Goal: Find specific page/section: Find specific page/section

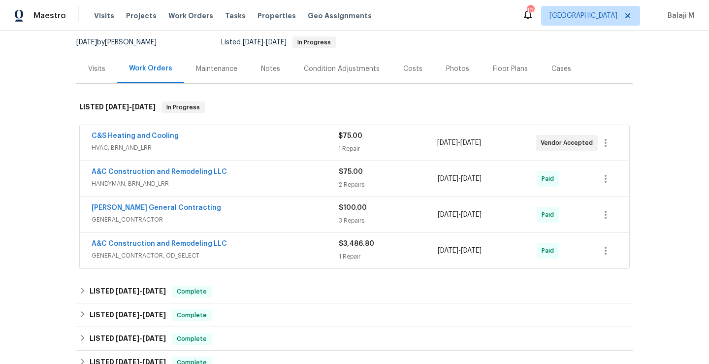
scroll to position [89, 0]
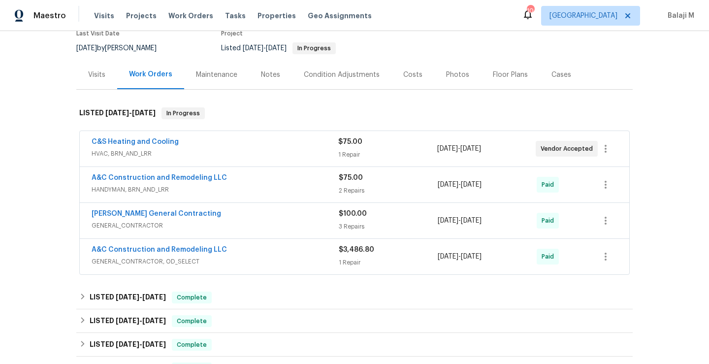
click at [214, 77] on div "Maintenance" at bounding box center [216, 75] width 41 height 10
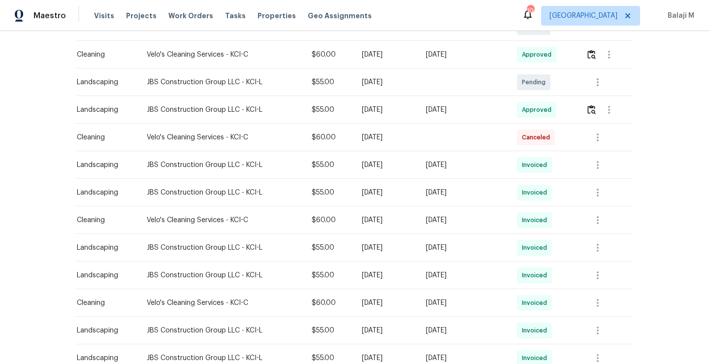
scroll to position [257, 0]
click at [597, 299] on icon "button" at bounding box center [598, 302] width 2 height 8
click at [602, 315] on li "View details" at bounding box center [620, 318] width 69 height 16
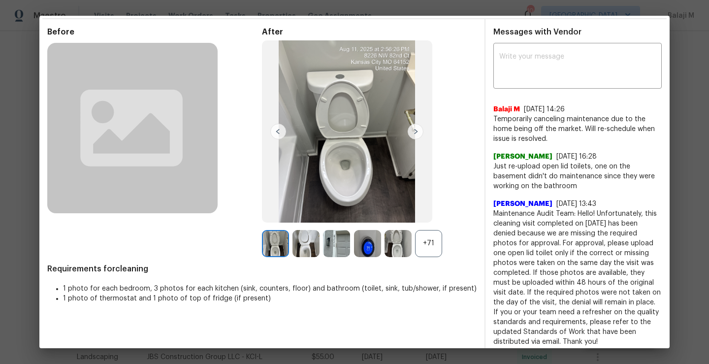
scroll to position [0, 0]
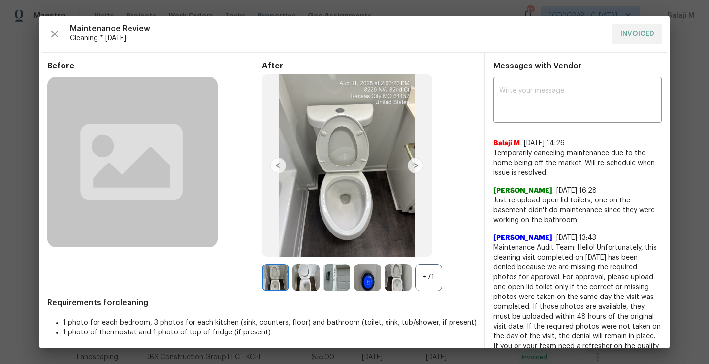
click at [426, 282] on div "+71" at bounding box center [428, 277] width 27 height 27
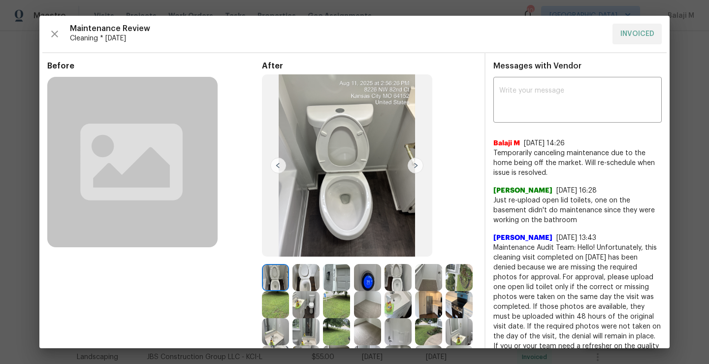
click at [301, 280] on img at bounding box center [306, 277] width 27 height 27
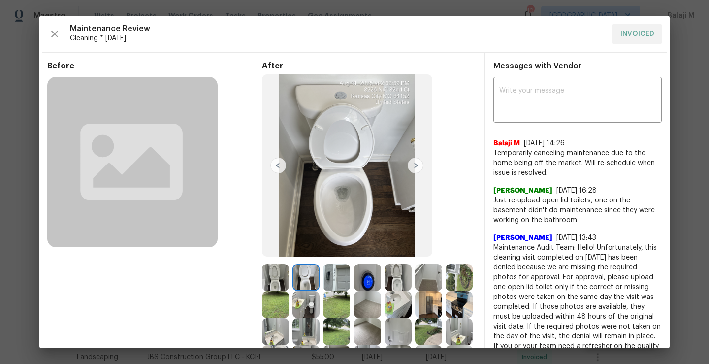
click at [327, 282] on img at bounding box center [336, 277] width 27 height 27
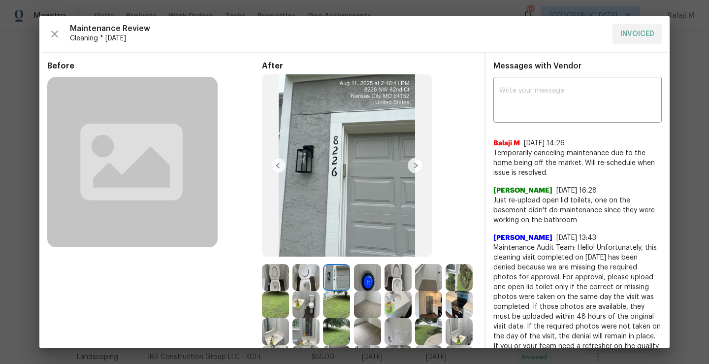
click at [355, 277] on img at bounding box center [367, 277] width 27 height 27
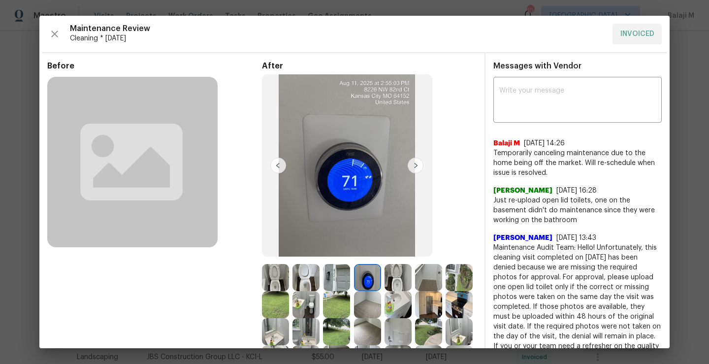
click at [395, 280] on img at bounding box center [398, 277] width 27 height 27
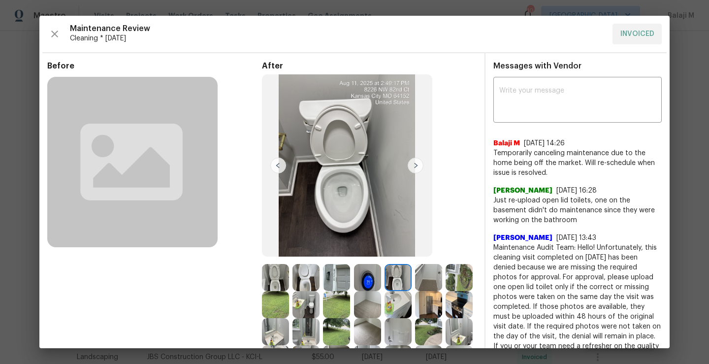
click at [428, 277] on img at bounding box center [428, 277] width 27 height 27
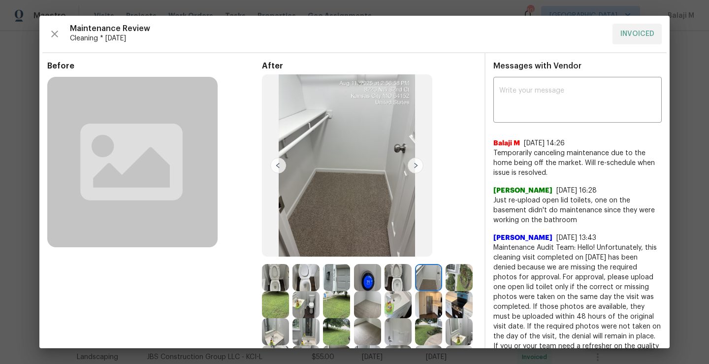
click at [309, 278] on img at bounding box center [306, 277] width 27 height 27
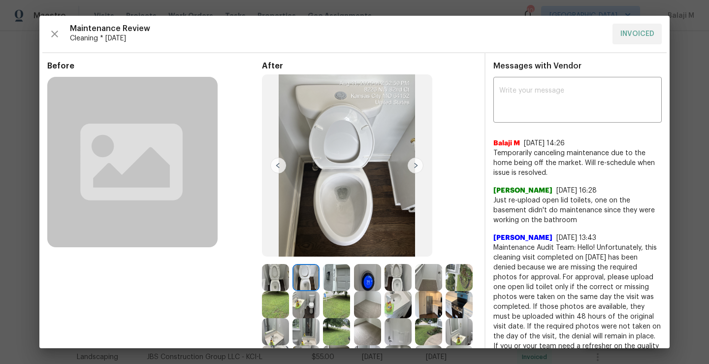
click at [325, 279] on img at bounding box center [336, 277] width 27 height 27
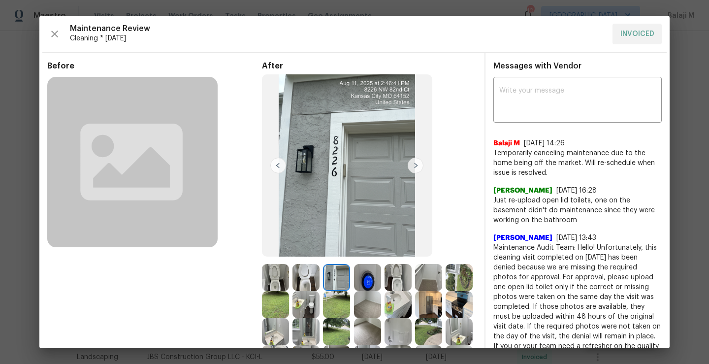
click at [362, 279] on img at bounding box center [367, 277] width 27 height 27
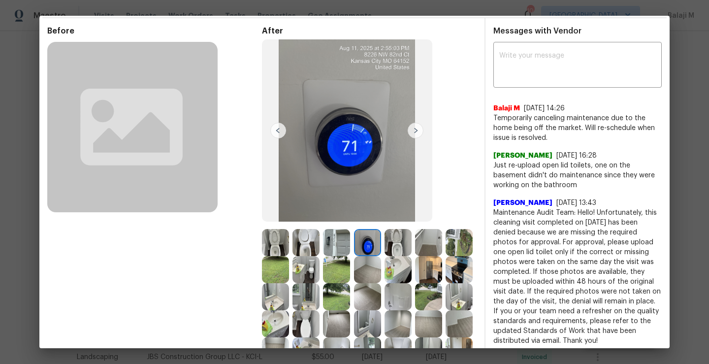
scroll to position [39, 0]
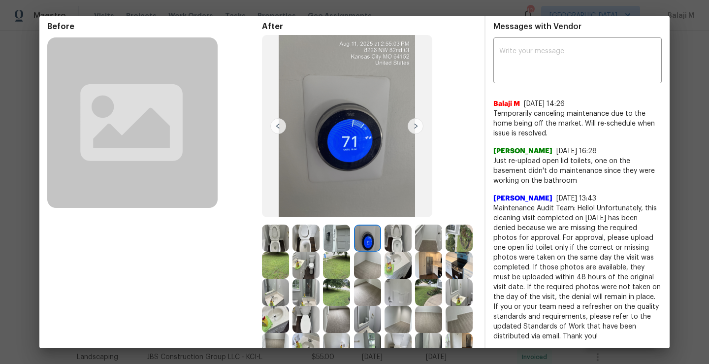
click at [391, 245] on img at bounding box center [398, 238] width 27 height 27
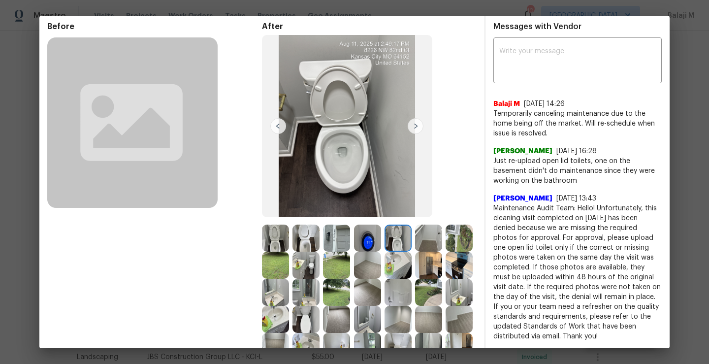
click at [391, 245] on img at bounding box center [398, 238] width 27 height 27
click at [397, 237] on img at bounding box center [398, 238] width 27 height 27
click at [420, 237] on img at bounding box center [428, 238] width 27 height 27
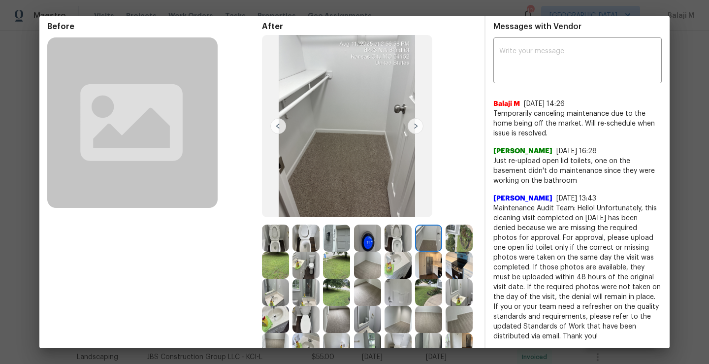
click at [446, 252] on img at bounding box center [459, 238] width 27 height 27
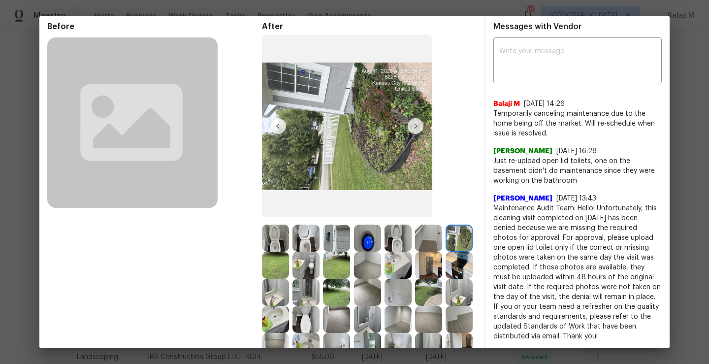
click at [289, 267] on img at bounding box center [275, 265] width 27 height 27
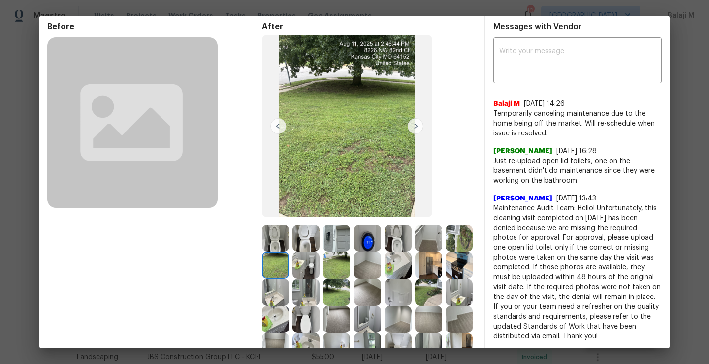
click at [289, 267] on img at bounding box center [275, 265] width 27 height 27
click at [446, 252] on img at bounding box center [459, 238] width 27 height 27
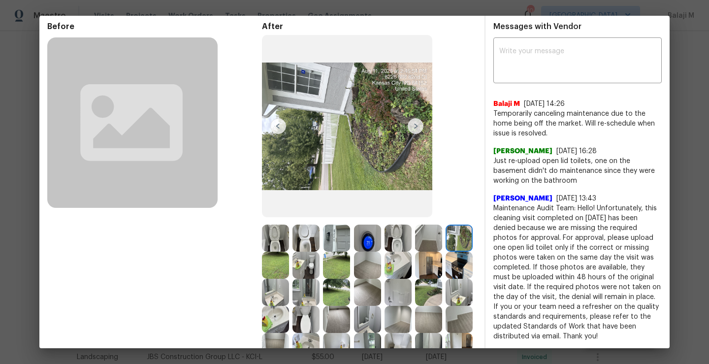
click at [289, 264] on img at bounding box center [275, 265] width 27 height 27
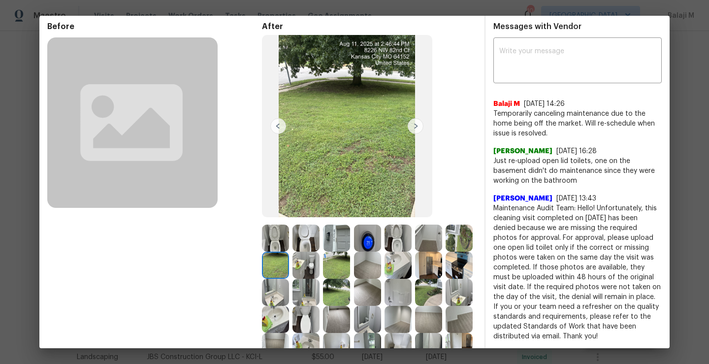
click at [320, 263] on img at bounding box center [306, 265] width 27 height 27
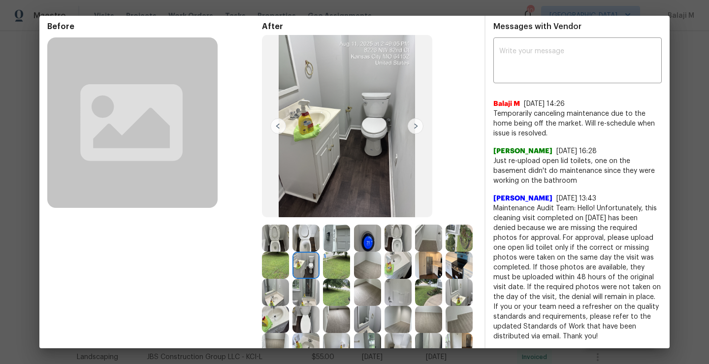
click at [350, 270] on img at bounding box center [336, 265] width 27 height 27
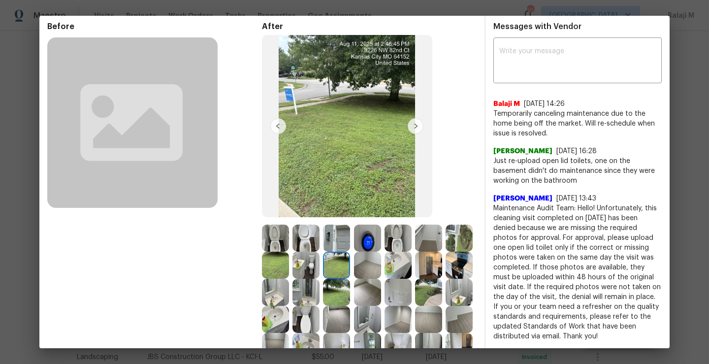
click at [381, 264] on img at bounding box center [367, 265] width 27 height 27
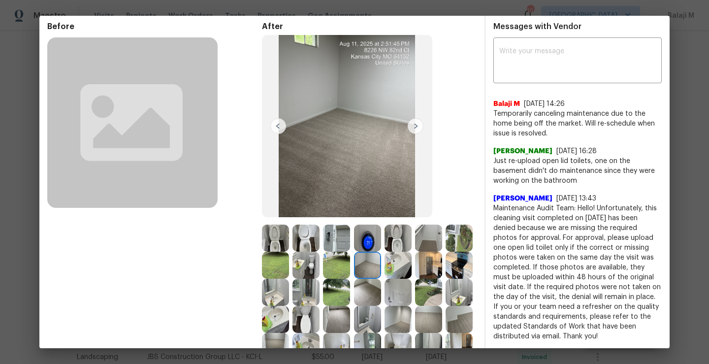
click at [412, 265] on img at bounding box center [398, 265] width 27 height 27
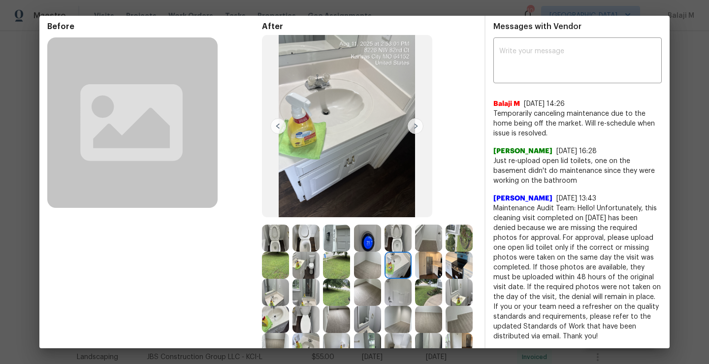
click at [415, 279] on img at bounding box center [428, 265] width 27 height 27
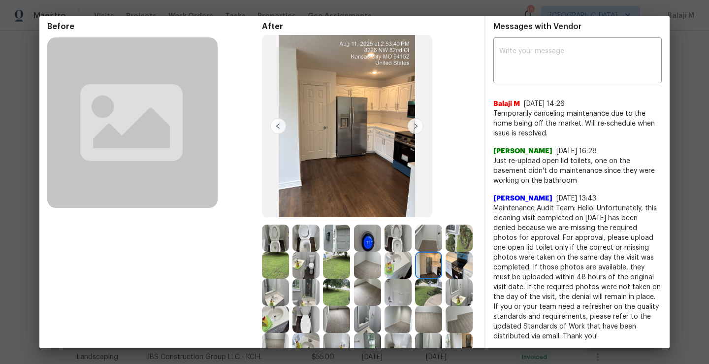
click at [446, 279] on img at bounding box center [459, 265] width 27 height 27
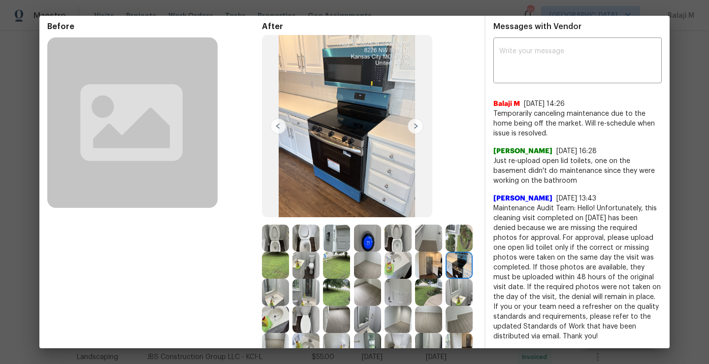
click at [289, 293] on img at bounding box center [275, 292] width 27 height 27
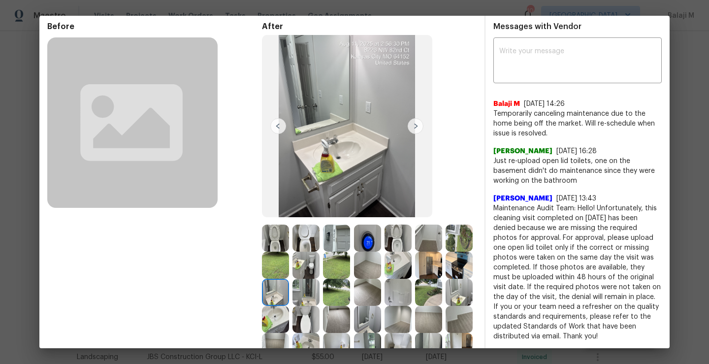
click at [320, 290] on img at bounding box center [306, 292] width 27 height 27
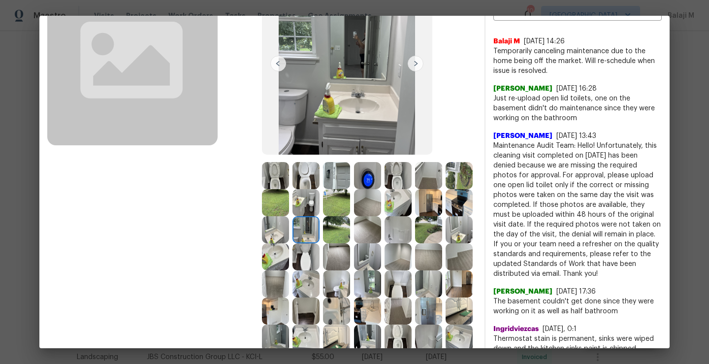
scroll to position [96, 0]
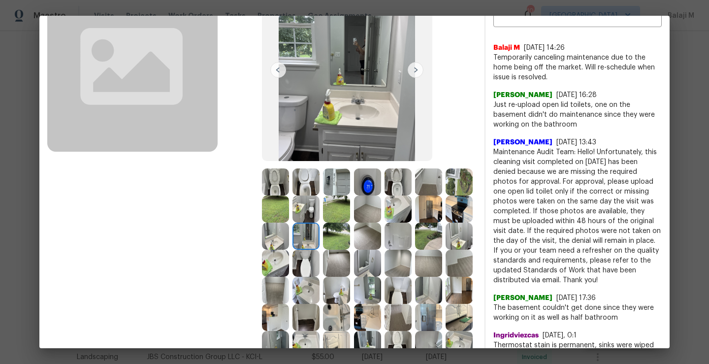
click at [350, 231] on img at bounding box center [336, 236] width 27 height 27
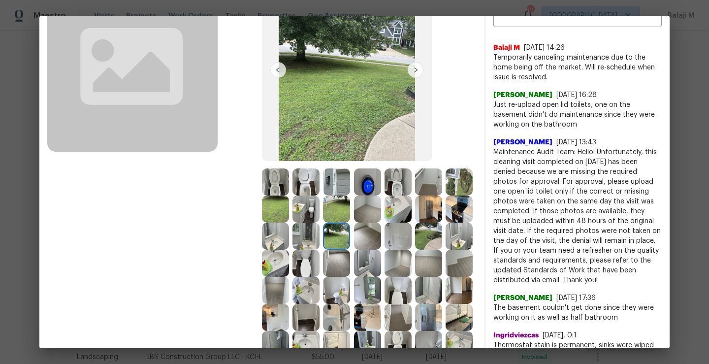
click at [381, 233] on img at bounding box center [367, 236] width 27 height 27
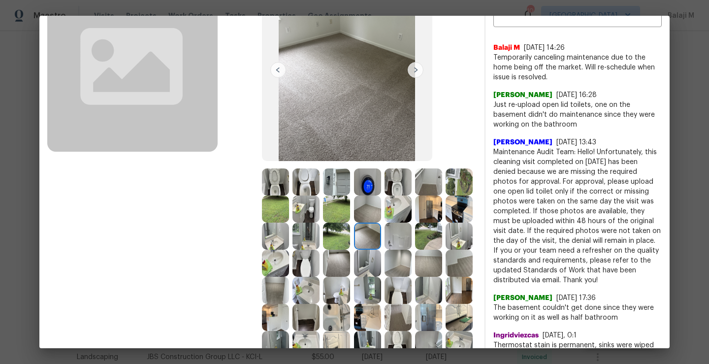
click at [350, 267] on img at bounding box center [336, 263] width 27 height 27
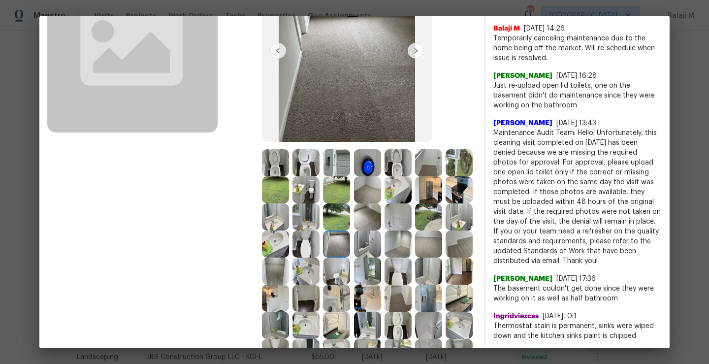
scroll to position [145, 0]
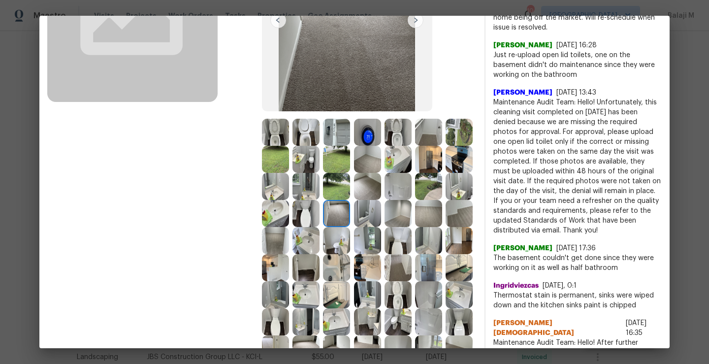
click at [354, 227] on img at bounding box center [367, 213] width 27 height 27
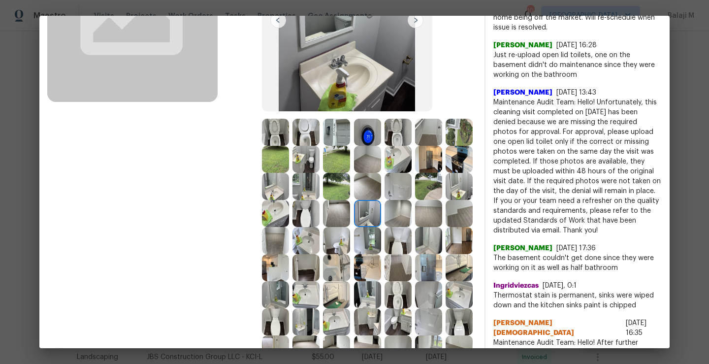
click at [385, 227] on img at bounding box center [398, 213] width 27 height 27
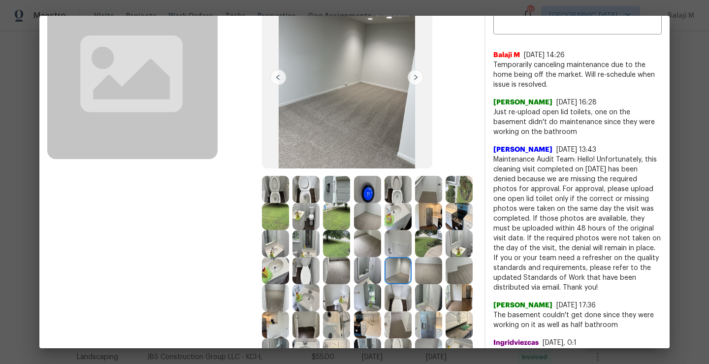
scroll to position [99, 0]
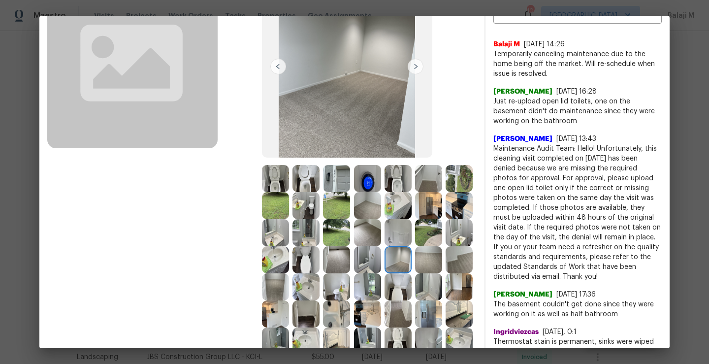
click at [415, 273] on img at bounding box center [428, 259] width 27 height 27
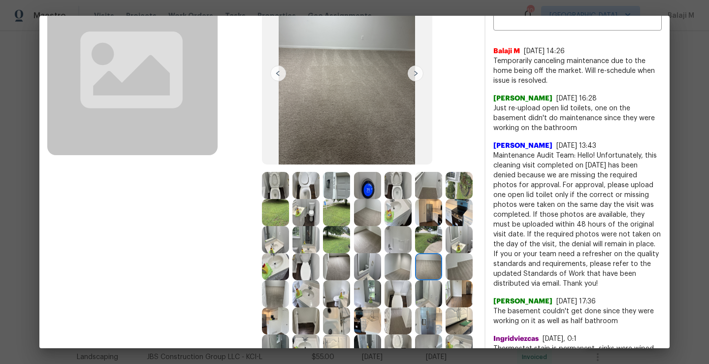
scroll to position [106, 0]
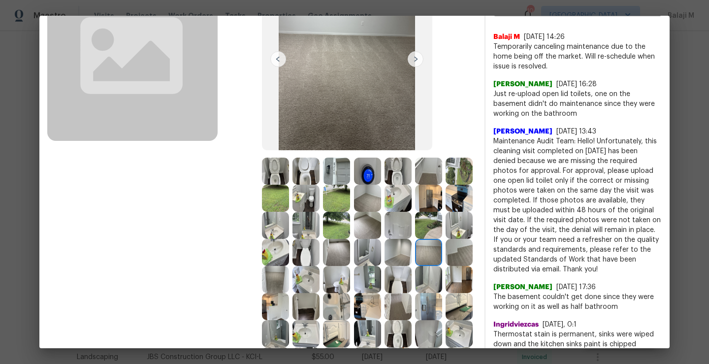
click at [446, 266] on img at bounding box center [459, 252] width 27 height 27
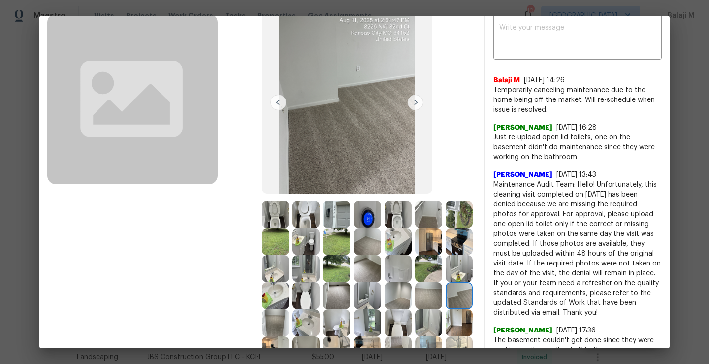
scroll to position [102, 0]
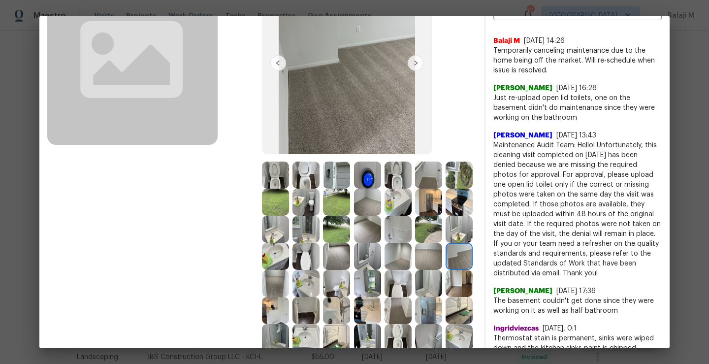
click at [289, 281] on img at bounding box center [275, 283] width 27 height 27
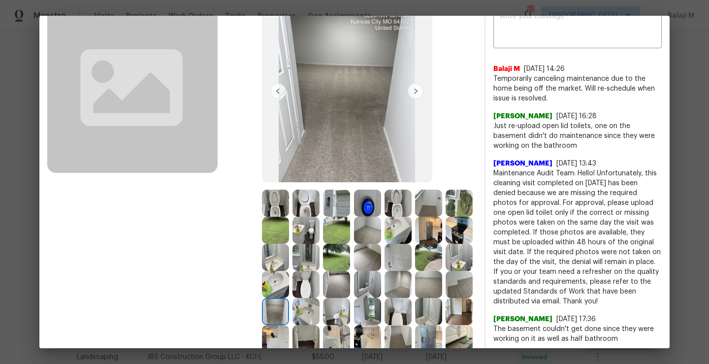
scroll to position [87, 0]
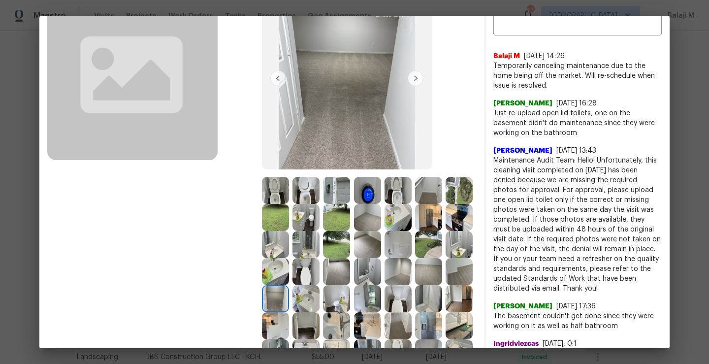
click at [289, 316] on img at bounding box center [275, 325] width 27 height 27
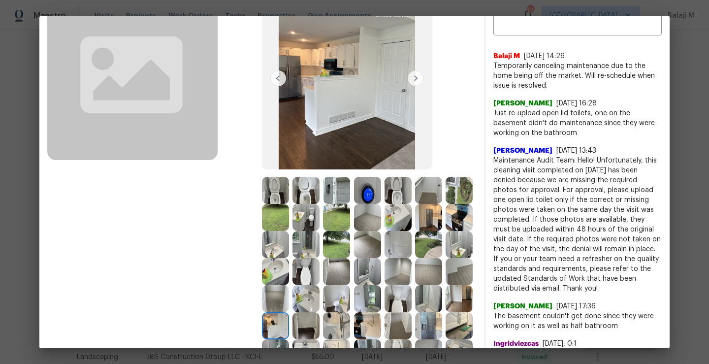
click at [320, 298] on img at bounding box center [306, 298] width 27 height 27
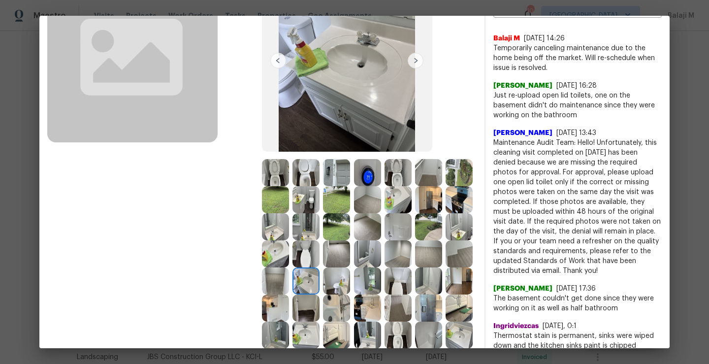
scroll to position [129, 0]
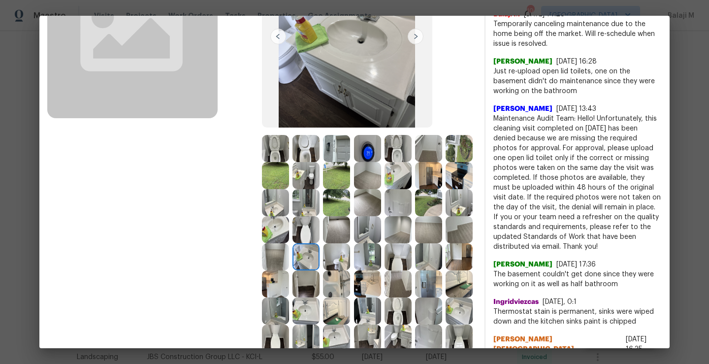
click at [323, 270] on img at bounding box center [336, 256] width 27 height 27
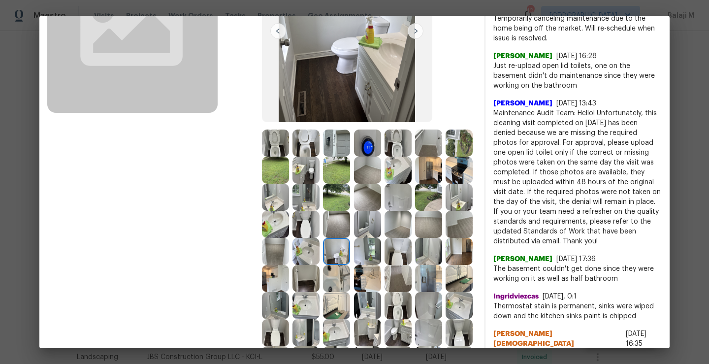
scroll to position [141, 0]
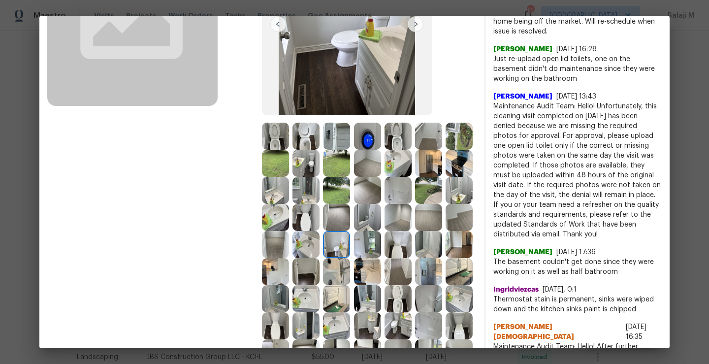
click at [354, 258] on img at bounding box center [367, 244] width 27 height 27
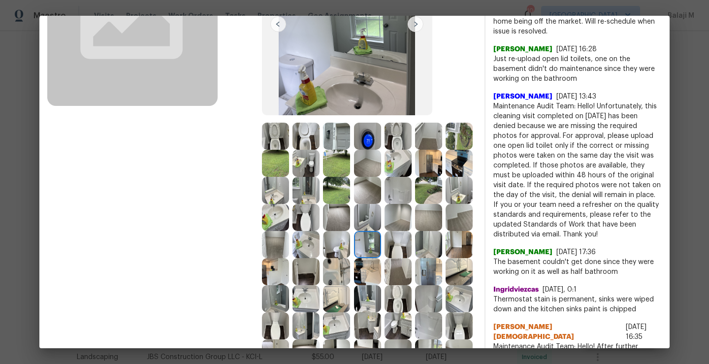
click at [385, 258] on img at bounding box center [398, 244] width 27 height 27
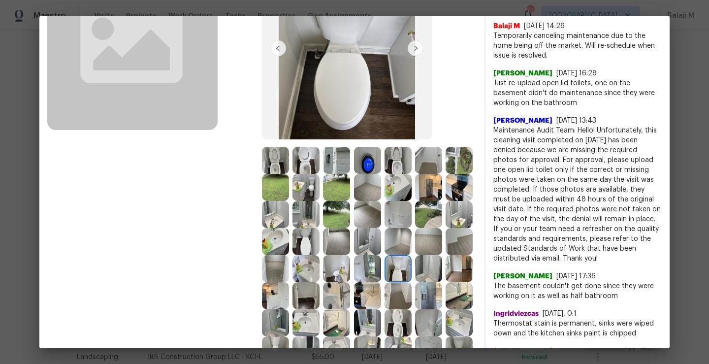
scroll to position [118, 0]
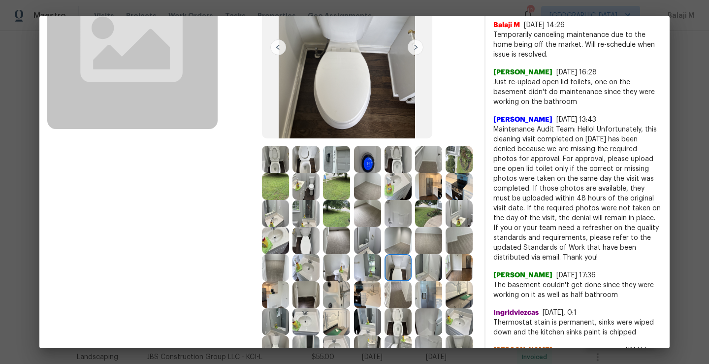
click at [415, 281] on img at bounding box center [428, 267] width 27 height 27
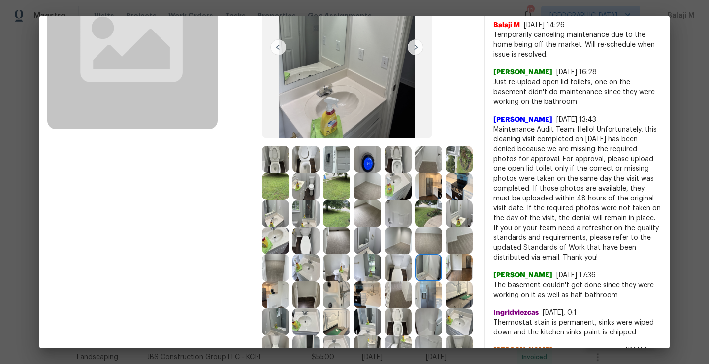
click at [446, 281] on img at bounding box center [459, 267] width 27 height 27
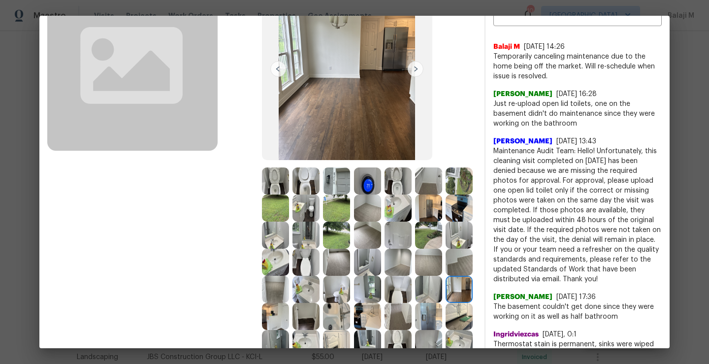
scroll to position [103, 0]
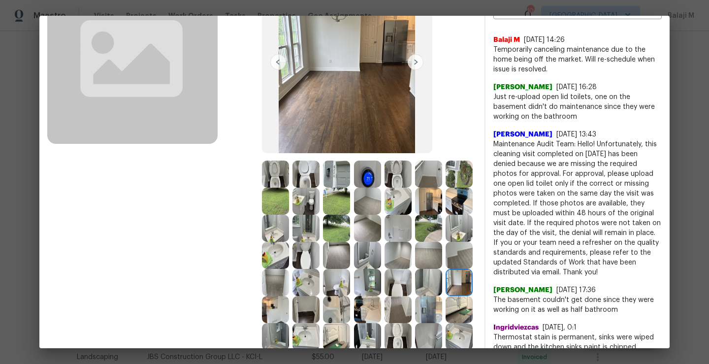
click at [289, 298] on img at bounding box center [275, 309] width 27 height 27
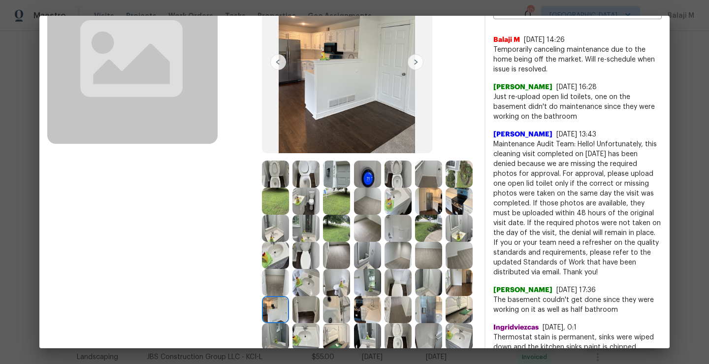
scroll to position [176, 0]
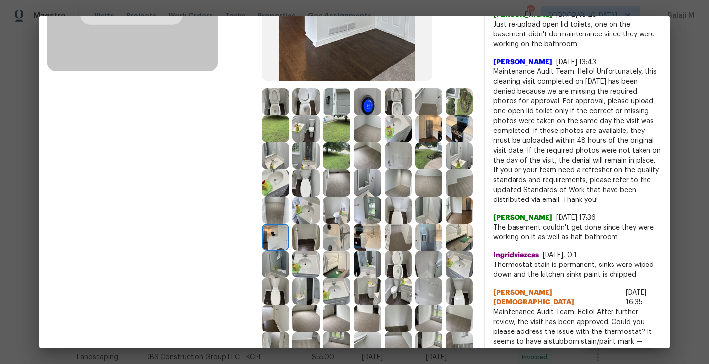
click at [293, 251] on img at bounding box center [306, 237] width 27 height 27
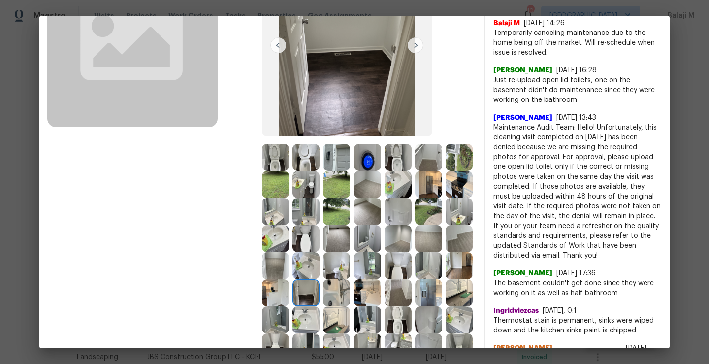
scroll to position [124, 0]
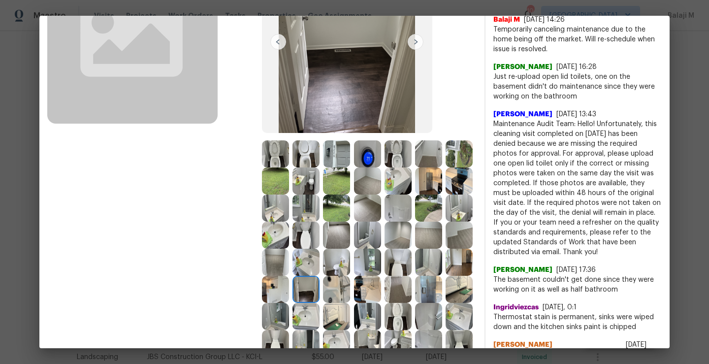
click at [323, 303] on img at bounding box center [336, 289] width 27 height 27
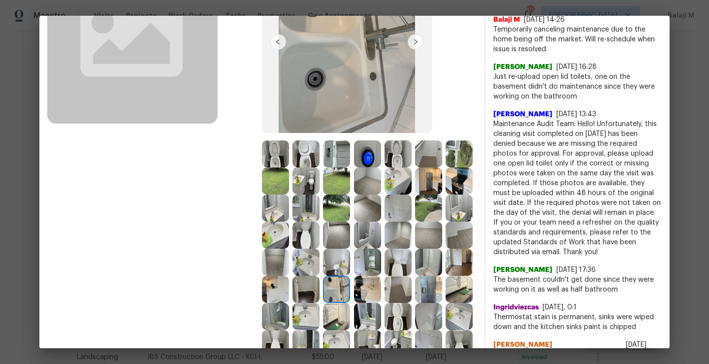
click at [354, 303] on img at bounding box center [367, 289] width 27 height 27
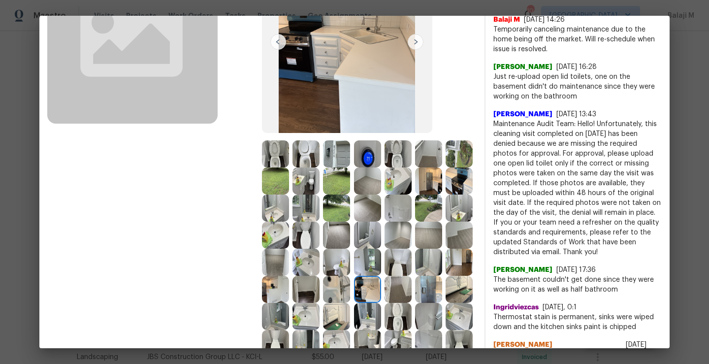
click at [385, 303] on img at bounding box center [398, 289] width 27 height 27
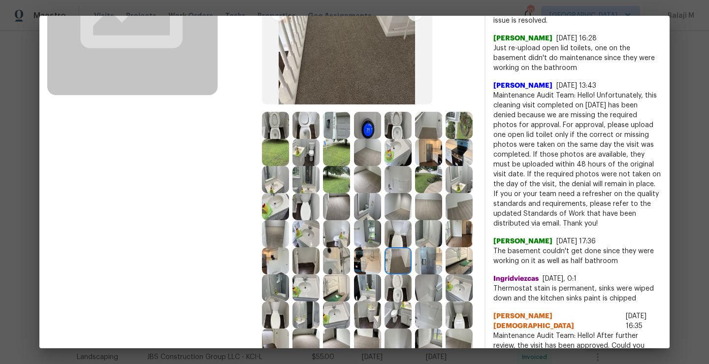
scroll to position [156, 0]
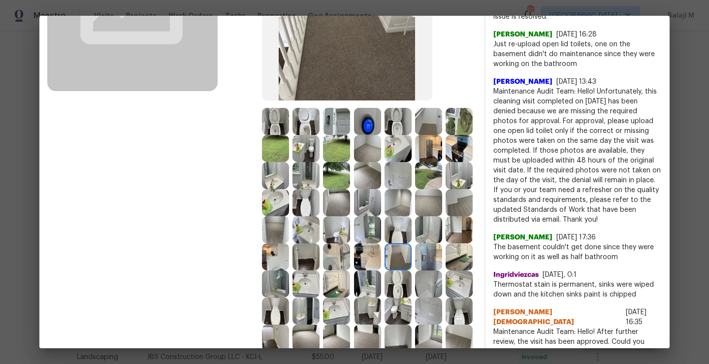
click at [415, 270] on img at bounding box center [428, 256] width 27 height 27
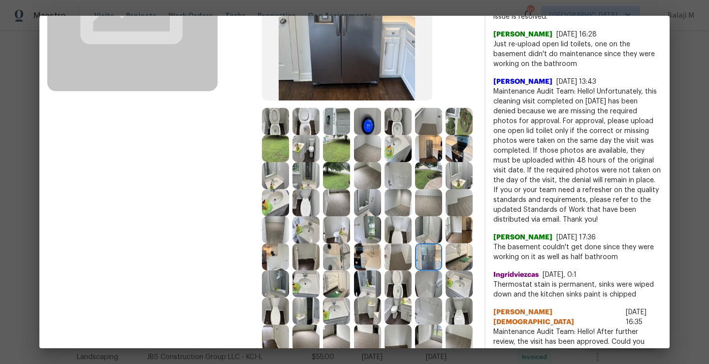
click at [446, 270] on div at bounding box center [461, 256] width 31 height 27
click at [446, 270] on img at bounding box center [459, 256] width 27 height 27
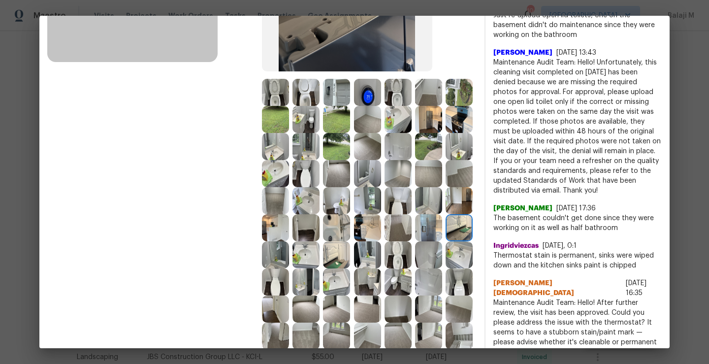
scroll to position [190, 0]
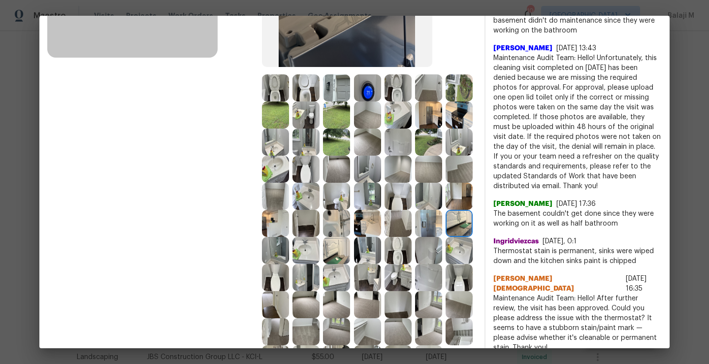
click at [273, 264] on img at bounding box center [275, 250] width 27 height 27
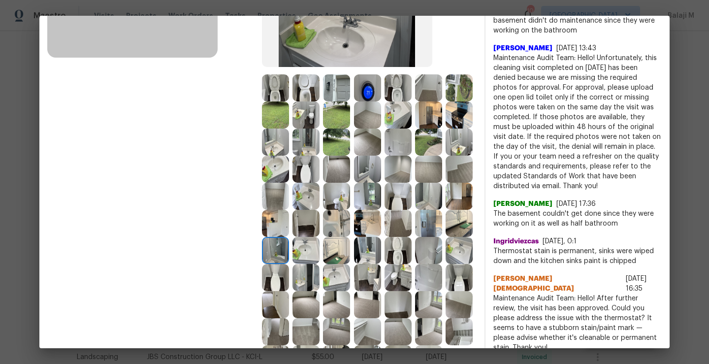
click at [293, 264] on img at bounding box center [306, 250] width 27 height 27
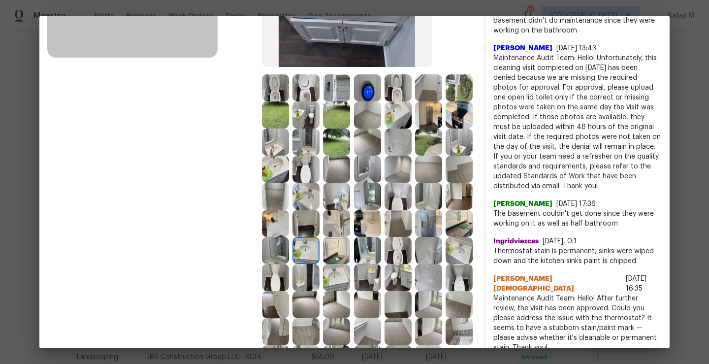
click at [332, 264] on img at bounding box center [336, 250] width 27 height 27
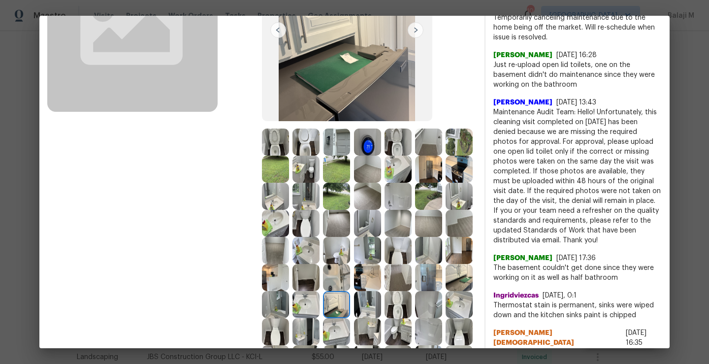
scroll to position [142, 0]
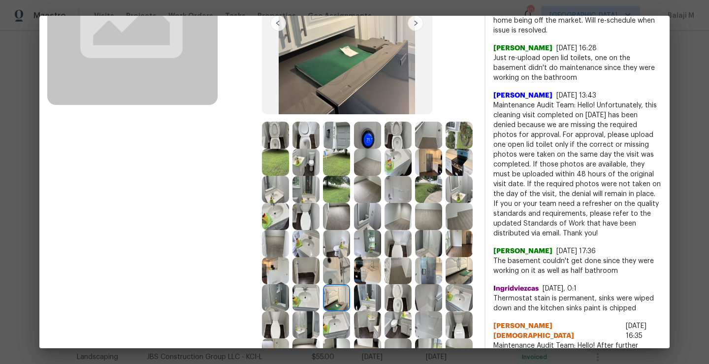
click at [385, 284] on img at bounding box center [398, 270] width 27 height 27
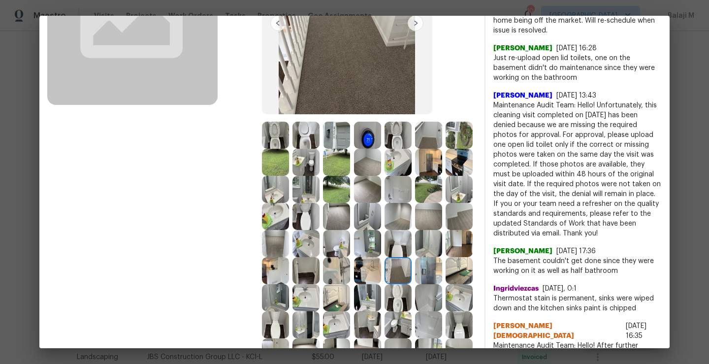
click at [364, 311] on img at bounding box center [367, 297] width 27 height 27
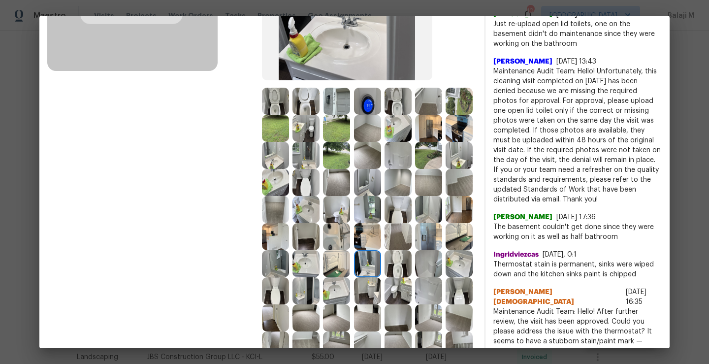
scroll to position [178, 0]
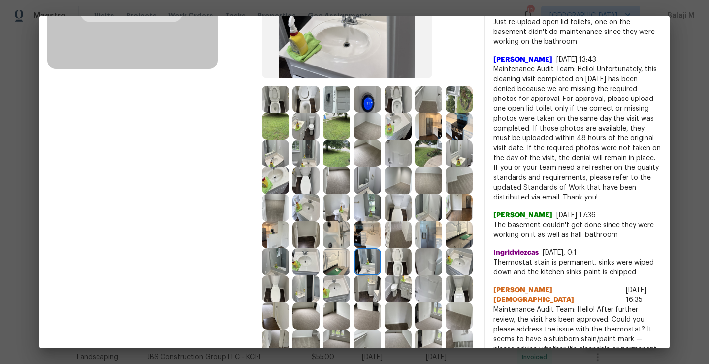
click at [381, 302] on img at bounding box center [367, 288] width 27 height 27
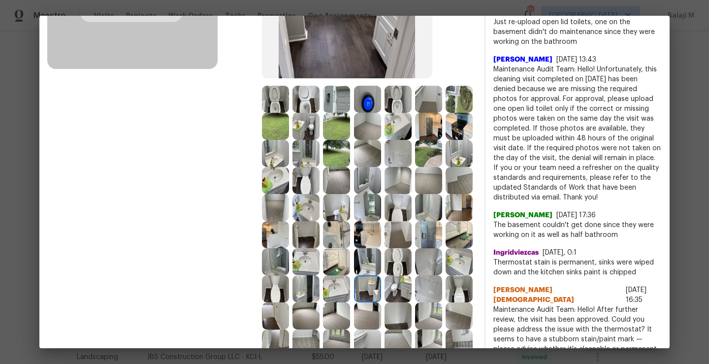
click at [393, 275] on img at bounding box center [398, 261] width 27 height 27
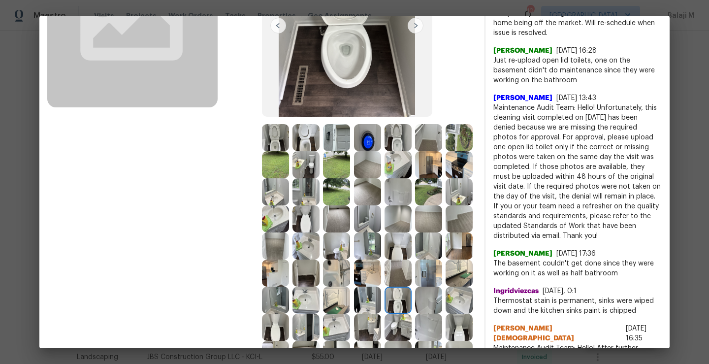
scroll to position [165, 0]
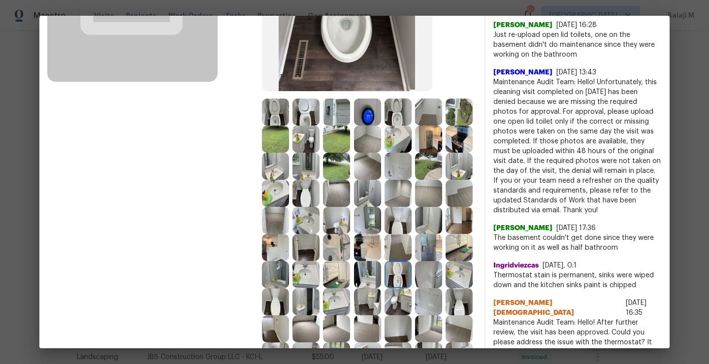
click at [432, 288] on img at bounding box center [428, 274] width 27 height 27
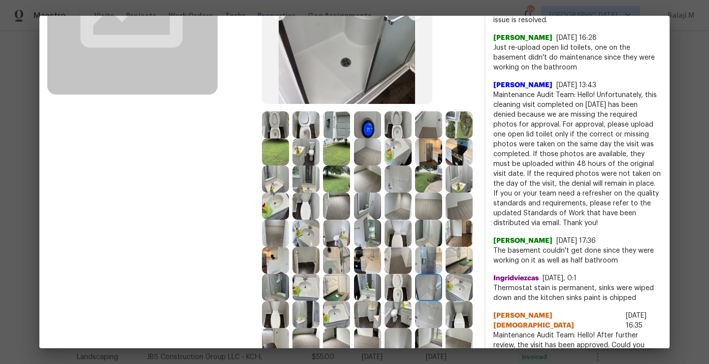
scroll to position [233, 0]
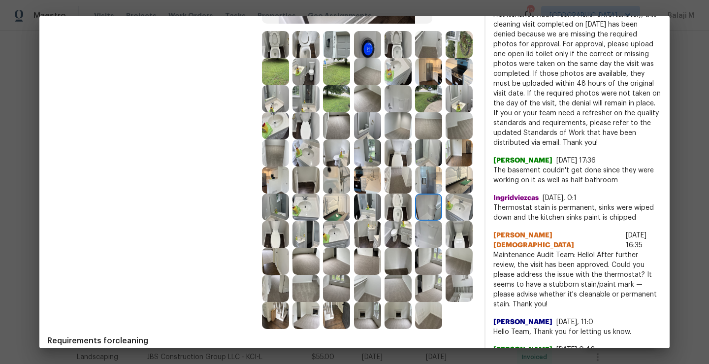
click at [320, 248] on img at bounding box center [306, 234] width 27 height 27
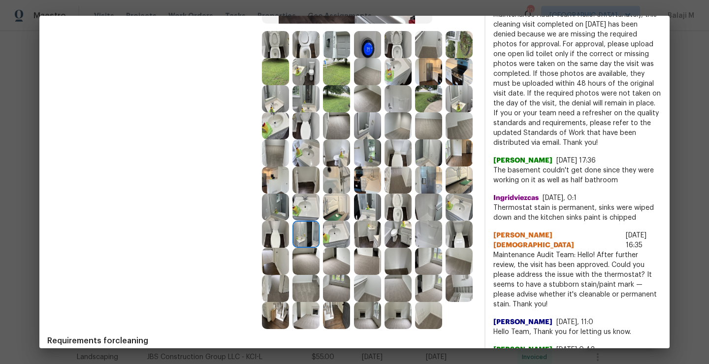
click at [289, 248] on img at bounding box center [275, 234] width 27 height 27
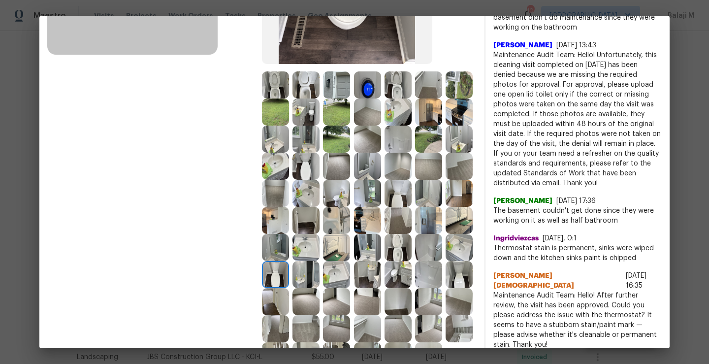
scroll to position [0, 0]
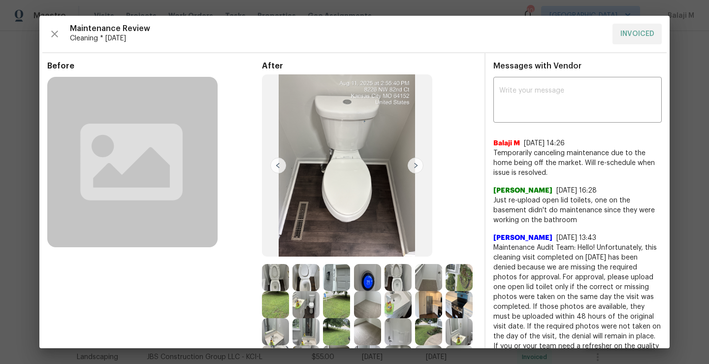
click at [63, 32] on div "Maintenance Review Cleaning * Thu, Aug 07 INVOICED" at bounding box center [354, 34] width 615 height 21
click at [57, 33] on icon "button" at bounding box center [55, 34] width 12 height 12
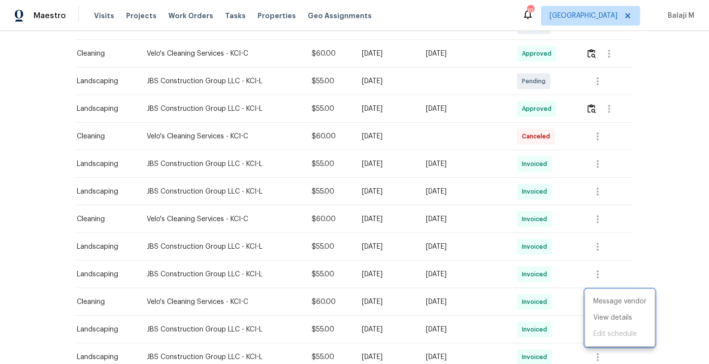
click at [521, 248] on div at bounding box center [354, 182] width 709 height 364
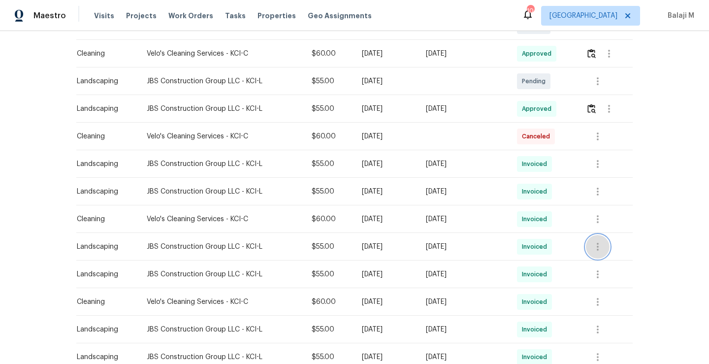
click at [595, 249] on icon "button" at bounding box center [598, 247] width 12 height 12
click at [596, 266] on li "View details" at bounding box center [620, 263] width 69 height 16
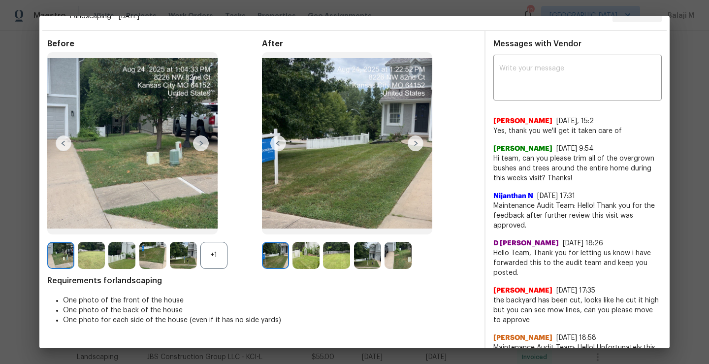
scroll to position [28, 0]
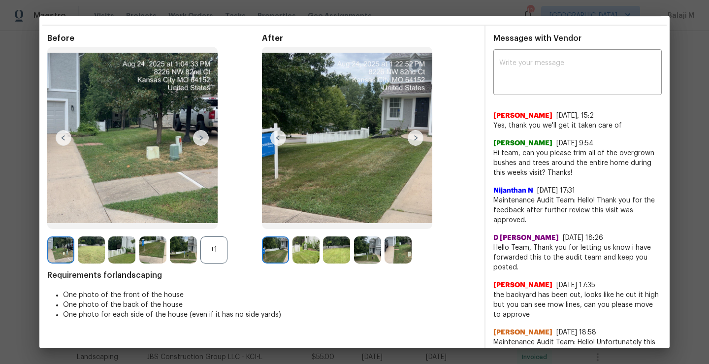
click at [414, 138] on img at bounding box center [416, 138] width 16 height 16
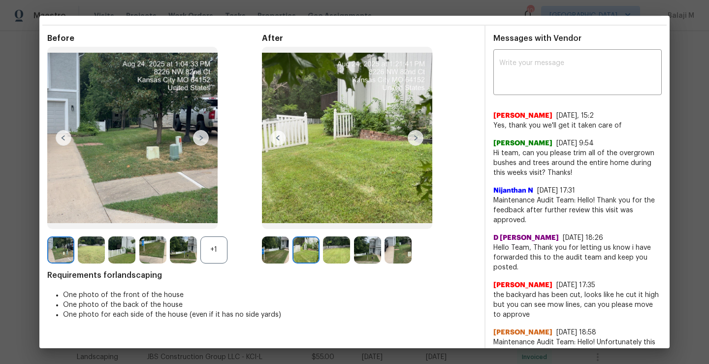
scroll to position [0, 0]
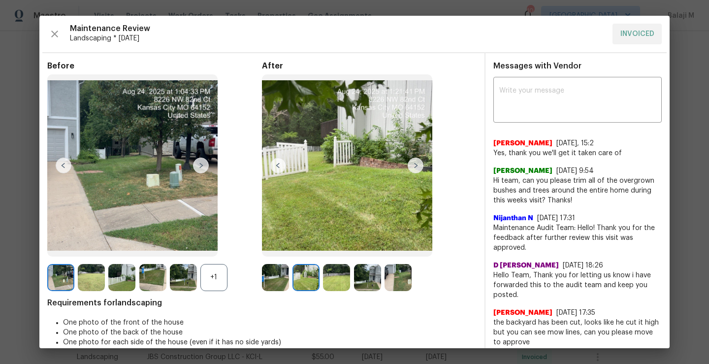
click at [297, 283] on img at bounding box center [306, 277] width 27 height 27
click at [323, 283] on img at bounding box center [336, 277] width 27 height 27
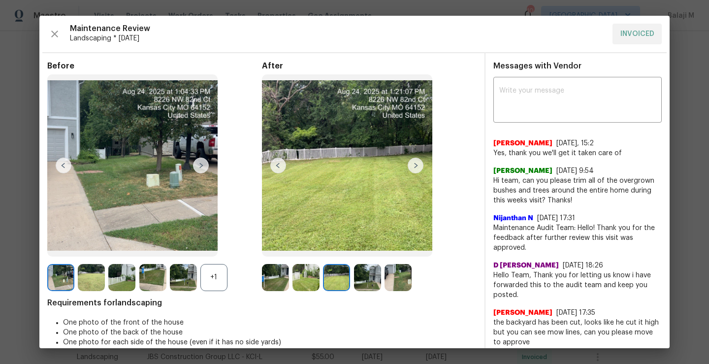
click at [335, 282] on img at bounding box center [336, 277] width 27 height 27
click at [362, 285] on img at bounding box center [367, 277] width 27 height 27
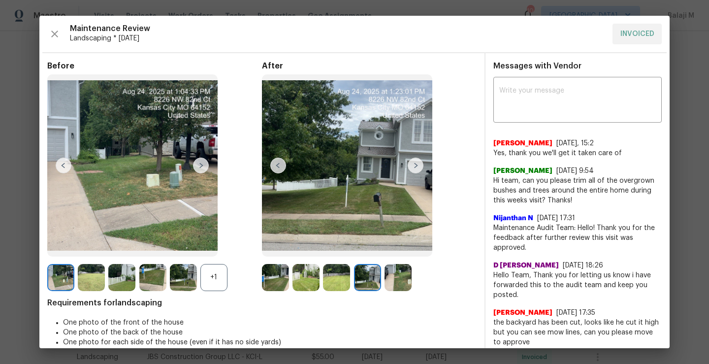
click at [399, 285] on img at bounding box center [398, 277] width 27 height 27
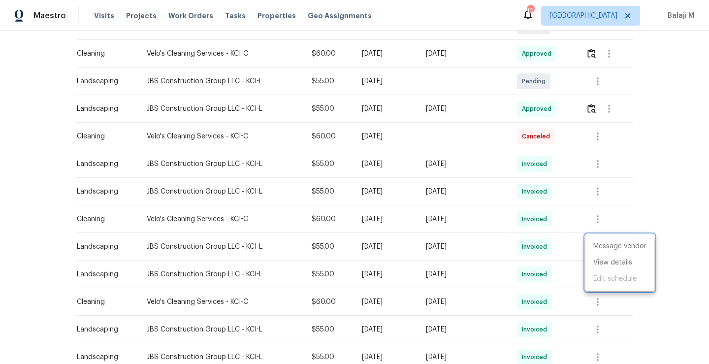
click at [559, 277] on div at bounding box center [354, 182] width 709 height 364
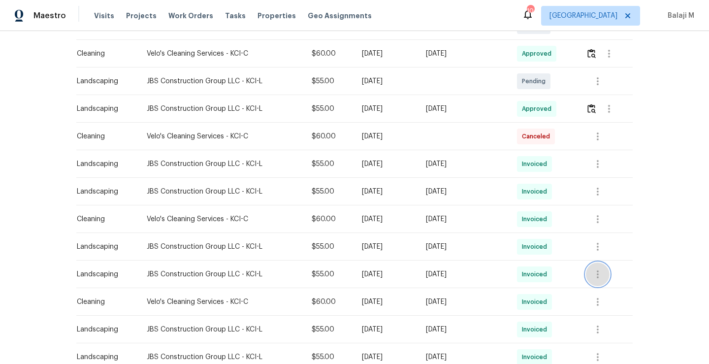
click at [600, 274] on icon "button" at bounding box center [598, 274] width 12 height 12
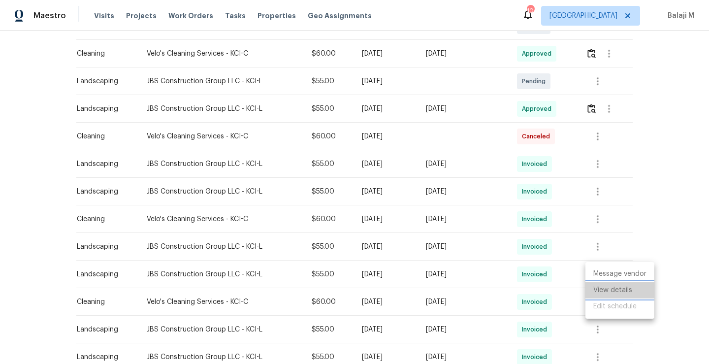
click at [600, 289] on li "View details" at bounding box center [620, 290] width 69 height 16
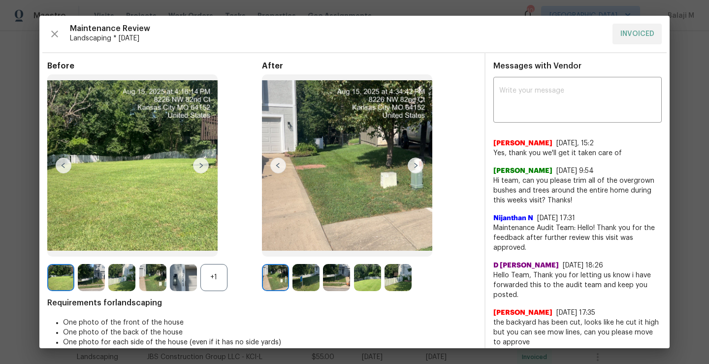
click at [412, 165] on img at bounding box center [416, 166] width 16 height 16
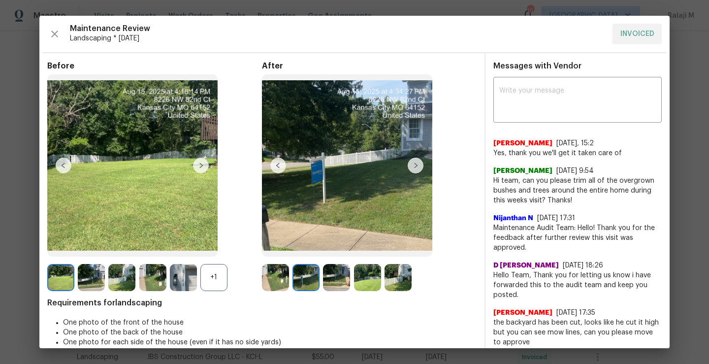
click at [298, 283] on img at bounding box center [306, 277] width 27 height 27
click at [324, 283] on img at bounding box center [336, 277] width 27 height 27
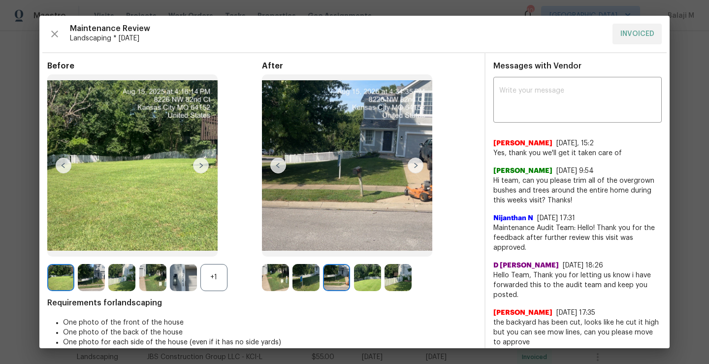
click at [363, 284] on img at bounding box center [367, 277] width 27 height 27
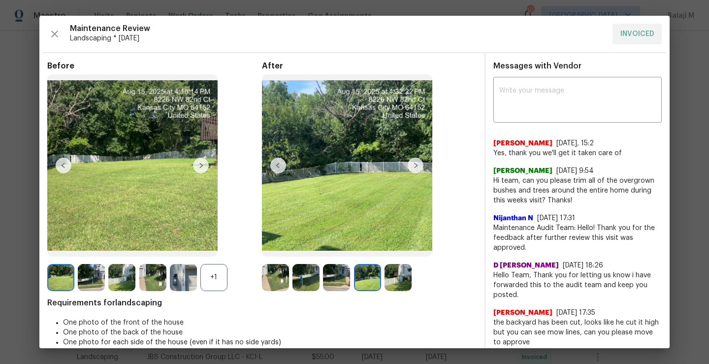
click at [381, 283] on div at bounding box center [369, 277] width 31 height 27
click at [393, 282] on img at bounding box center [398, 277] width 27 height 27
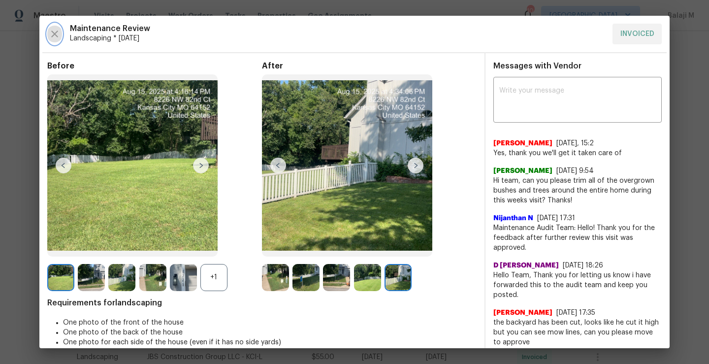
click at [60, 34] on button "button" at bounding box center [54, 34] width 15 height 21
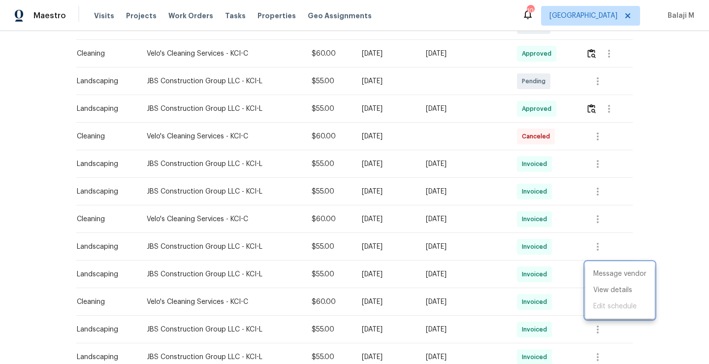
click at [596, 215] on div at bounding box center [354, 182] width 709 height 364
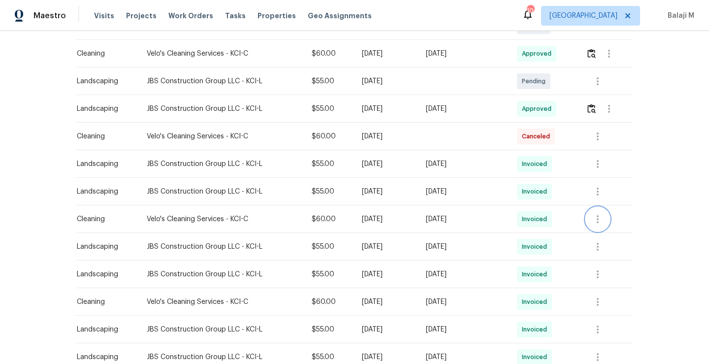
click at [597, 217] on icon "button" at bounding box center [598, 219] width 2 height 8
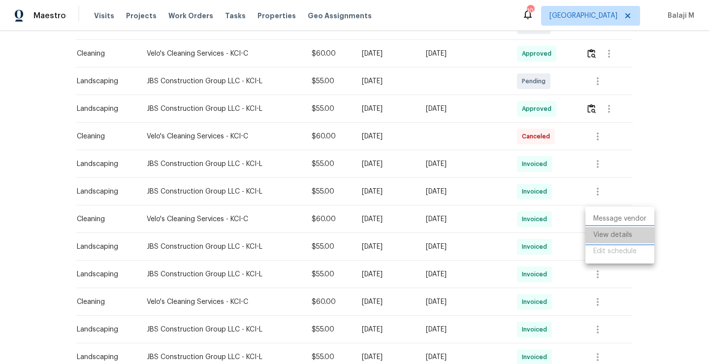
click at [599, 231] on li "View details" at bounding box center [620, 235] width 69 height 16
click at [140, 220] on div at bounding box center [354, 182] width 709 height 364
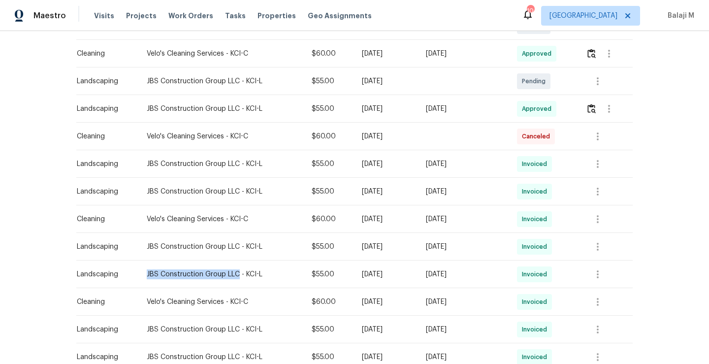
drag, startPoint x: 139, startPoint y: 270, endPoint x: 231, endPoint y: 277, distance: 92.8
click at [231, 277] on td "JBS Construction Group LLC - KCI-L" at bounding box center [221, 275] width 165 height 28
copy div "JBS Construction Group LLC"
drag, startPoint x: 139, startPoint y: 219, endPoint x: 218, endPoint y: 221, distance: 78.3
click at [218, 221] on div "Velo's Cleaning Services - KCI-C" at bounding box center [221, 219] width 149 height 10
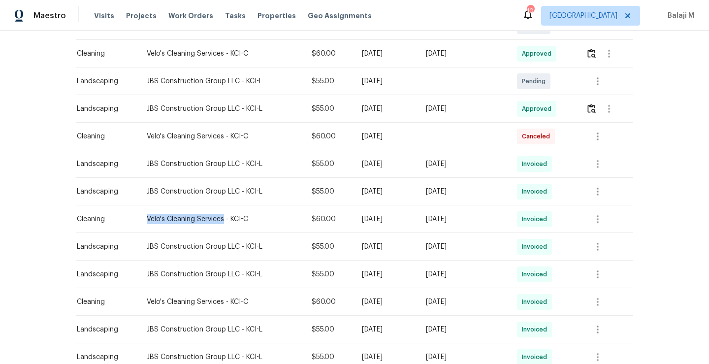
copy div "Velo's Cleaning Services"
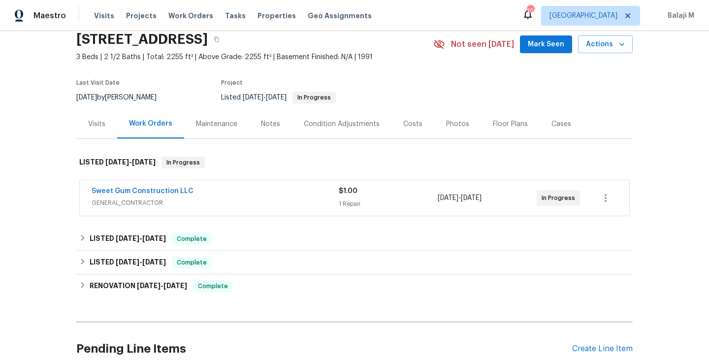
scroll to position [21, 0]
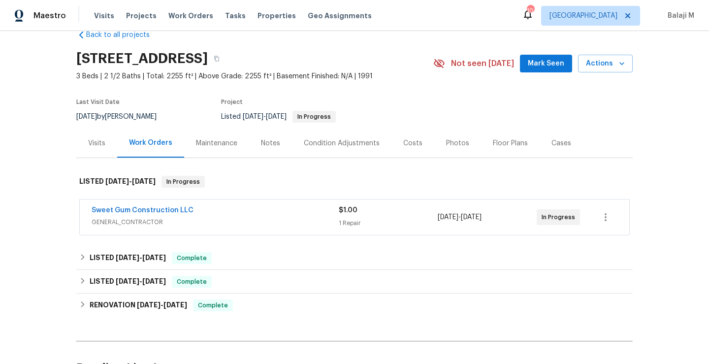
click at [207, 145] on div "Maintenance" at bounding box center [216, 143] width 41 height 10
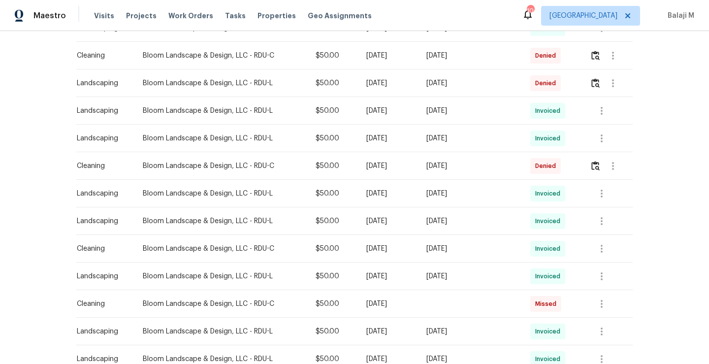
scroll to position [312, 0]
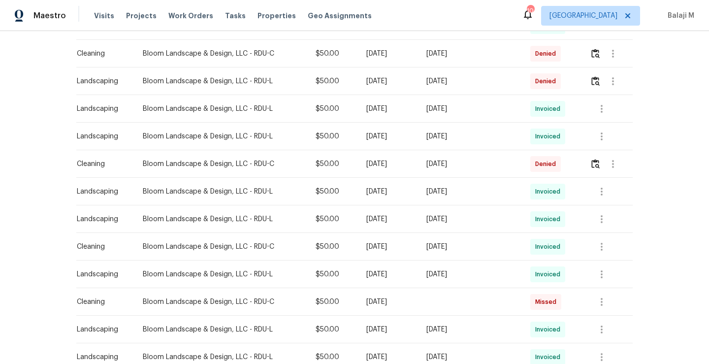
click at [375, 259] on td "[DATE]" at bounding box center [388, 247] width 60 height 28
click at [465, 254] on td "[DATE]" at bounding box center [470, 247] width 103 height 28
click at [479, 163] on div "Mon, Sep 01 2025" at bounding box center [470, 164] width 88 height 10
click at [609, 164] on icon "button" at bounding box center [613, 164] width 12 height 12
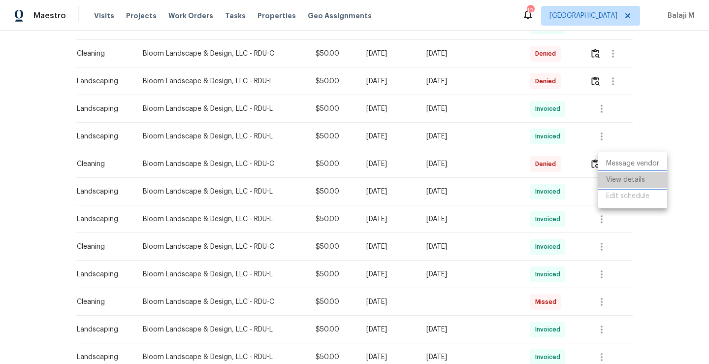
click at [615, 179] on li "View details" at bounding box center [632, 180] width 69 height 16
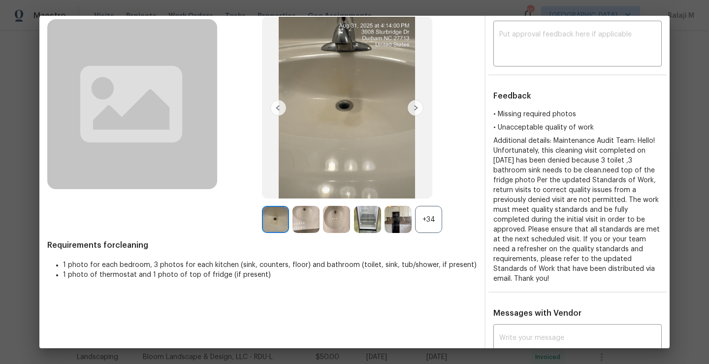
scroll to position [0, 0]
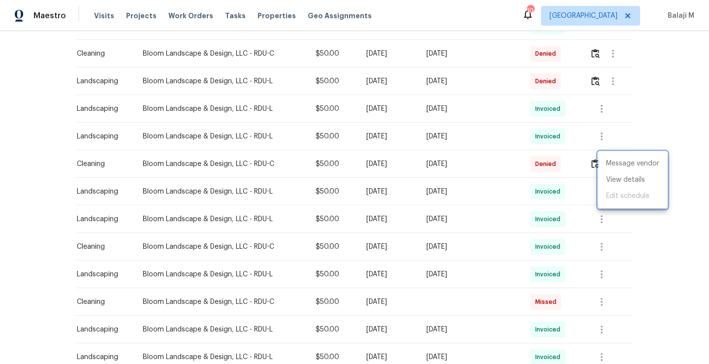
click at [599, 252] on div at bounding box center [354, 182] width 709 height 364
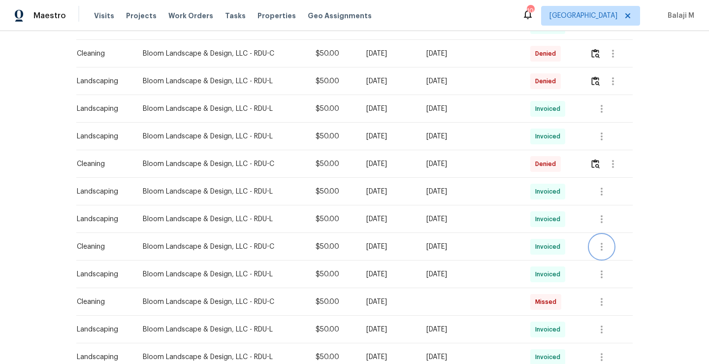
click at [601, 246] on icon "button" at bounding box center [602, 247] width 2 height 8
click at [603, 264] on li "View details" at bounding box center [621, 263] width 69 height 16
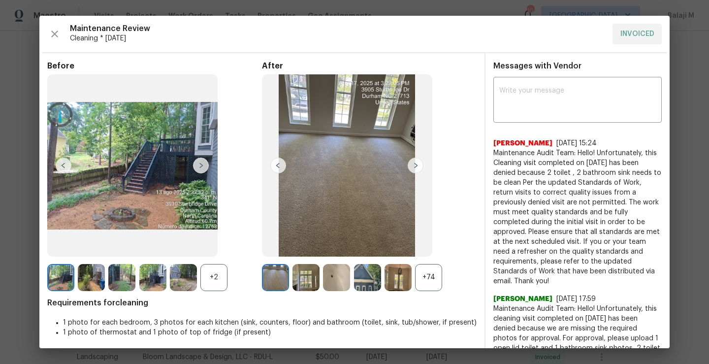
click at [603, 264] on span "Maintenance Audit Team: Hello! Unfortunately, this Cleaning visit completed on …" at bounding box center [577, 217] width 168 height 138
click at [383, 191] on img at bounding box center [347, 165] width 170 height 182
click at [426, 281] on div "+74" at bounding box center [428, 277] width 27 height 27
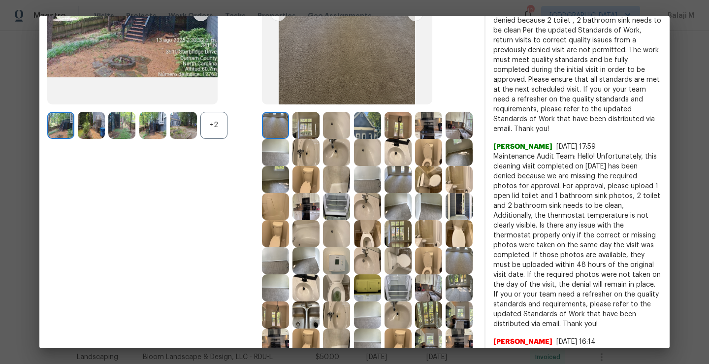
scroll to position [162, 0]
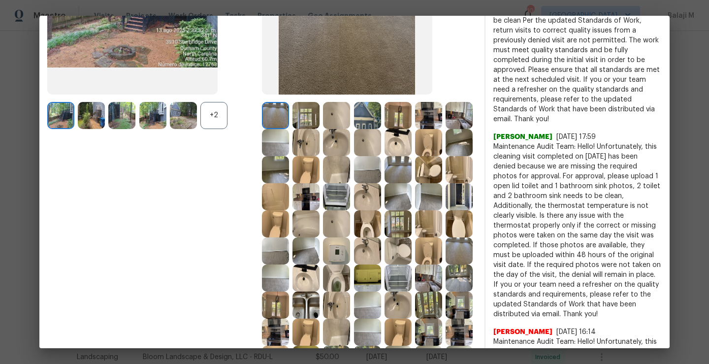
click at [446, 237] on img at bounding box center [459, 223] width 27 height 27
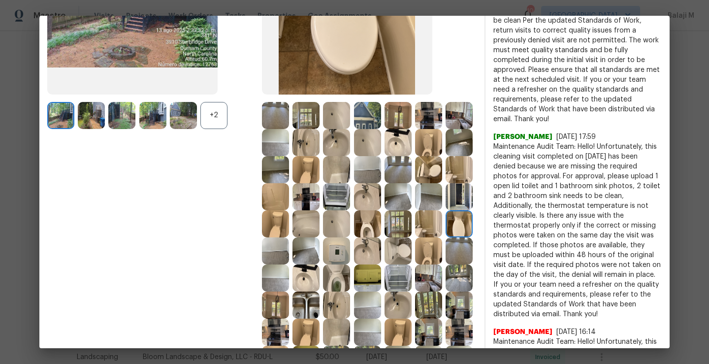
click at [289, 219] on img at bounding box center [275, 223] width 27 height 27
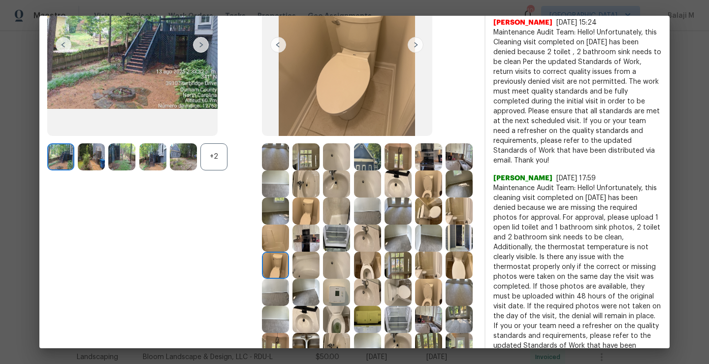
scroll to position [150, 0]
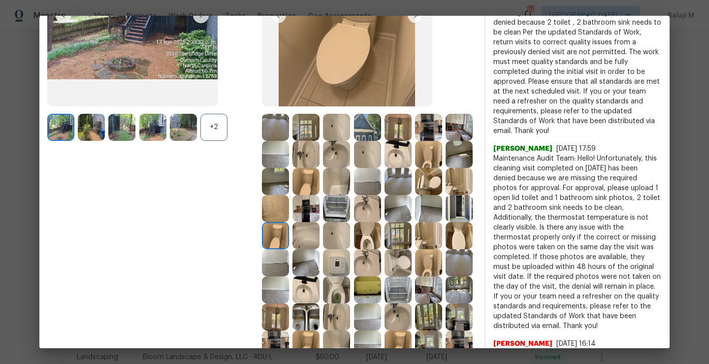
click at [415, 168] on img at bounding box center [428, 154] width 27 height 27
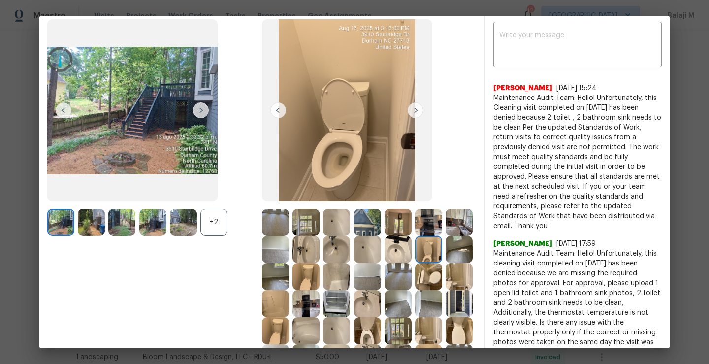
scroll to position [52, 0]
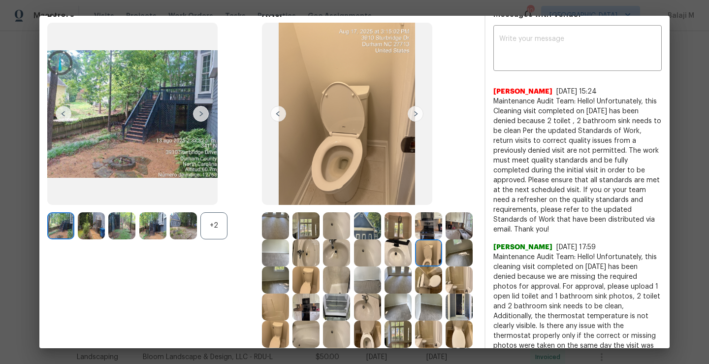
click at [415, 266] on img at bounding box center [428, 252] width 27 height 27
click at [331, 160] on img at bounding box center [347, 114] width 170 height 182
click at [320, 276] on img at bounding box center [306, 279] width 27 height 27
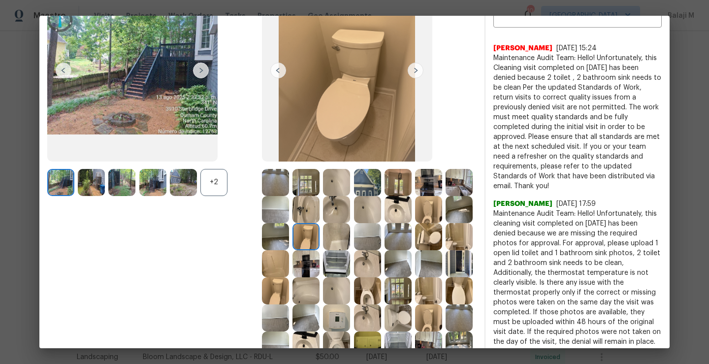
scroll to position [122, 0]
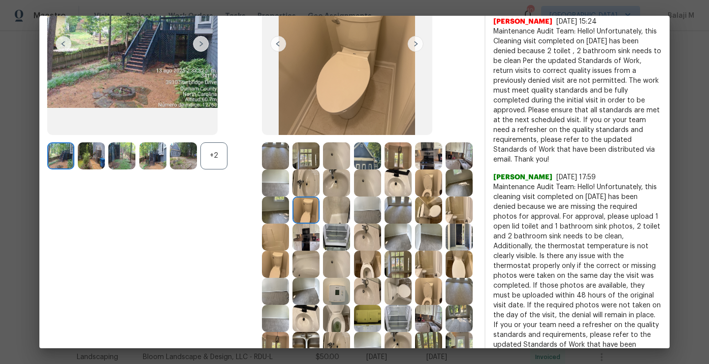
click at [289, 266] on img at bounding box center [275, 264] width 27 height 27
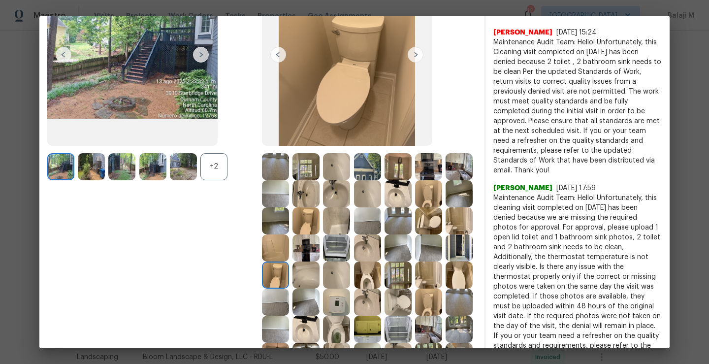
scroll to position [114, 0]
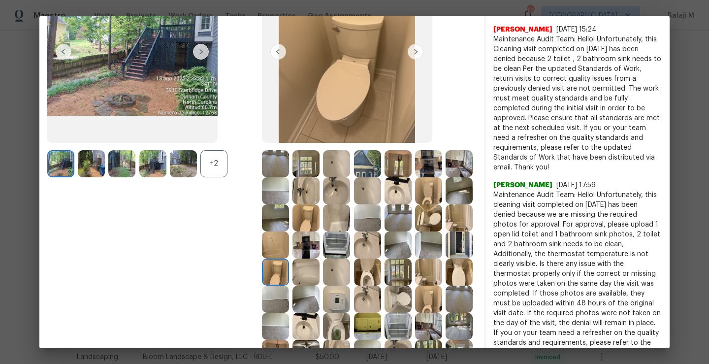
click at [354, 286] on img at bounding box center [367, 272] width 27 height 27
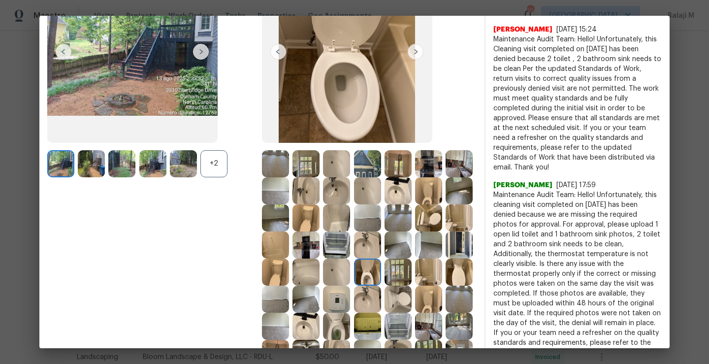
click at [354, 286] on img at bounding box center [367, 272] width 27 height 27
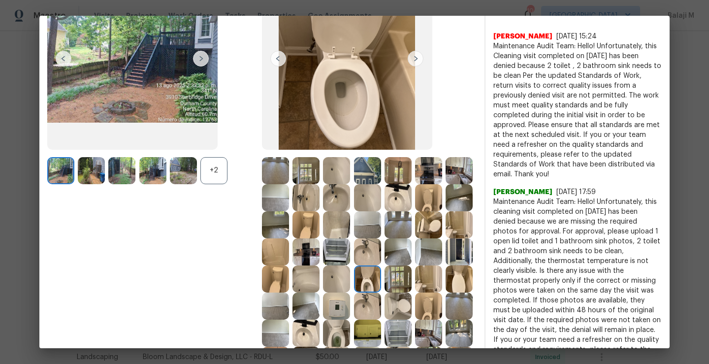
scroll to position [110, 0]
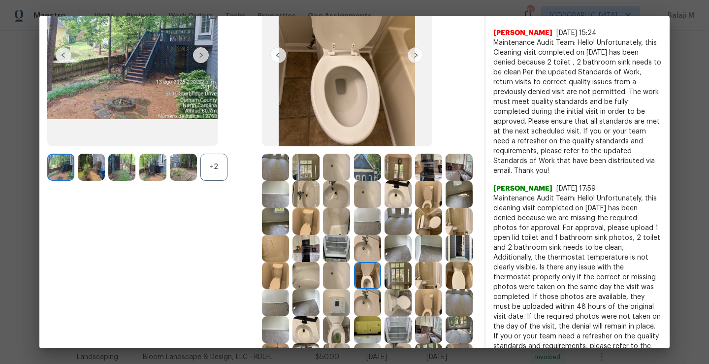
click at [446, 289] on img at bounding box center [459, 275] width 27 height 27
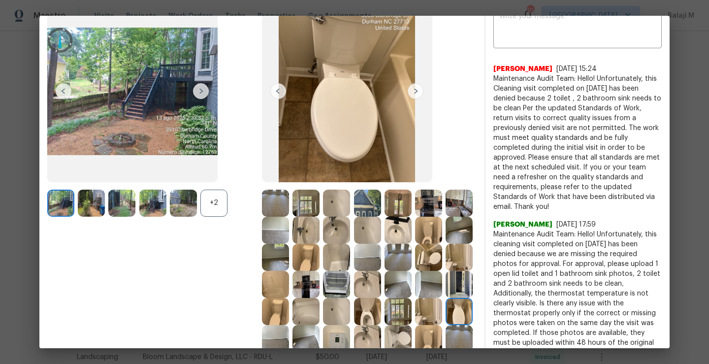
scroll to position [124, 0]
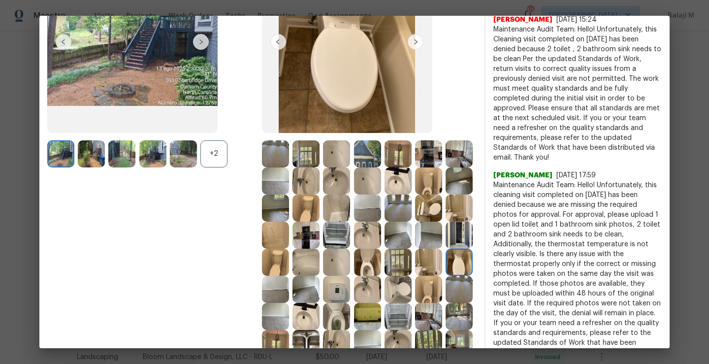
click at [446, 276] on img at bounding box center [459, 262] width 27 height 27
click at [415, 303] on img at bounding box center [428, 289] width 27 height 27
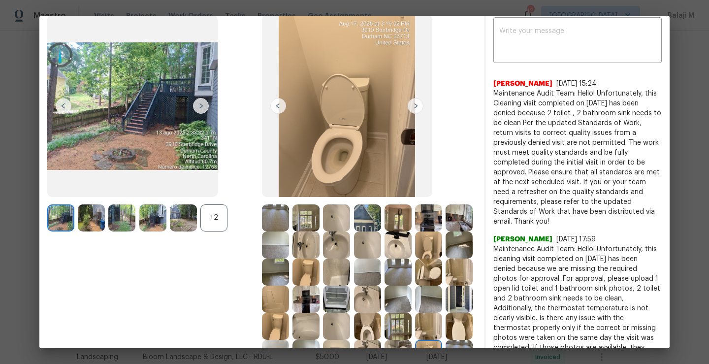
scroll to position [61, 0]
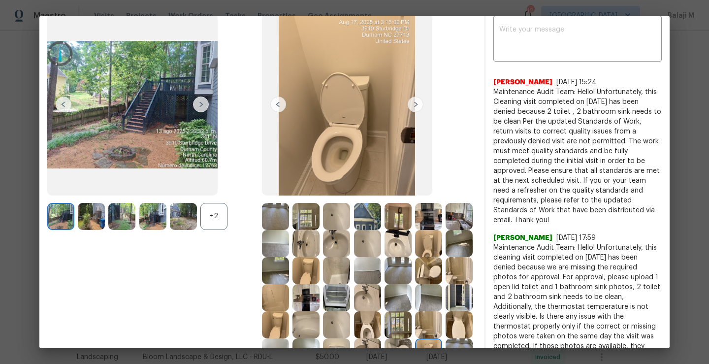
click at [220, 225] on div "+2" at bounding box center [213, 216] width 27 height 27
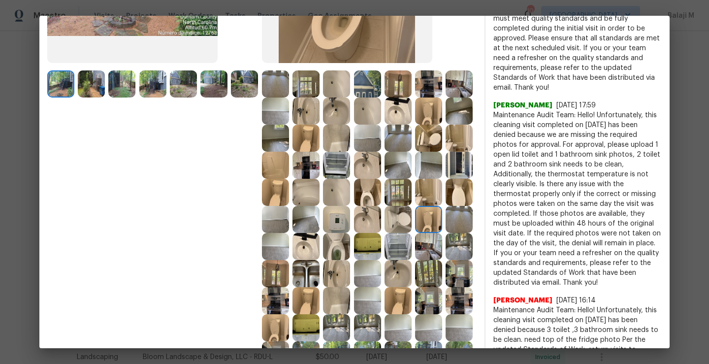
scroll to position [199, 0]
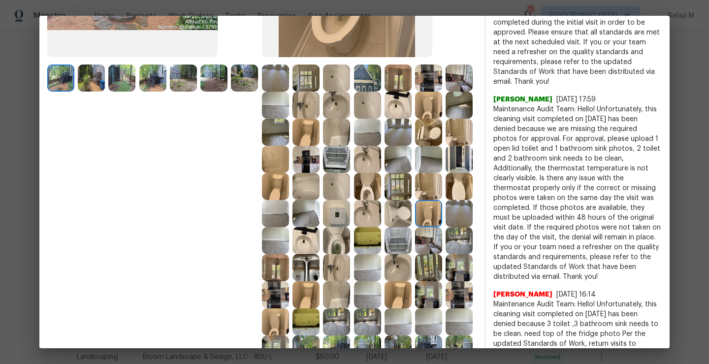
click at [330, 254] on img at bounding box center [336, 240] width 27 height 27
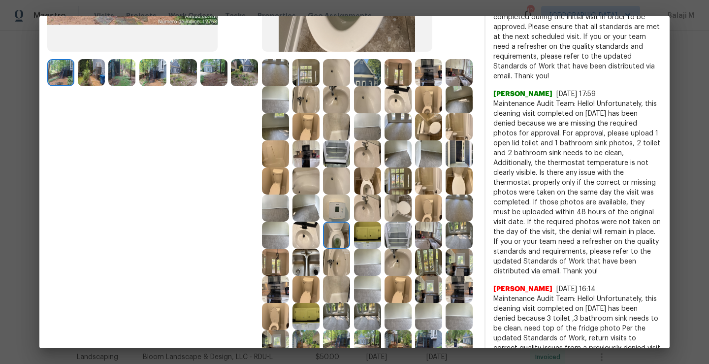
scroll to position [206, 0]
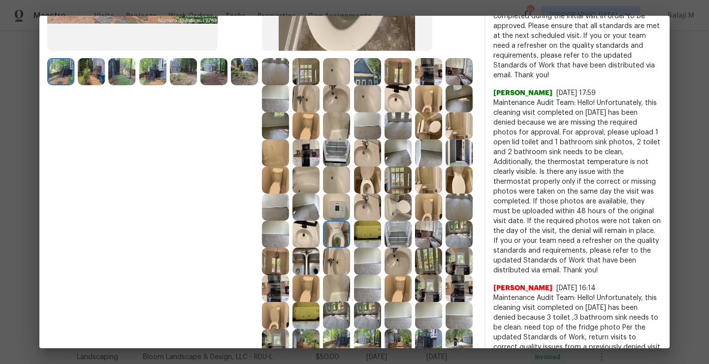
click at [327, 248] on img at bounding box center [336, 234] width 27 height 27
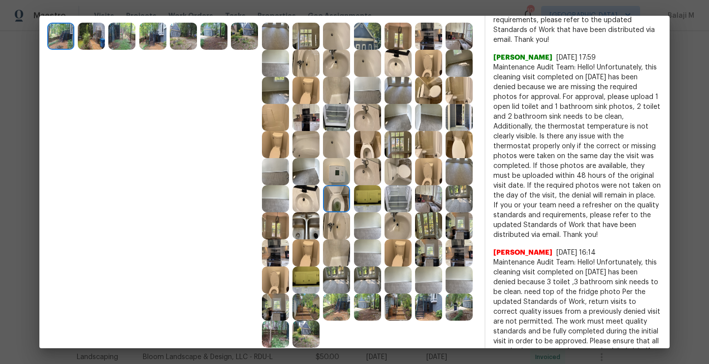
click at [320, 239] on img at bounding box center [306, 225] width 27 height 27
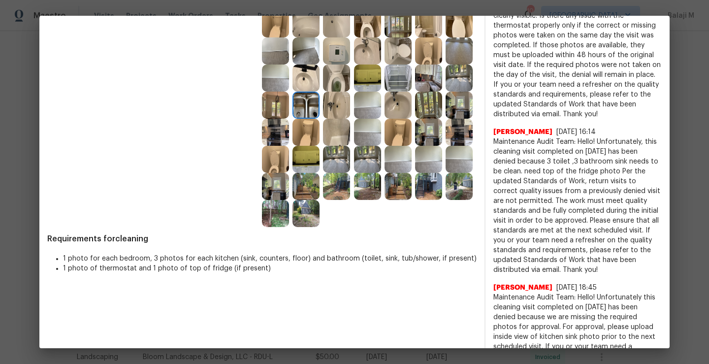
scroll to position [373, 0]
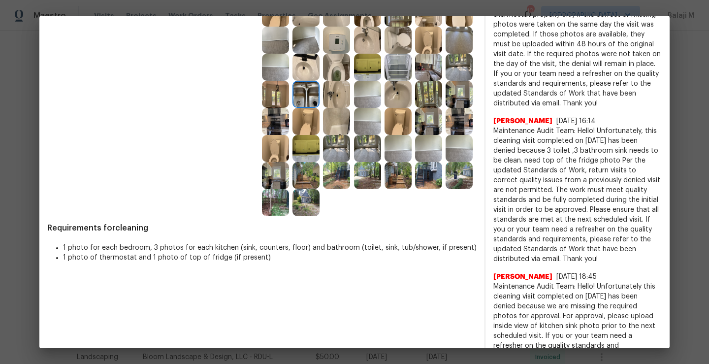
click at [289, 135] on img at bounding box center [275, 121] width 27 height 27
click at [289, 162] on img at bounding box center [275, 148] width 27 height 27
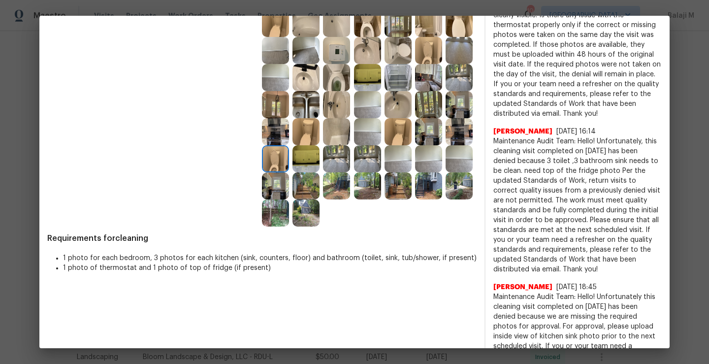
scroll to position [306, 0]
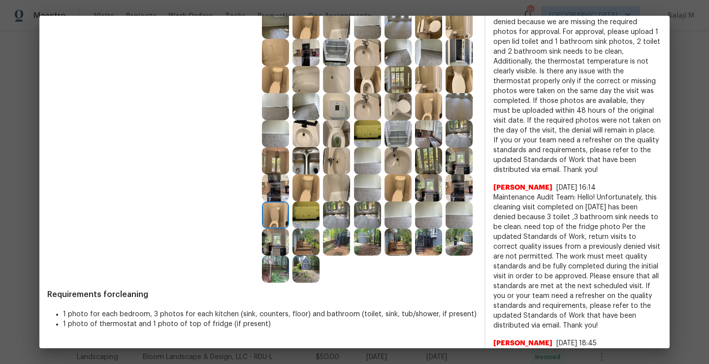
click at [289, 228] on img at bounding box center [275, 214] width 27 height 27
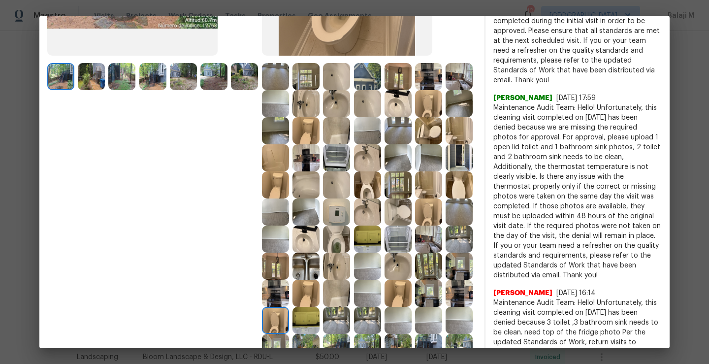
scroll to position [35, 0]
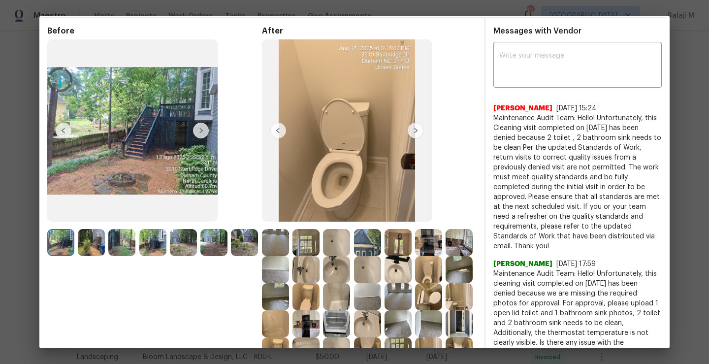
click at [408, 131] on img at bounding box center [416, 131] width 16 height 16
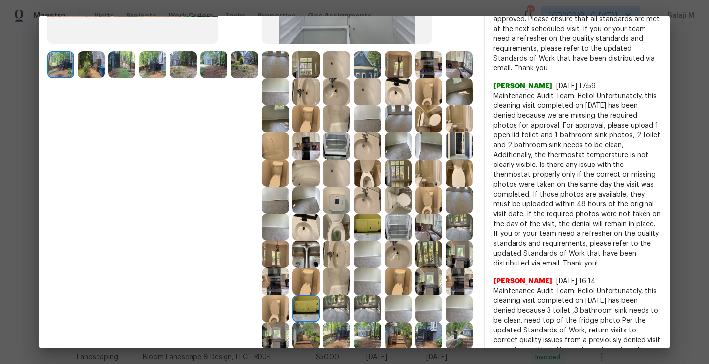
scroll to position [322, 0]
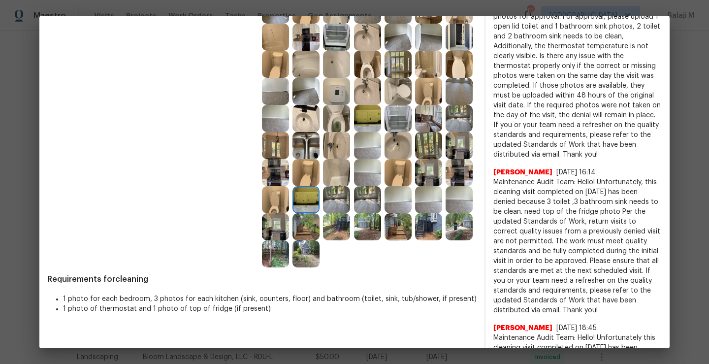
click at [446, 213] on img at bounding box center [459, 199] width 27 height 27
click at [289, 213] on img at bounding box center [275, 199] width 27 height 27
click at [257, 221] on div "Before" at bounding box center [154, 3] width 215 height 528
click at [385, 186] on img at bounding box center [398, 172] width 27 height 27
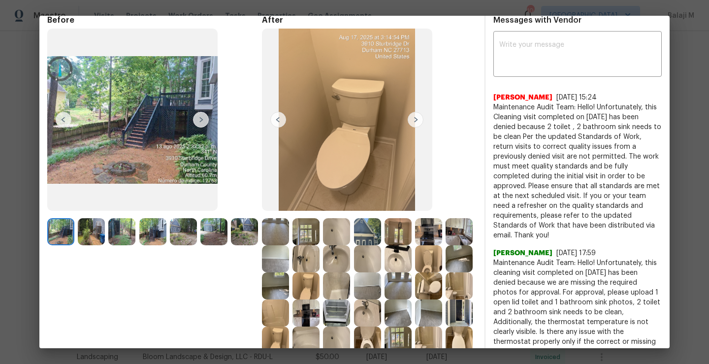
scroll to position [40, 0]
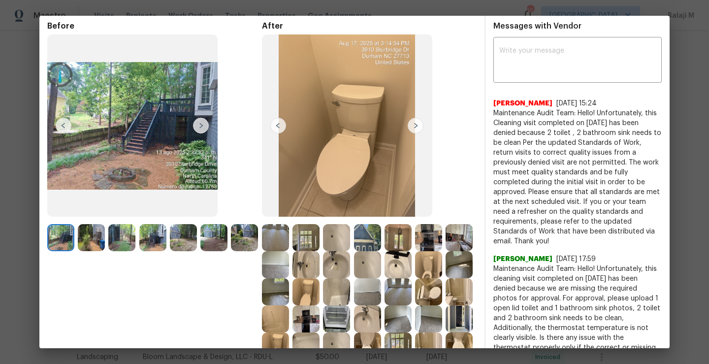
click at [371, 121] on img at bounding box center [347, 125] width 170 height 182
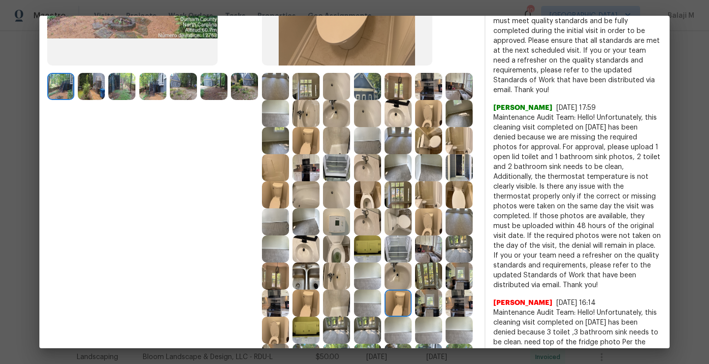
scroll to position [216, 0]
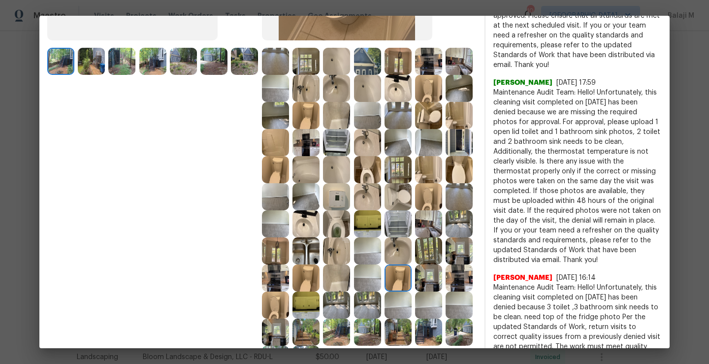
click at [415, 210] on img at bounding box center [428, 196] width 27 height 27
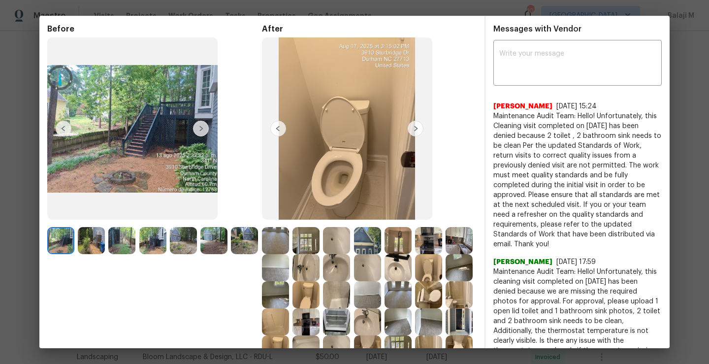
scroll to position [0, 0]
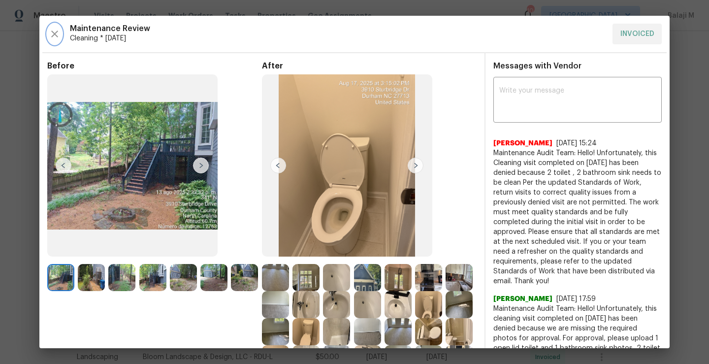
click at [53, 43] on button "button" at bounding box center [54, 34] width 15 height 21
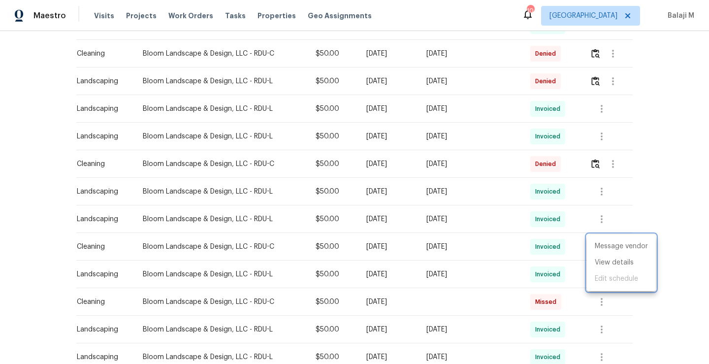
click at [133, 243] on div at bounding box center [354, 182] width 709 height 364
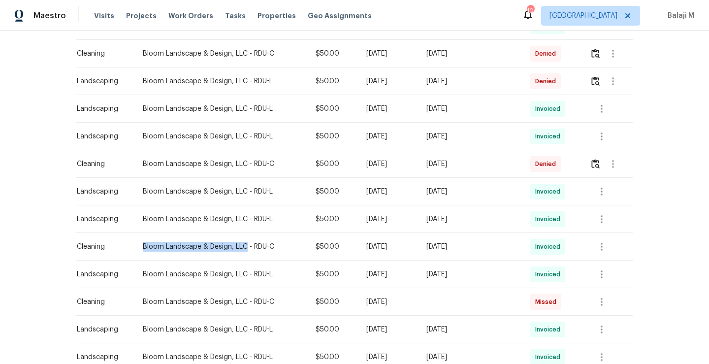
drag, startPoint x: 136, startPoint y: 245, endPoint x: 241, endPoint y: 248, distance: 105.4
click at [242, 249] on td "Bloom Landscape & Design, LLC - RDU-C" at bounding box center [221, 247] width 173 height 28
copy div "Bloom Landscape & Design, LLC"
click at [379, 210] on td "[DATE]" at bounding box center [388, 219] width 60 height 28
drag, startPoint x: 137, startPoint y: 247, endPoint x: 241, endPoint y: 249, distance: 103.9
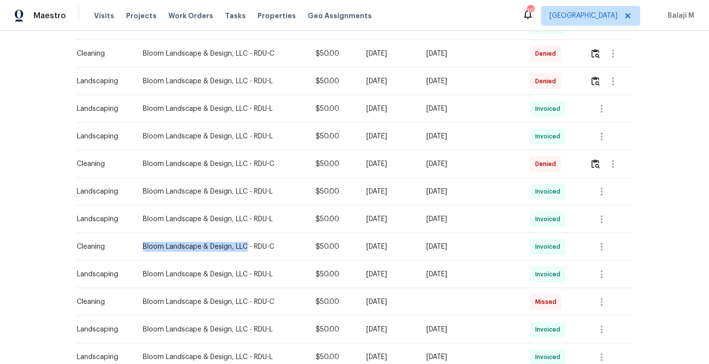
click at [241, 249] on td "Bloom Landscape & Design, LLC - RDU-C" at bounding box center [221, 247] width 173 height 28
copy div "Bloom Landscape & Design, LLC"
click at [598, 248] on icon "button" at bounding box center [602, 247] width 12 height 12
click at [604, 266] on li "View details" at bounding box center [621, 263] width 69 height 16
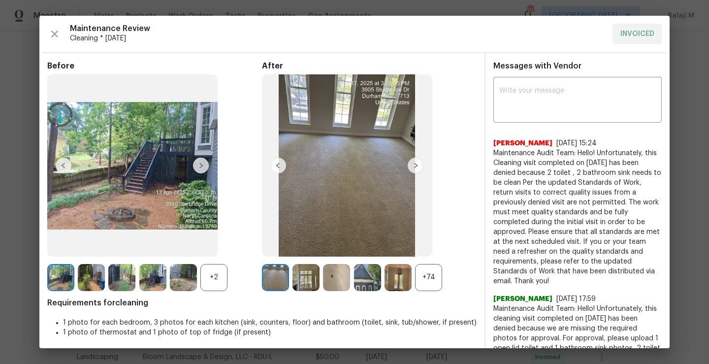
click at [420, 279] on div "+74" at bounding box center [428, 277] width 27 height 27
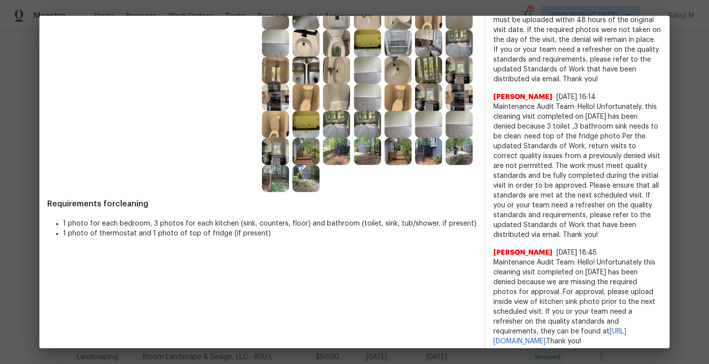
scroll to position [412, 0]
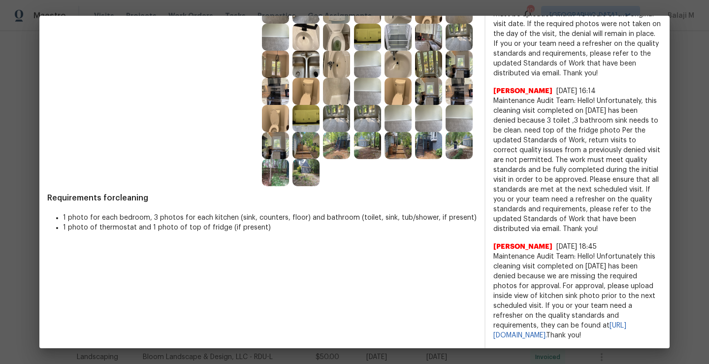
click at [354, 159] on img at bounding box center [367, 145] width 27 height 27
click at [446, 132] on img at bounding box center [459, 118] width 27 height 27
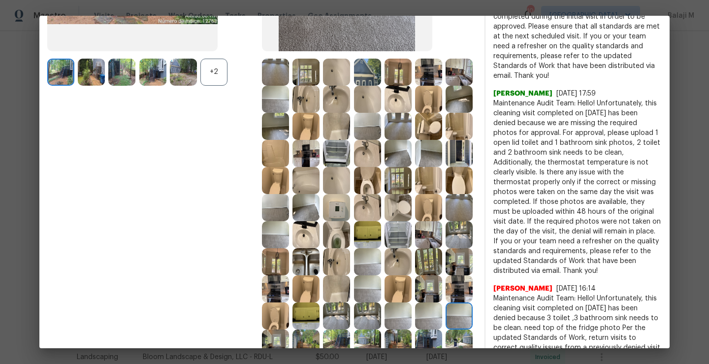
scroll to position [326, 0]
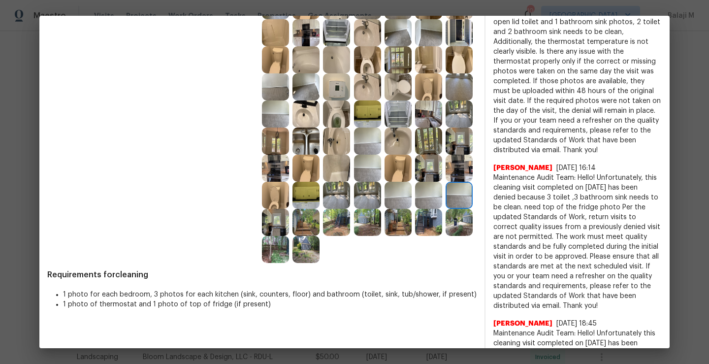
click at [415, 209] on img at bounding box center [428, 195] width 27 height 27
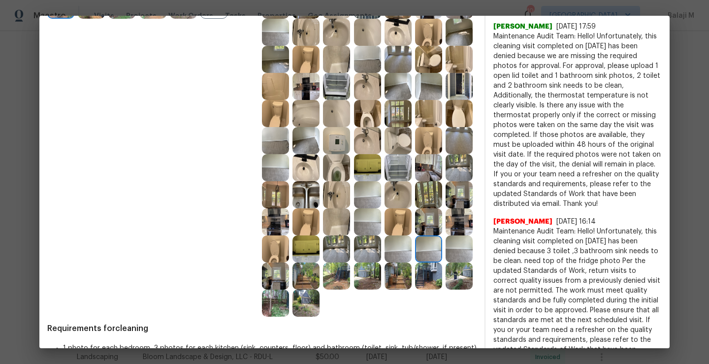
scroll to position [291, 0]
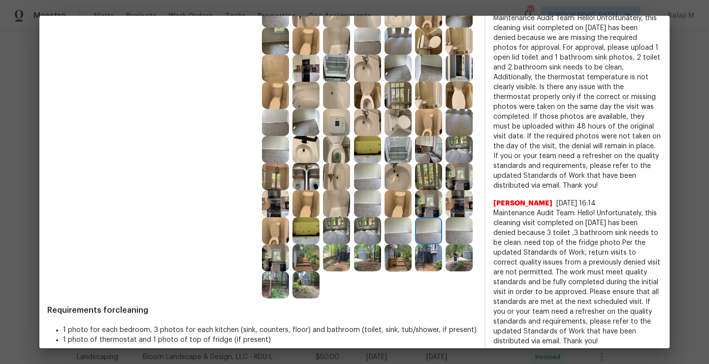
click at [385, 244] on img at bounding box center [398, 230] width 27 height 27
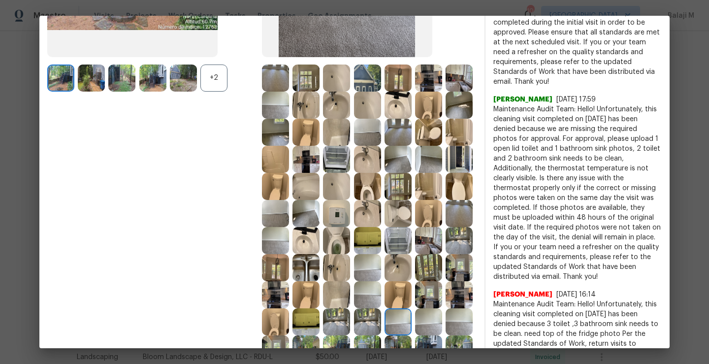
scroll to position [0, 0]
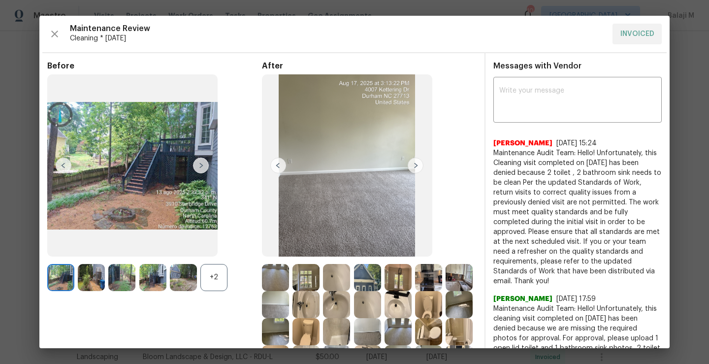
click at [350, 304] on img at bounding box center [336, 304] width 27 height 27
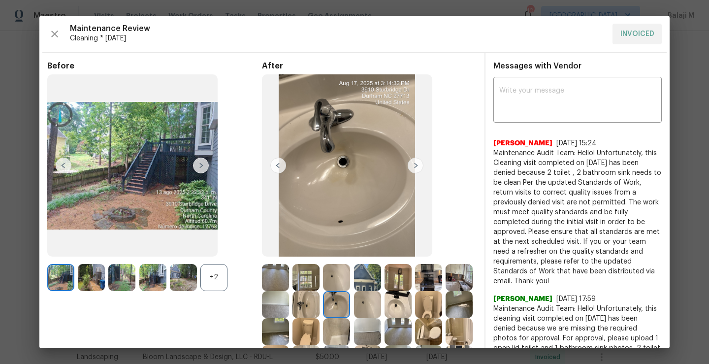
click at [320, 307] on img at bounding box center [306, 304] width 27 height 27
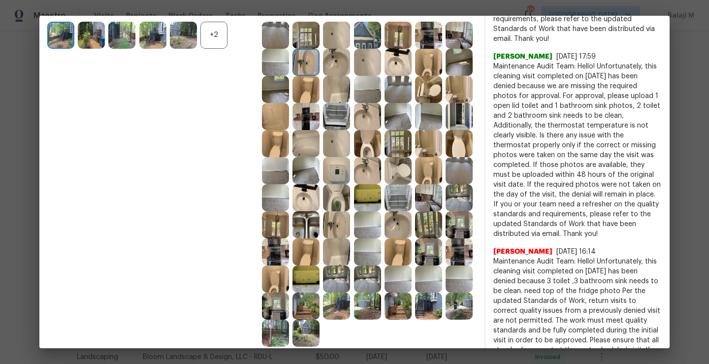
scroll to position [287, 0]
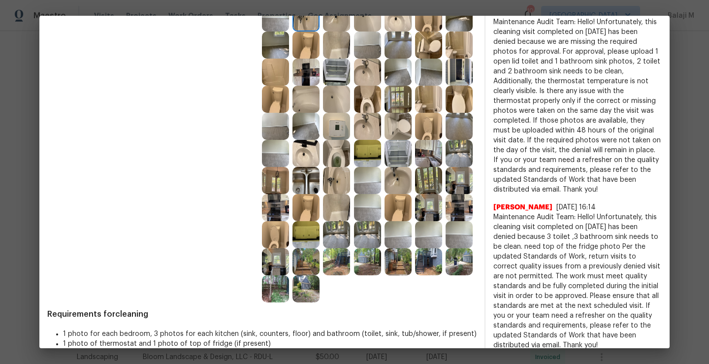
click at [289, 248] on img at bounding box center [275, 234] width 27 height 27
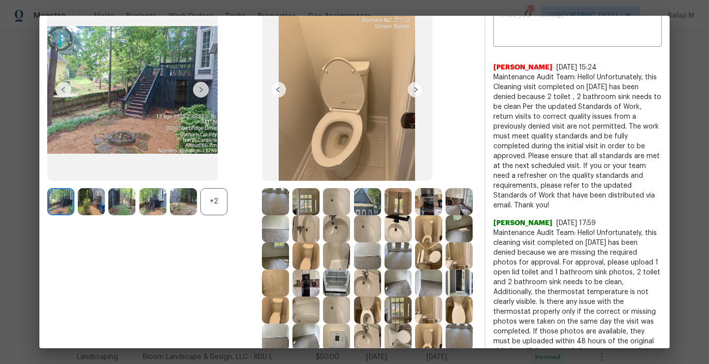
scroll to position [0, 0]
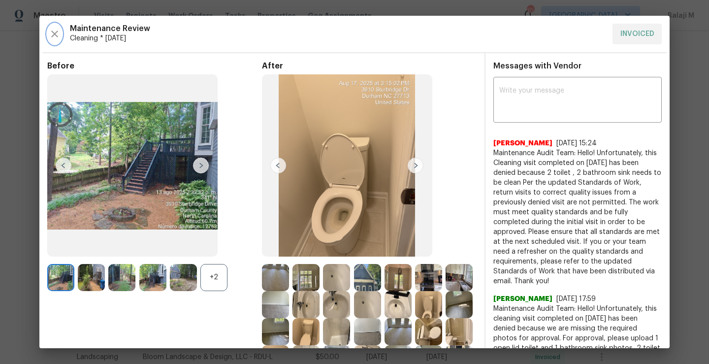
click at [57, 35] on icon "button" at bounding box center [55, 34] width 12 height 12
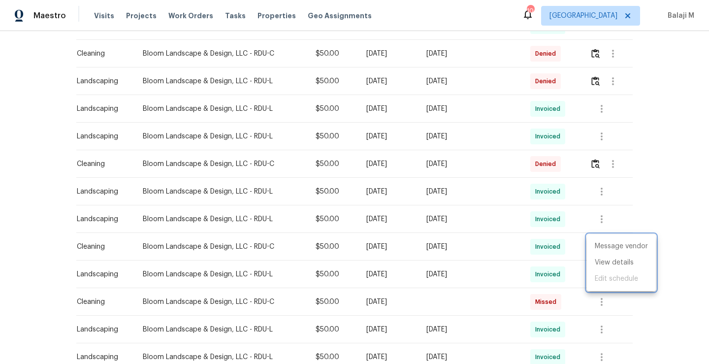
drag, startPoint x: 137, startPoint y: 245, endPoint x: 230, endPoint y: 246, distance: 92.6
click at [230, 247] on div at bounding box center [354, 182] width 709 height 364
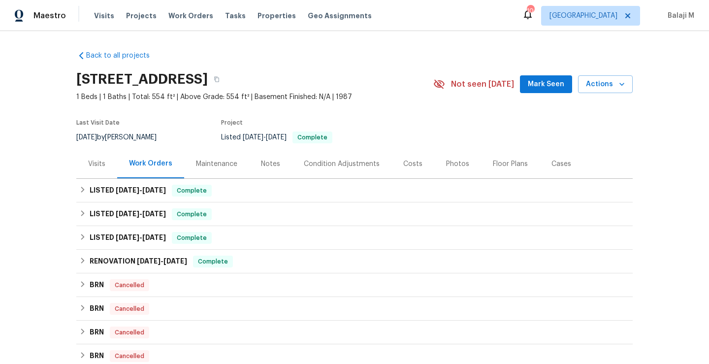
click at [211, 161] on div "Maintenance" at bounding box center [216, 164] width 41 height 10
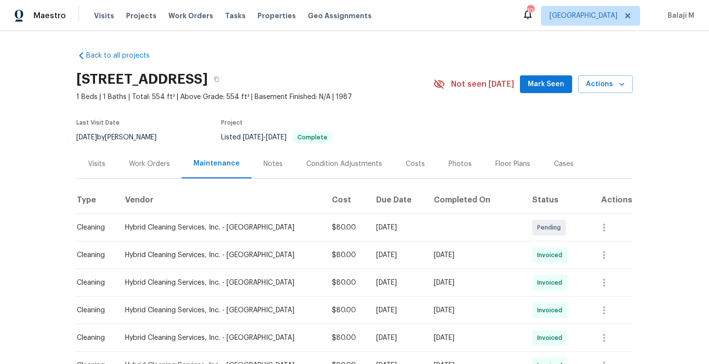
click at [157, 162] on div "Work Orders" at bounding box center [149, 164] width 41 height 10
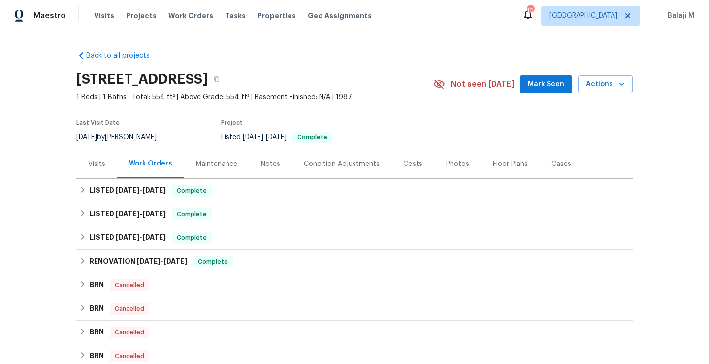
click at [101, 161] on div "Visits" at bounding box center [96, 164] width 17 height 10
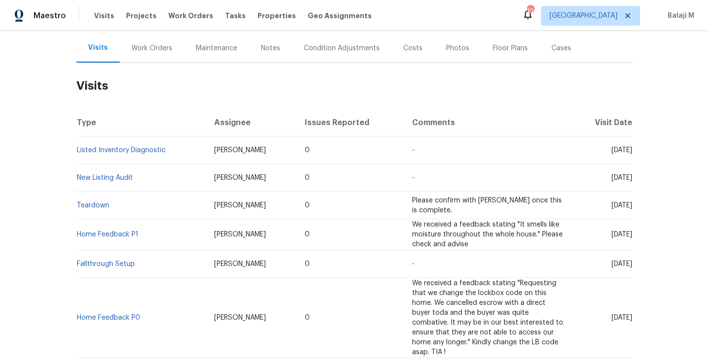
scroll to position [51, 0]
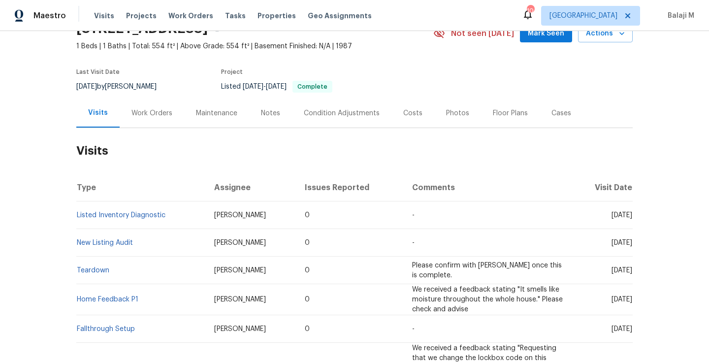
click at [156, 110] on div "Work Orders" at bounding box center [151, 113] width 41 height 10
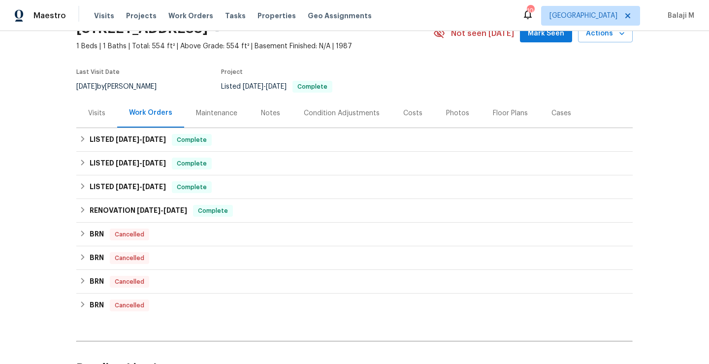
click at [201, 109] on div "Maintenance" at bounding box center [216, 113] width 41 height 10
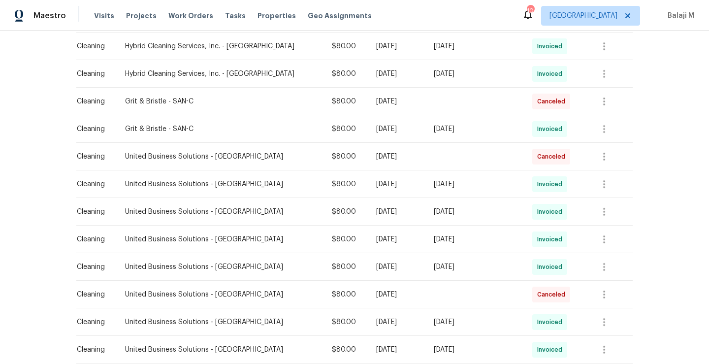
scroll to position [623, 0]
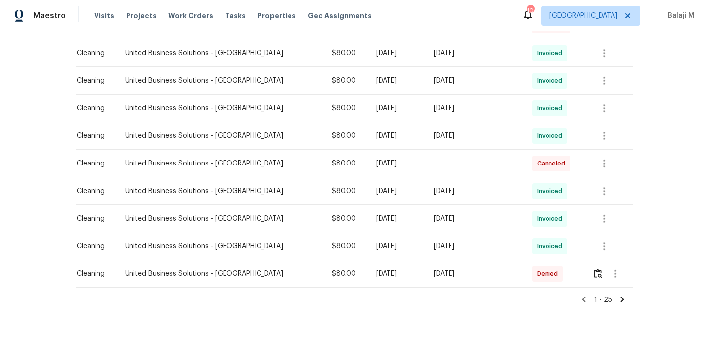
click at [618, 295] on icon at bounding box center [622, 299] width 9 height 9
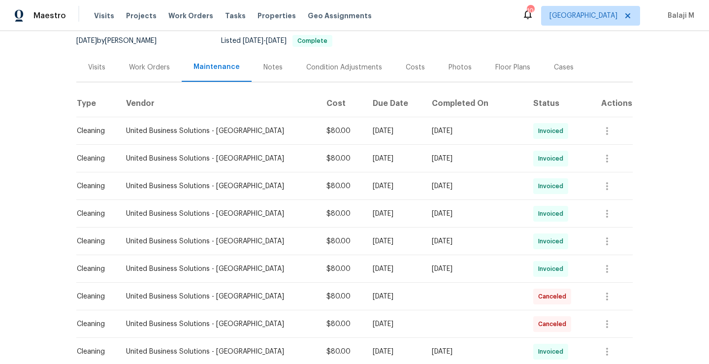
scroll to position [0, 0]
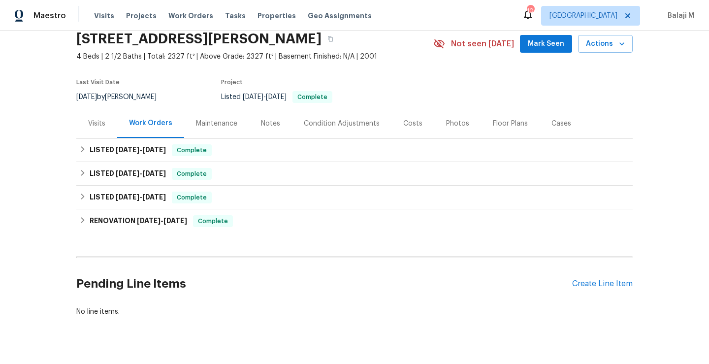
scroll to position [26, 0]
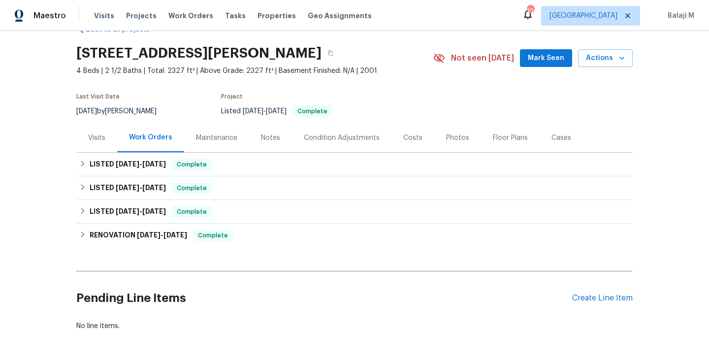
click at [199, 144] on div "Maintenance" at bounding box center [216, 137] width 65 height 29
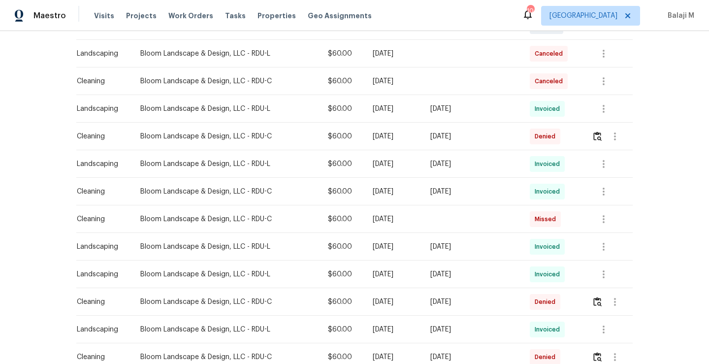
scroll to position [285, 0]
click at [462, 194] on div "Sun, Aug 17 2025" at bounding box center [471, 191] width 83 height 10
click at [487, 163] on div "Sat, Aug 16 2025" at bounding box center [471, 164] width 83 height 10
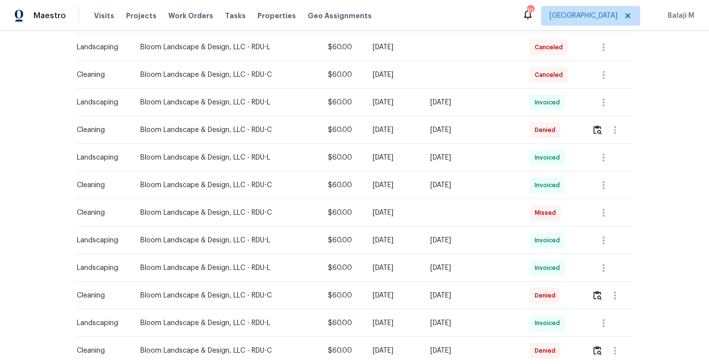
click at [480, 158] on div "Sat, Aug 16 2025" at bounding box center [471, 158] width 83 height 10
click at [603, 156] on icon "button" at bounding box center [604, 158] width 12 height 12
click at [604, 172] on li "View details" at bounding box center [623, 173] width 69 height 16
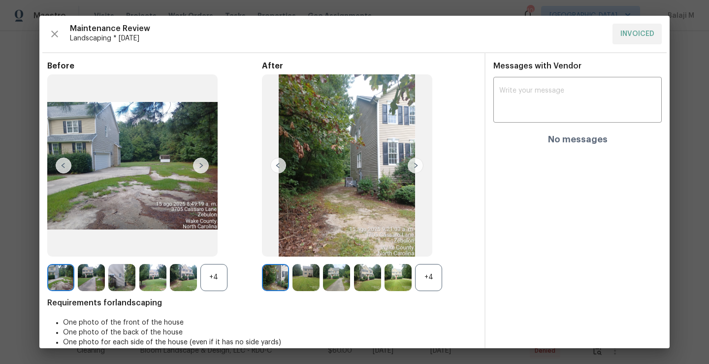
click at [422, 278] on div "+4" at bounding box center [428, 277] width 27 height 27
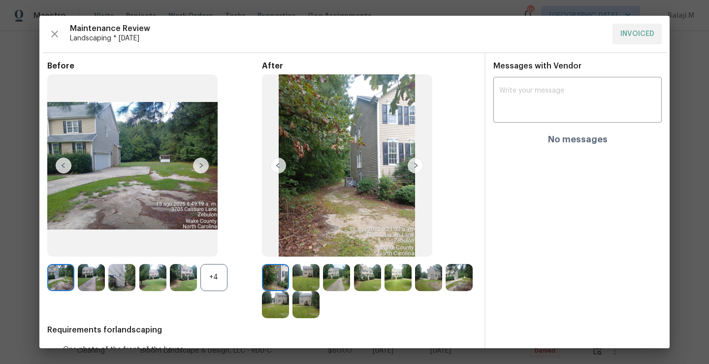
click at [300, 283] on img at bounding box center [306, 277] width 27 height 27
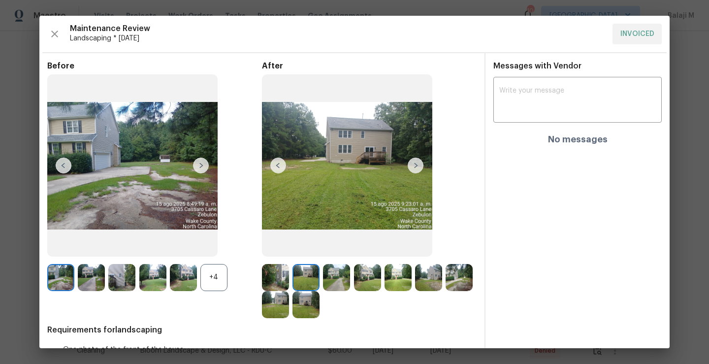
click at [320, 304] on img at bounding box center [306, 304] width 27 height 27
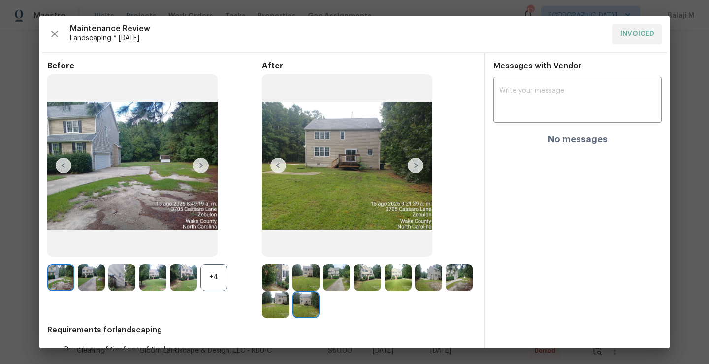
click at [203, 280] on div "+4" at bounding box center [213, 277] width 27 height 27
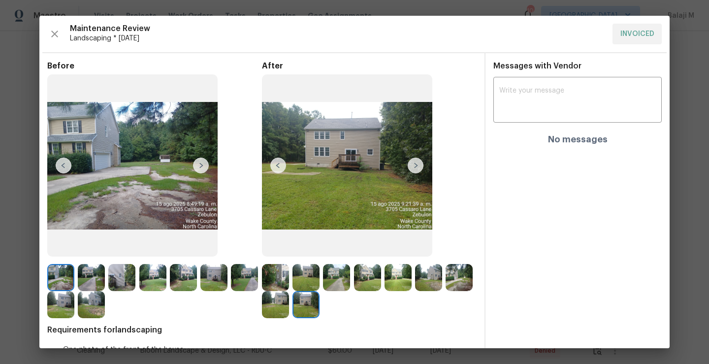
click at [202, 281] on img at bounding box center [213, 277] width 27 height 27
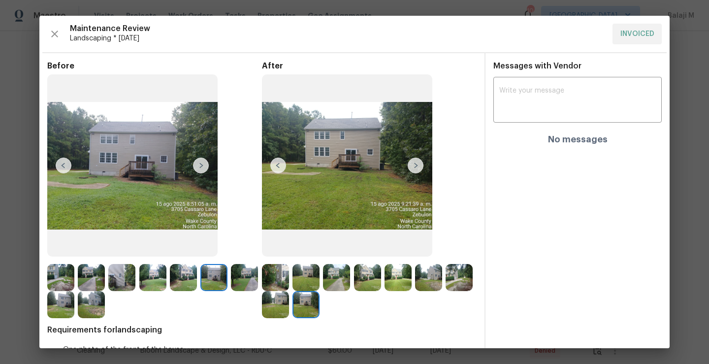
click at [185, 284] on img at bounding box center [183, 277] width 27 height 27
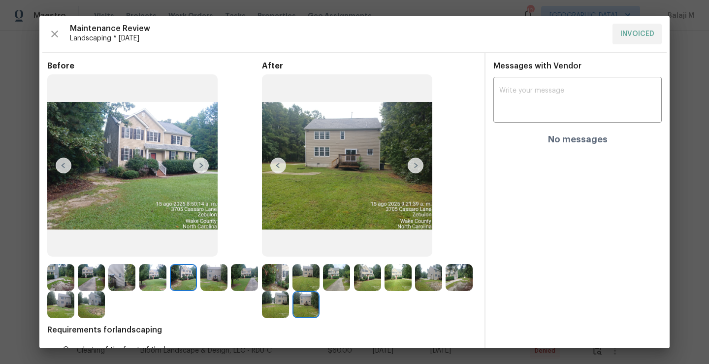
click at [339, 272] on img at bounding box center [336, 277] width 27 height 27
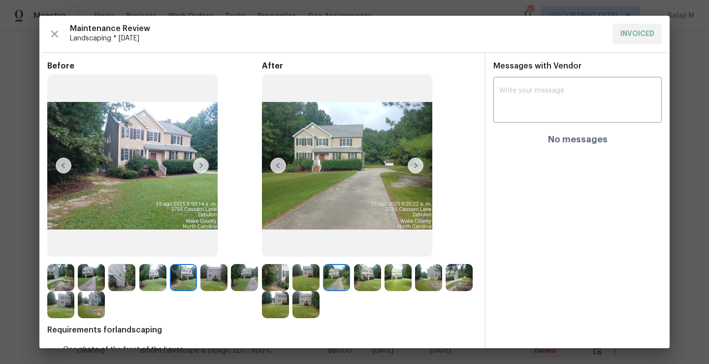
click at [306, 277] on img at bounding box center [306, 277] width 27 height 27
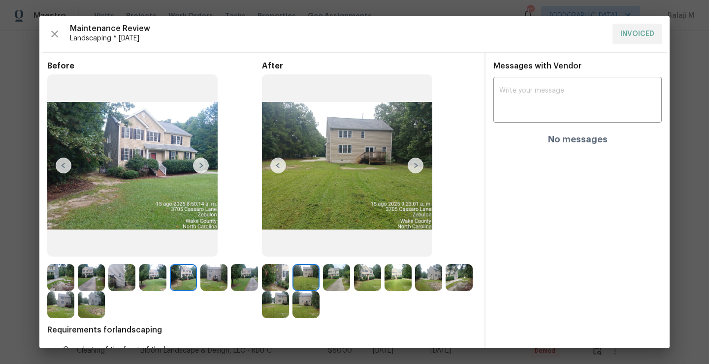
click at [426, 281] on img at bounding box center [428, 277] width 27 height 27
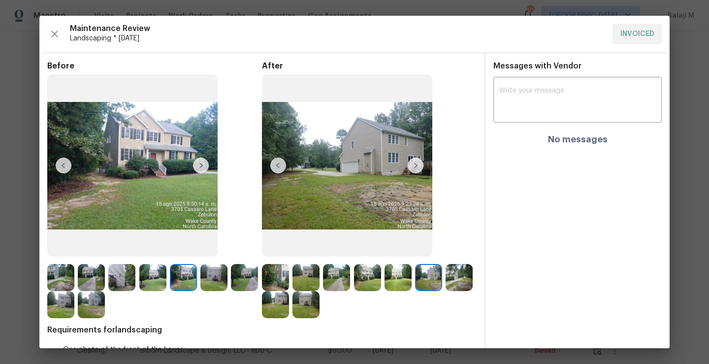
click at [289, 296] on img at bounding box center [275, 304] width 27 height 27
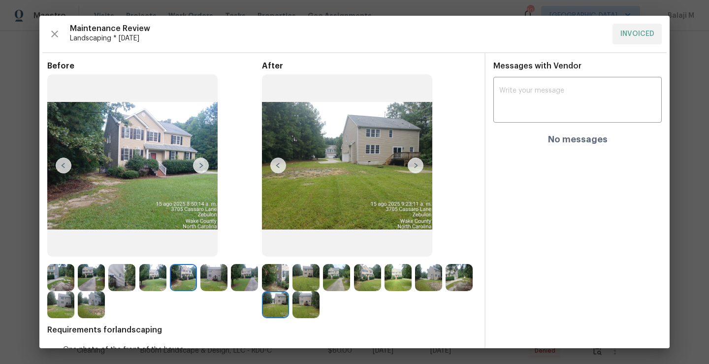
click at [271, 275] on img at bounding box center [275, 277] width 27 height 27
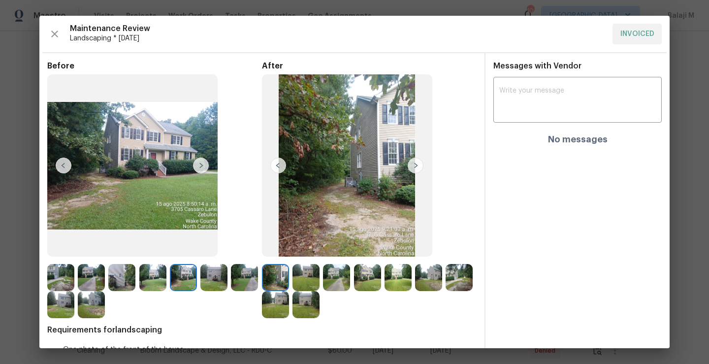
click at [231, 291] on img at bounding box center [244, 277] width 27 height 27
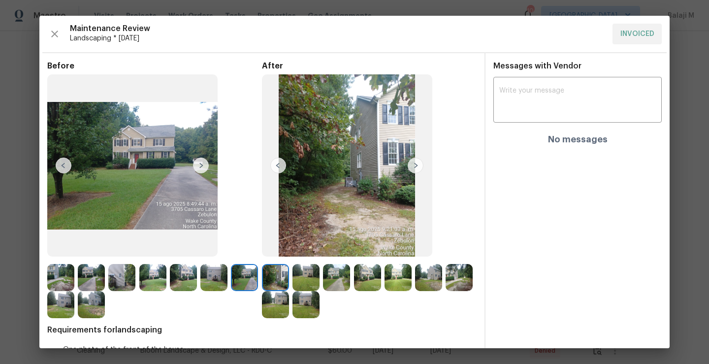
click at [105, 304] on img at bounding box center [91, 304] width 27 height 27
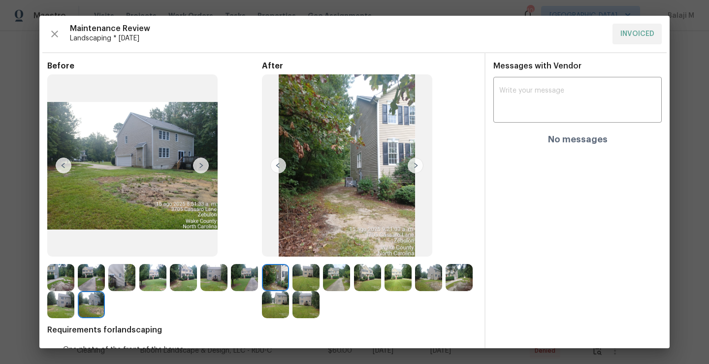
click at [159, 277] on img at bounding box center [152, 277] width 27 height 27
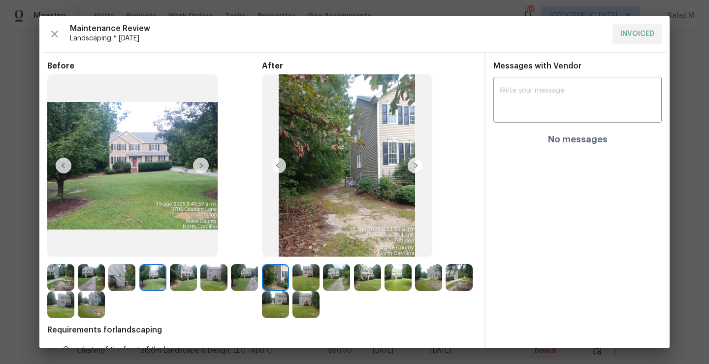
click at [123, 275] on img at bounding box center [121, 277] width 27 height 27
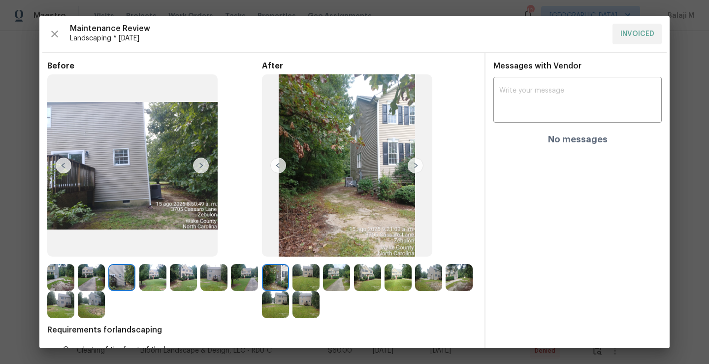
click at [90, 270] on img at bounding box center [91, 277] width 27 height 27
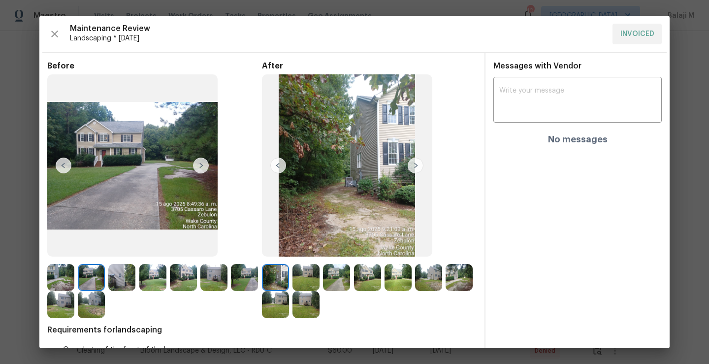
click at [88, 270] on img at bounding box center [91, 277] width 27 height 27
click at [51, 275] on img at bounding box center [60, 277] width 27 height 27
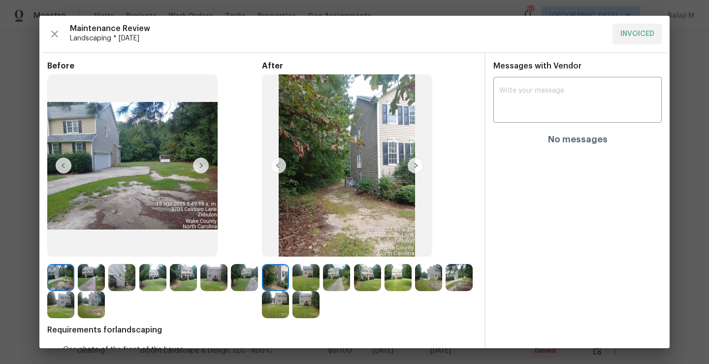
click at [181, 278] on img at bounding box center [183, 277] width 27 height 27
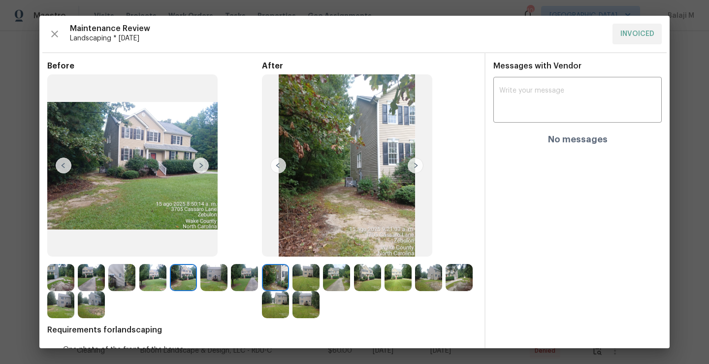
click at [218, 278] on img at bounding box center [213, 277] width 27 height 27
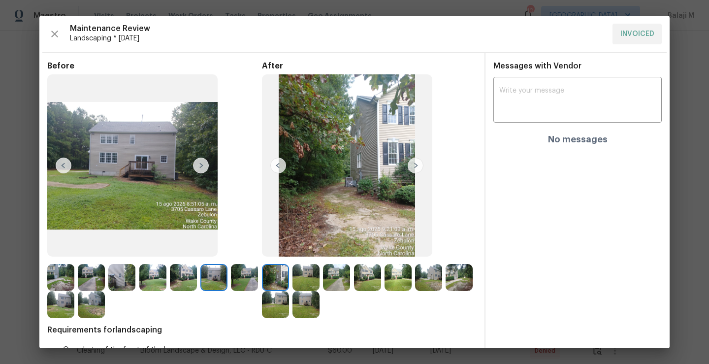
click at [105, 316] on img at bounding box center [91, 304] width 27 height 27
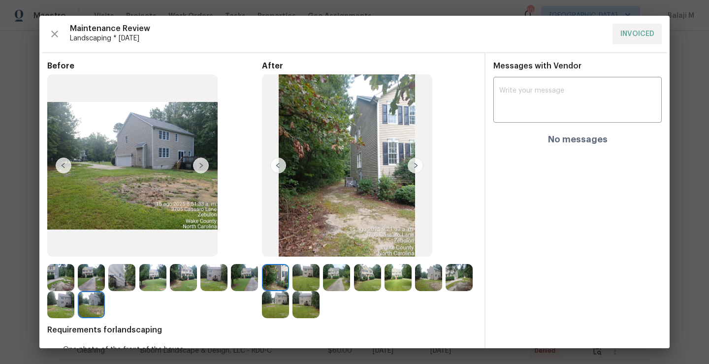
click at [74, 313] on img at bounding box center [60, 304] width 27 height 27
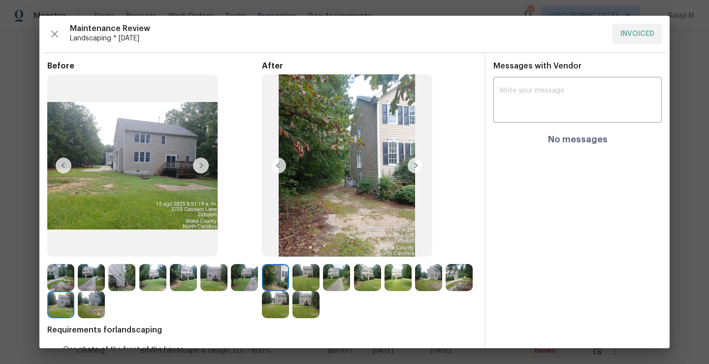
click at [275, 276] on img at bounding box center [275, 277] width 27 height 27
click at [300, 277] on img at bounding box center [306, 277] width 27 height 27
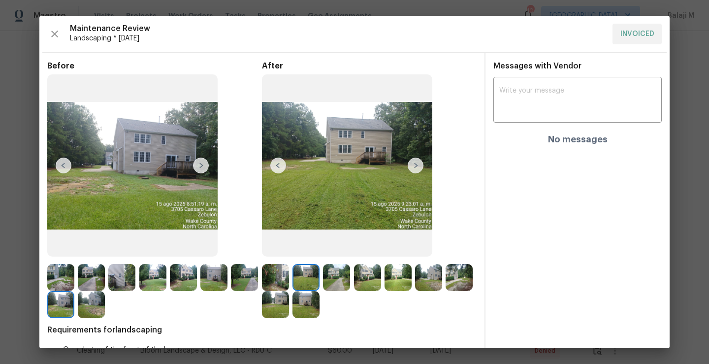
click at [280, 280] on img at bounding box center [275, 277] width 27 height 27
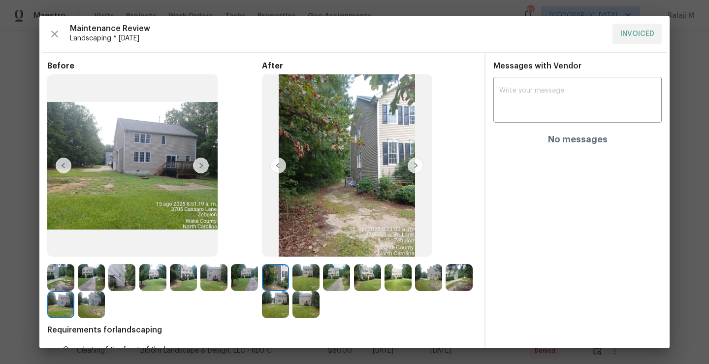
click at [297, 281] on img at bounding box center [306, 277] width 27 height 27
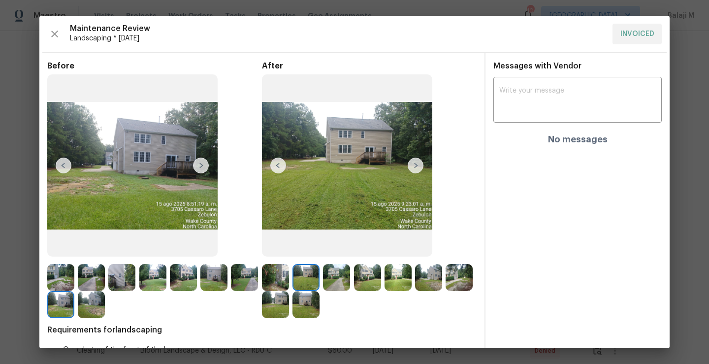
click at [315, 281] on img at bounding box center [306, 277] width 27 height 27
click at [334, 281] on img at bounding box center [336, 277] width 27 height 27
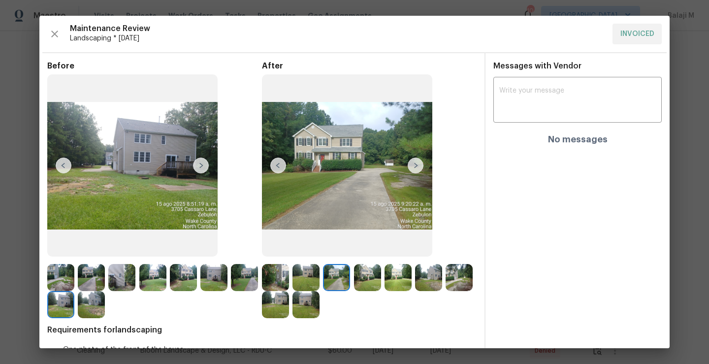
click at [357, 280] on img at bounding box center [367, 277] width 27 height 27
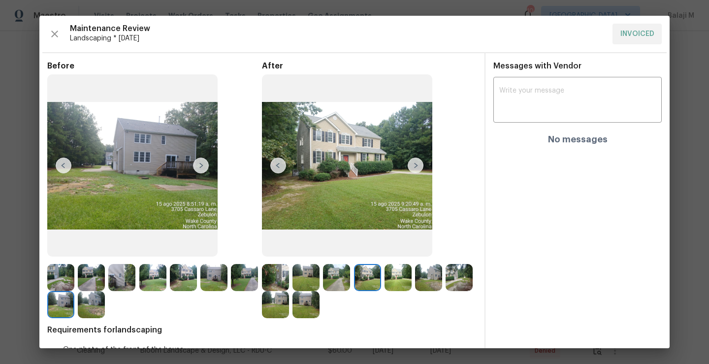
click at [405, 273] on img at bounding box center [398, 277] width 27 height 27
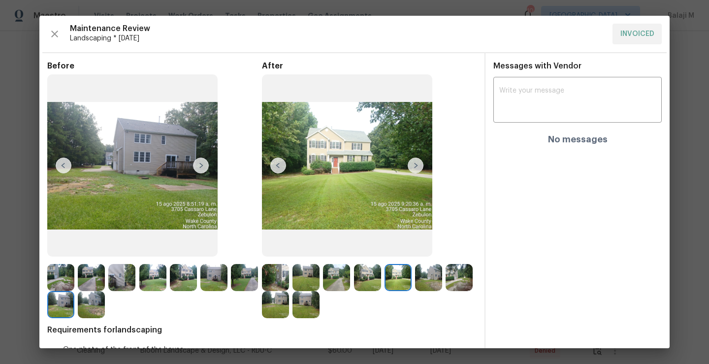
click at [435, 277] on img at bounding box center [428, 277] width 27 height 27
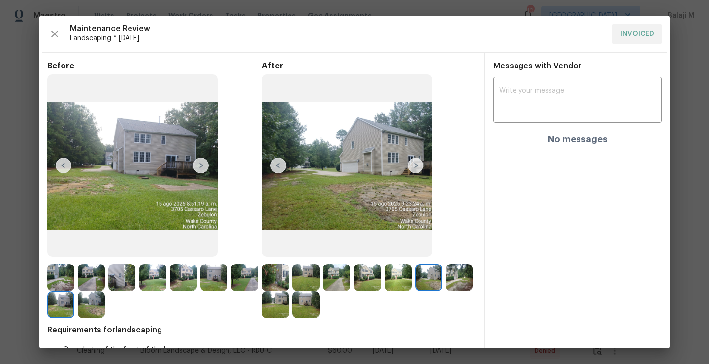
click at [320, 299] on img at bounding box center [306, 304] width 27 height 27
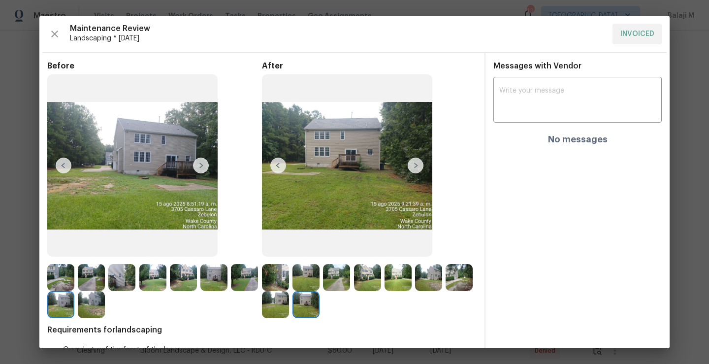
click at [289, 304] on img at bounding box center [275, 304] width 27 height 27
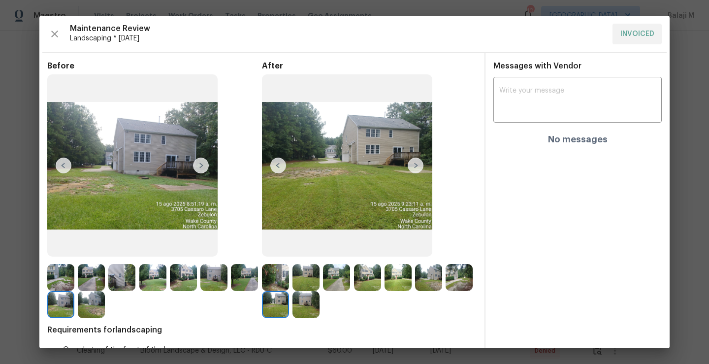
click at [446, 291] on img at bounding box center [459, 277] width 27 height 27
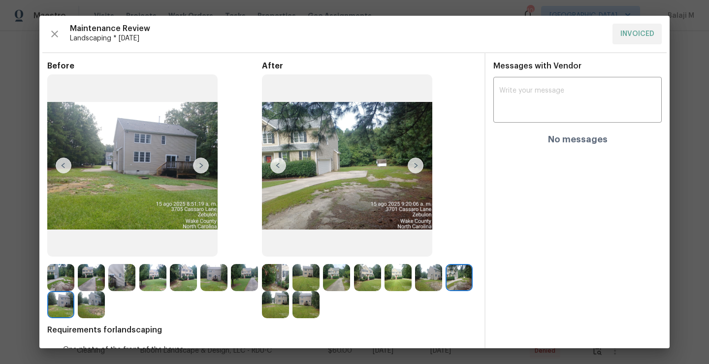
click at [270, 284] on img at bounding box center [275, 277] width 27 height 27
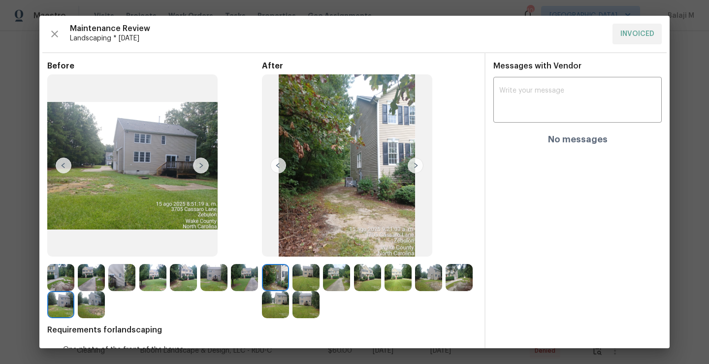
click at [304, 281] on img at bounding box center [306, 277] width 27 height 27
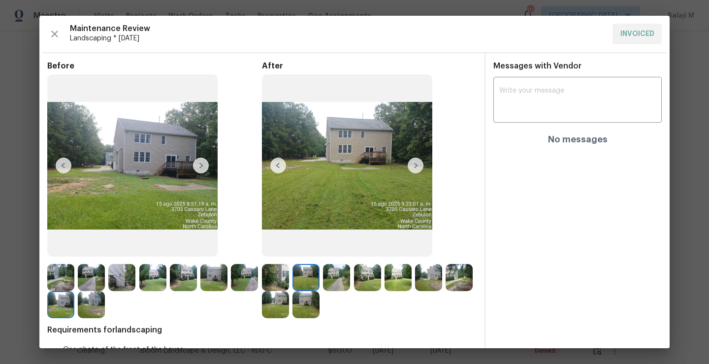
click at [333, 281] on img at bounding box center [336, 277] width 27 height 27
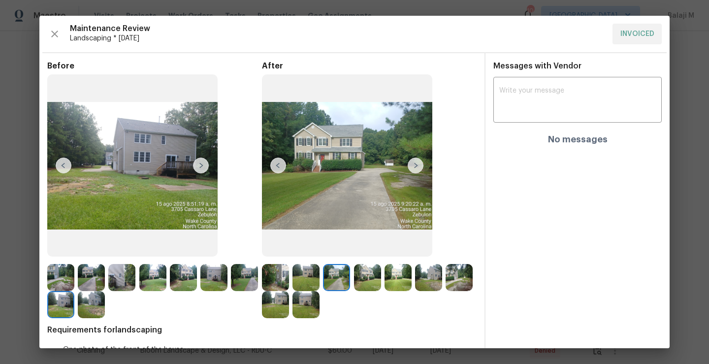
click at [376, 279] on img at bounding box center [367, 277] width 27 height 27
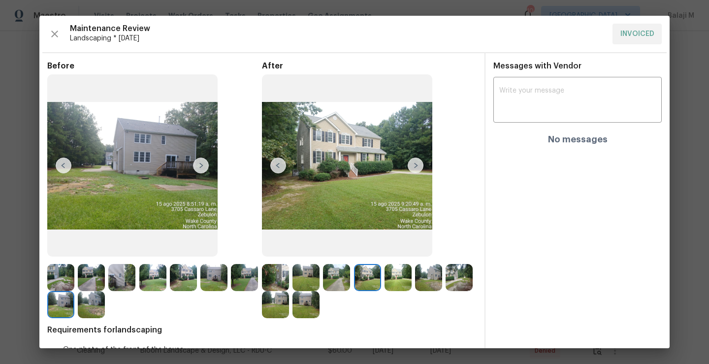
click at [390, 279] on img at bounding box center [398, 277] width 27 height 27
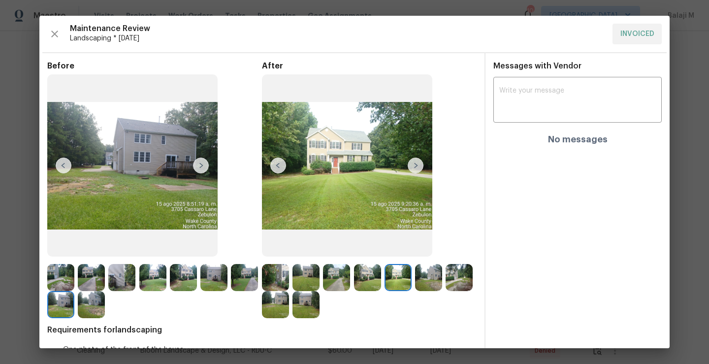
click at [427, 276] on img at bounding box center [428, 277] width 27 height 27
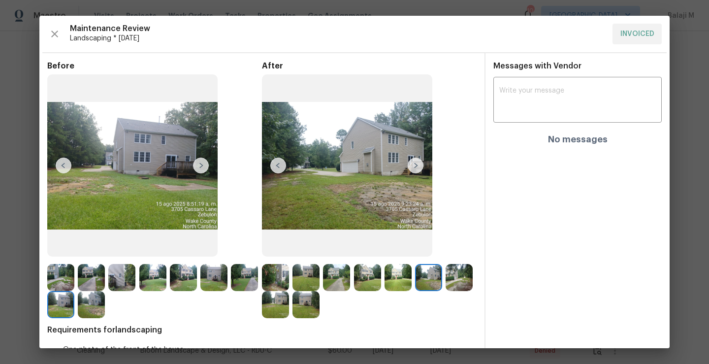
click at [320, 311] on img at bounding box center [306, 304] width 27 height 27
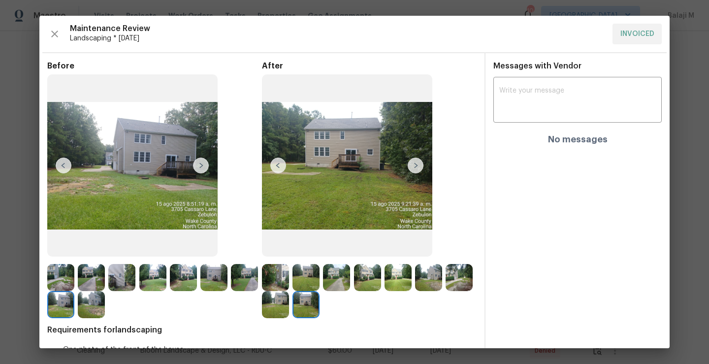
click at [289, 312] on img at bounding box center [275, 304] width 27 height 27
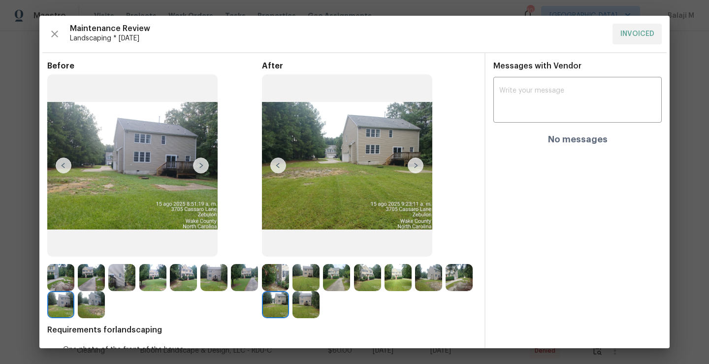
click at [446, 291] on img at bounding box center [459, 277] width 27 height 27
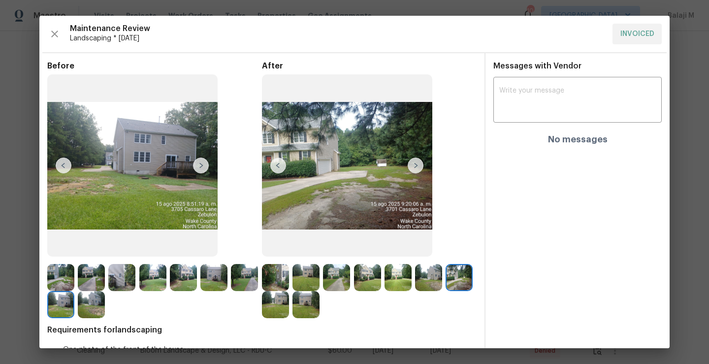
click at [275, 278] on img at bounding box center [275, 277] width 27 height 27
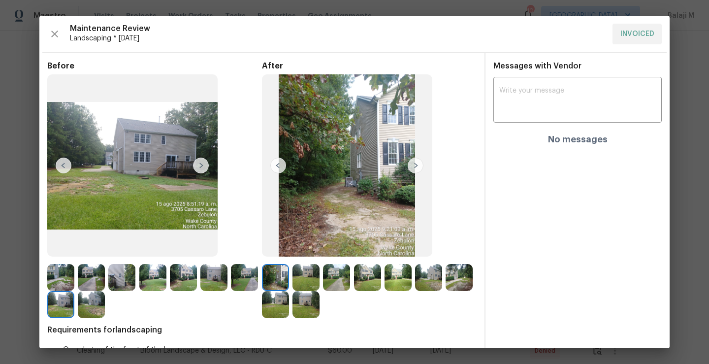
click at [303, 277] on img at bounding box center [306, 277] width 27 height 27
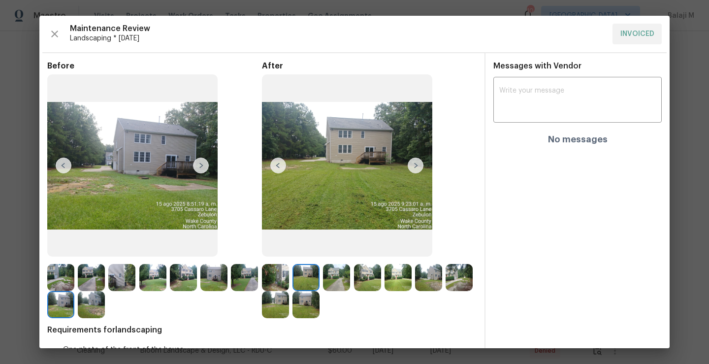
click at [323, 279] on img at bounding box center [336, 277] width 27 height 27
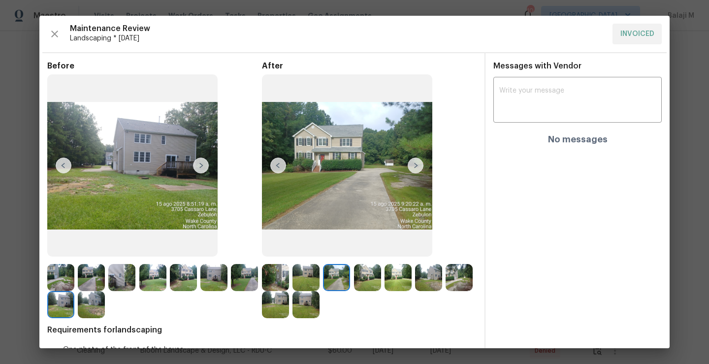
click at [365, 288] on img at bounding box center [367, 277] width 27 height 27
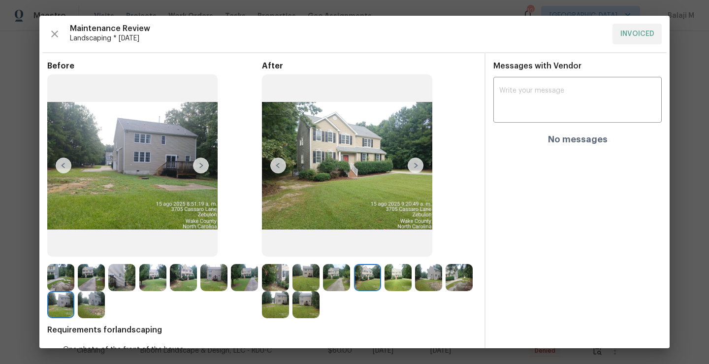
click at [385, 288] on img at bounding box center [398, 277] width 27 height 27
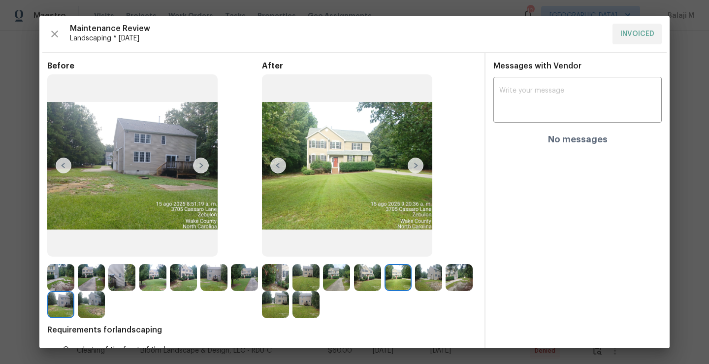
click at [423, 286] on img at bounding box center [428, 277] width 27 height 27
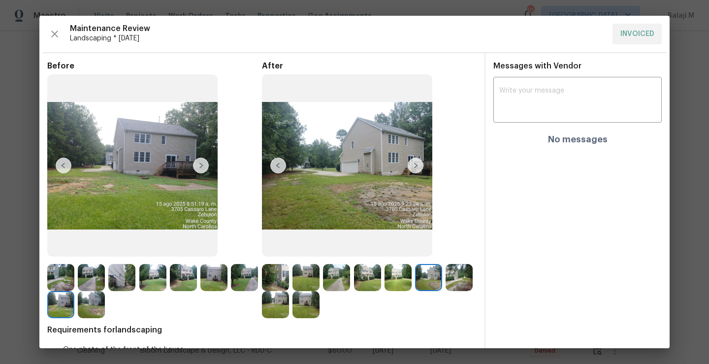
click at [293, 308] on div at bounding box center [277, 304] width 31 height 27
click at [289, 308] on img at bounding box center [275, 304] width 27 height 27
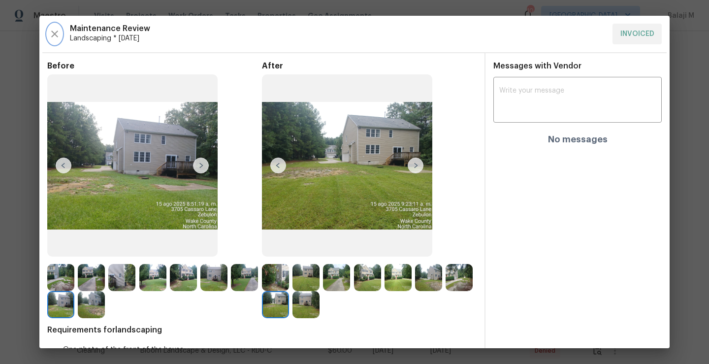
click at [53, 34] on icon "button" at bounding box center [55, 34] width 12 height 12
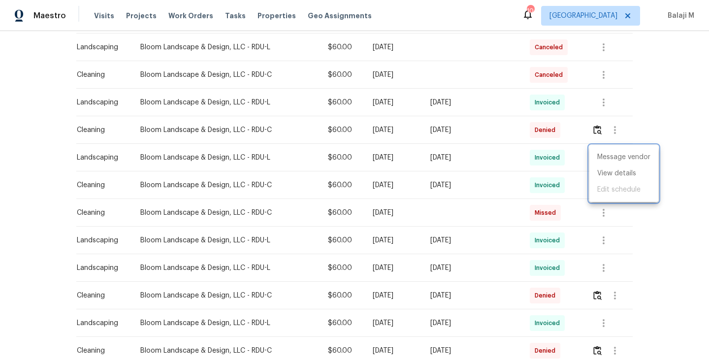
click at [262, 132] on div at bounding box center [354, 182] width 709 height 364
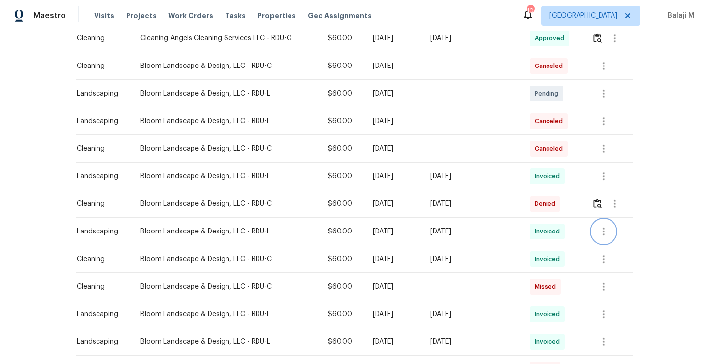
scroll to position [218, 0]
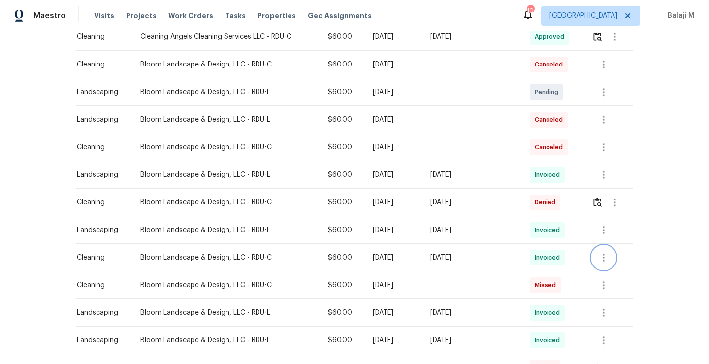
click at [611, 257] on button "button" at bounding box center [604, 258] width 24 height 24
click at [601, 272] on li "View details" at bounding box center [623, 273] width 69 height 16
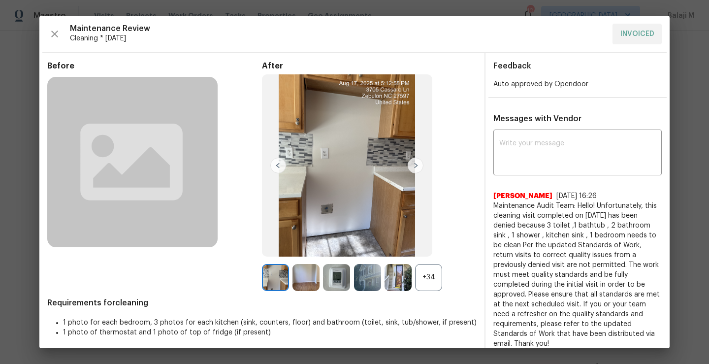
click at [423, 285] on div "+34" at bounding box center [428, 277] width 27 height 27
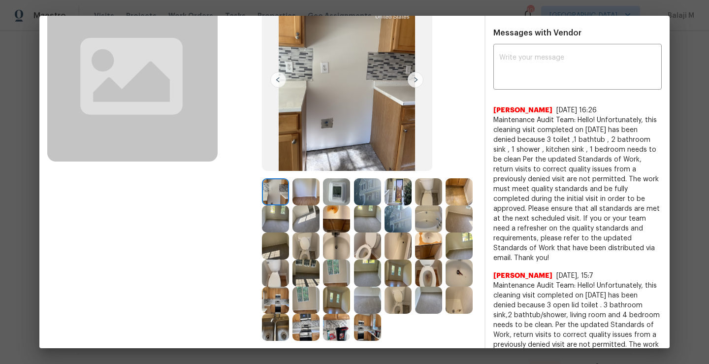
scroll to position [108, 0]
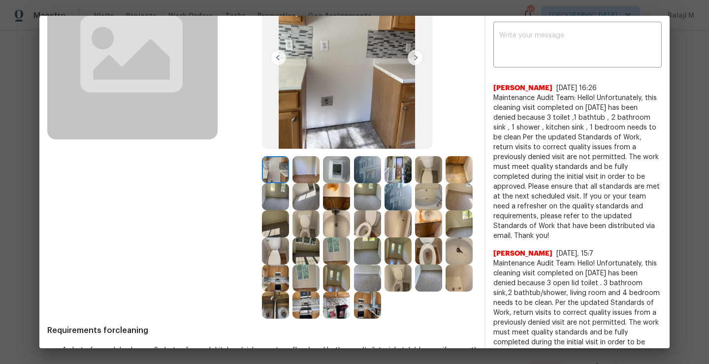
click at [385, 237] on img at bounding box center [398, 223] width 27 height 27
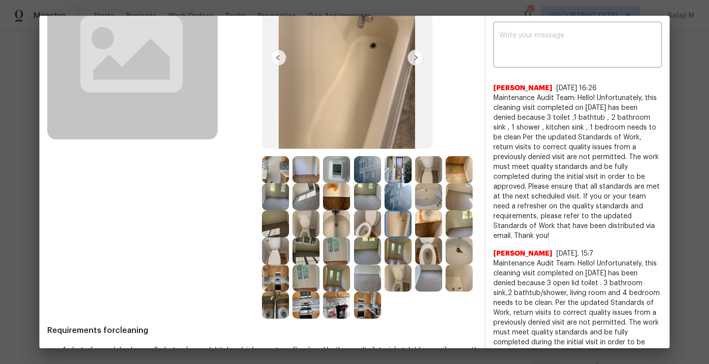
click at [415, 210] on img at bounding box center [428, 196] width 27 height 27
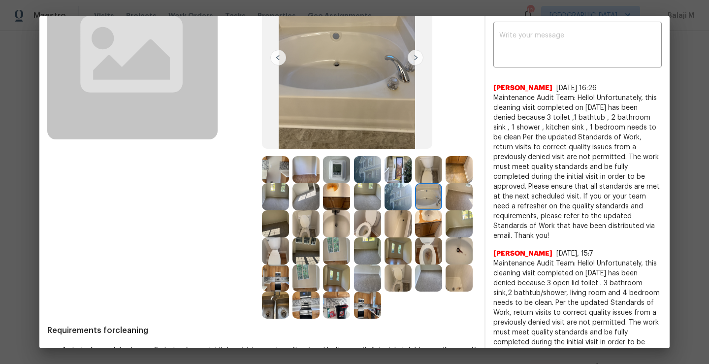
click at [446, 210] on img at bounding box center [459, 196] width 27 height 27
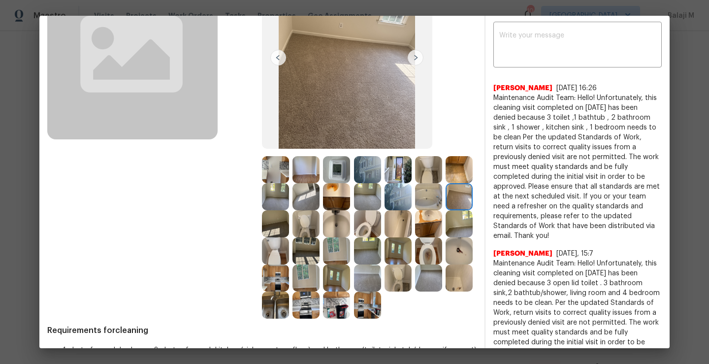
click at [289, 230] on img at bounding box center [275, 223] width 27 height 27
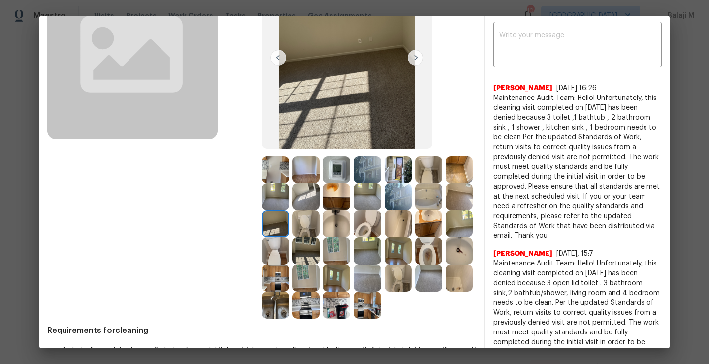
click at [289, 299] on img at bounding box center [275, 305] width 27 height 27
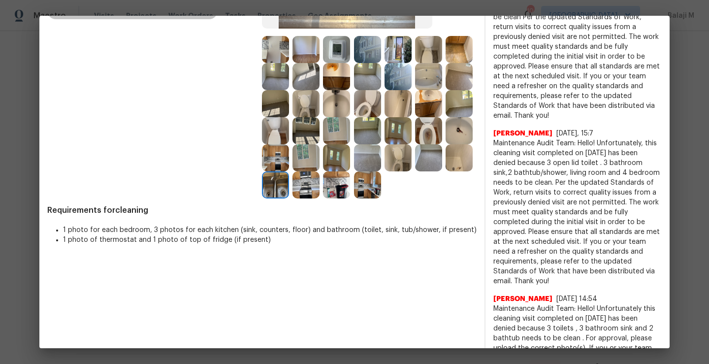
scroll to position [203, 0]
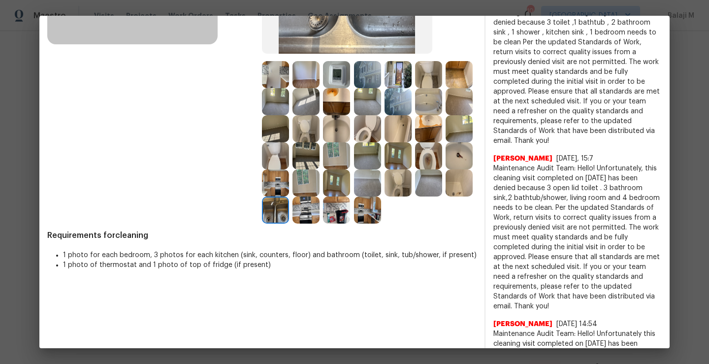
click at [446, 196] on img at bounding box center [459, 182] width 27 height 27
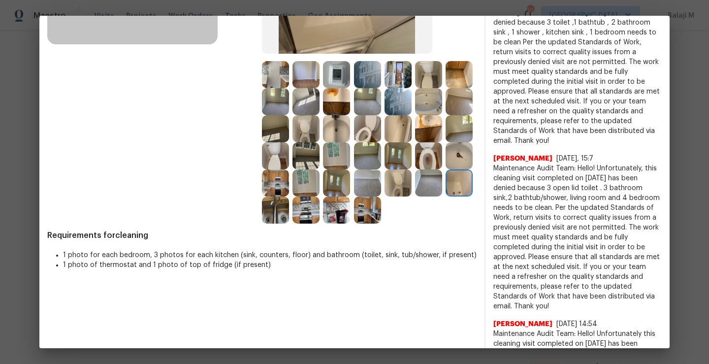
click at [415, 196] on img at bounding box center [428, 182] width 27 height 27
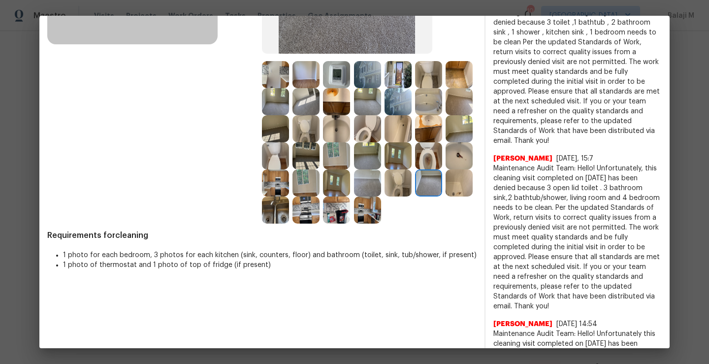
click at [385, 196] on img at bounding box center [398, 182] width 27 height 27
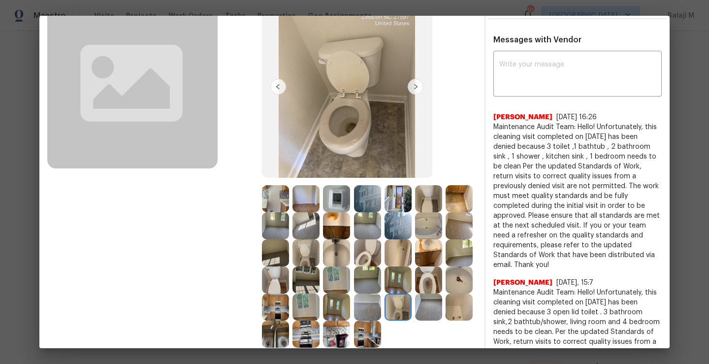
scroll to position [0, 0]
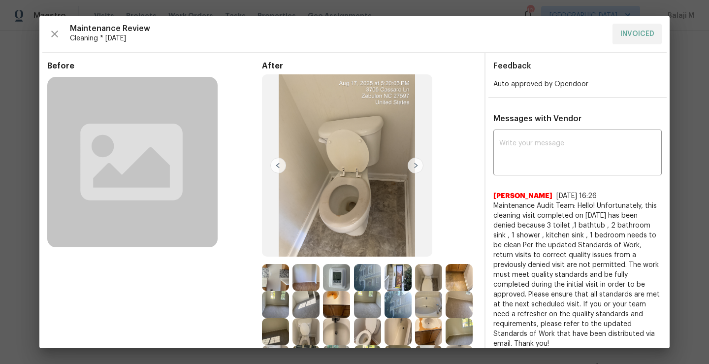
click at [304, 284] on img at bounding box center [306, 277] width 27 height 27
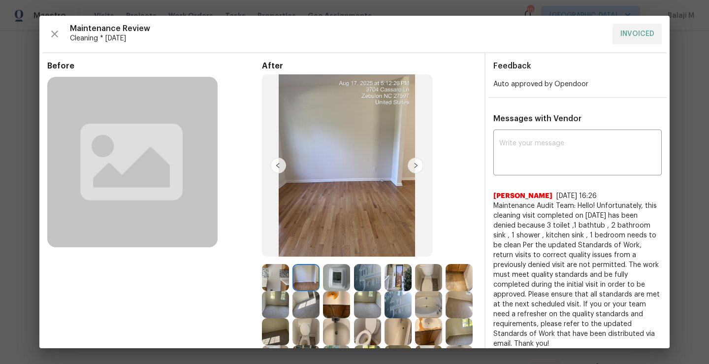
click at [340, 273] on img at bounding box center [336, 277] width 27 height 27
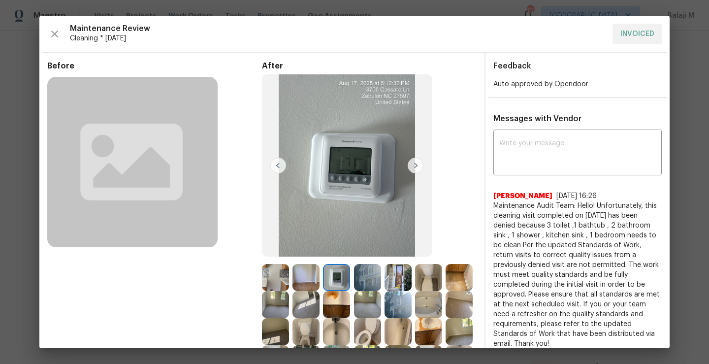
click at [366, 277] on img at bounding box center [367, 277] width 27 height 27
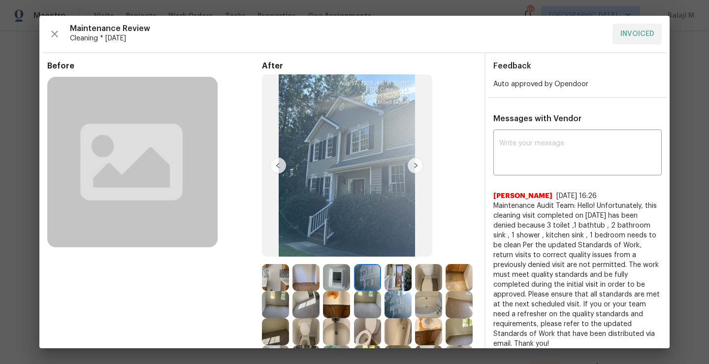
click at [393, 278] on img at bounding box center [398, 277] width 27 height 27
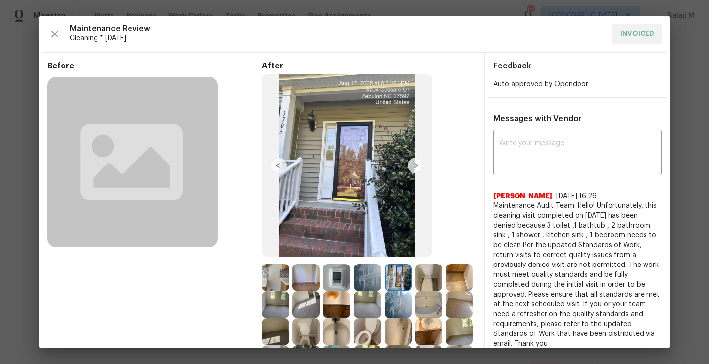
click at [417, 276] on img at bounding box center [428, 277] width 27 height 27
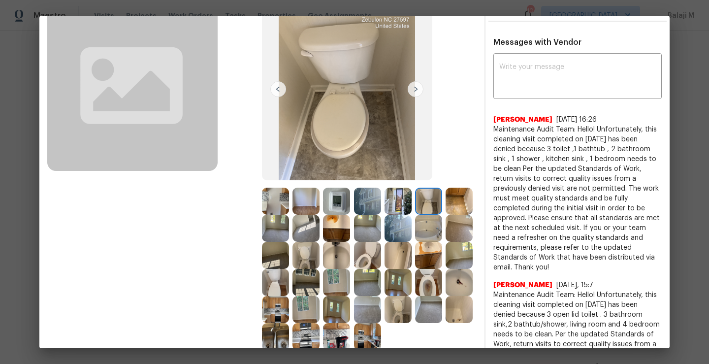
scroll to position [88, 0]
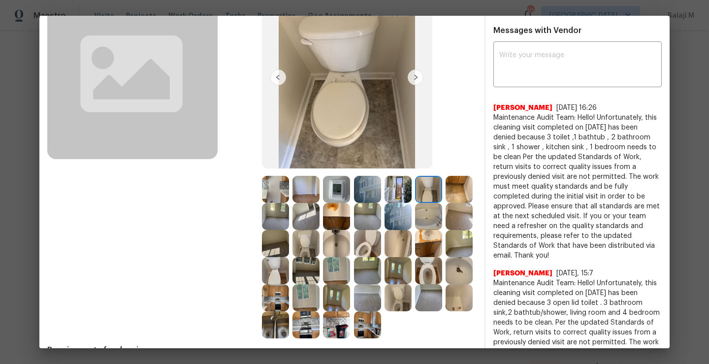
click at [415, 230] on img at bounding box center [428, 216] width 27 height 27
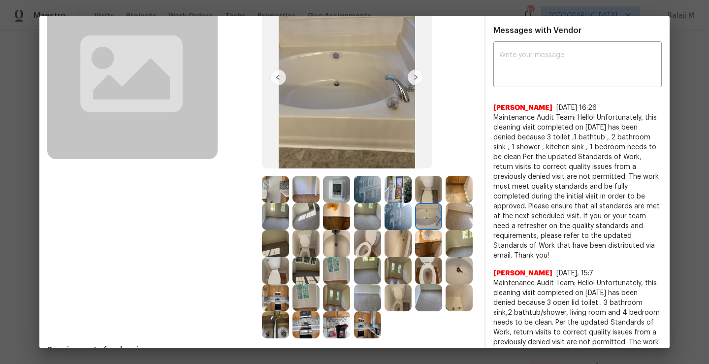
click at [446, 230] on img at bounding box center [459, 216] width 27 height 27
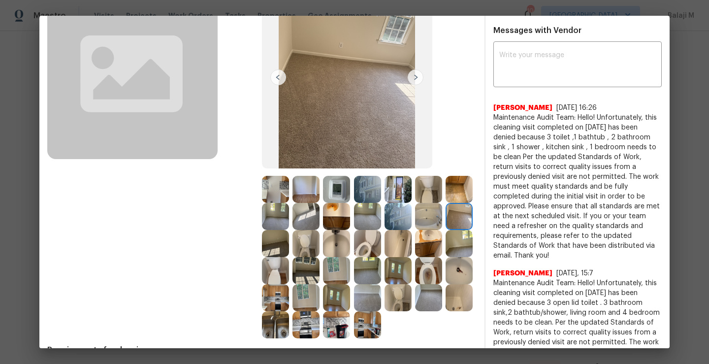
click at [289, 243] on img at bounding box center [275, 243] width 27 height 27
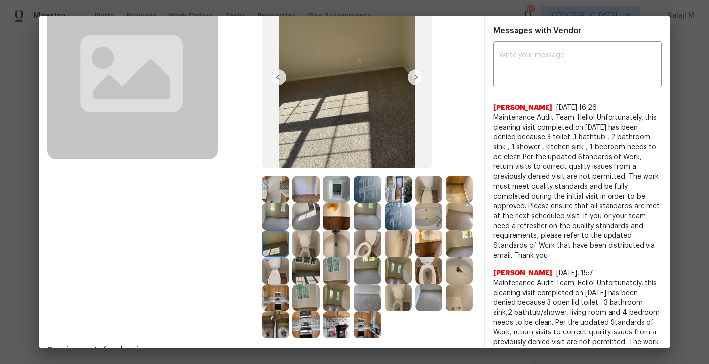
click at [320, 244] on img at bounding box center [306, 243] width 27 height 27
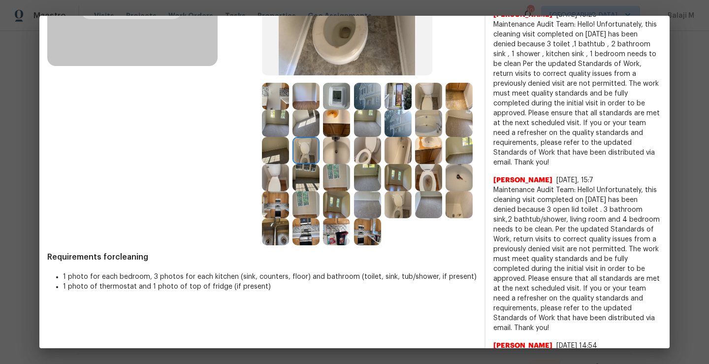
scroll to position [177, 0]
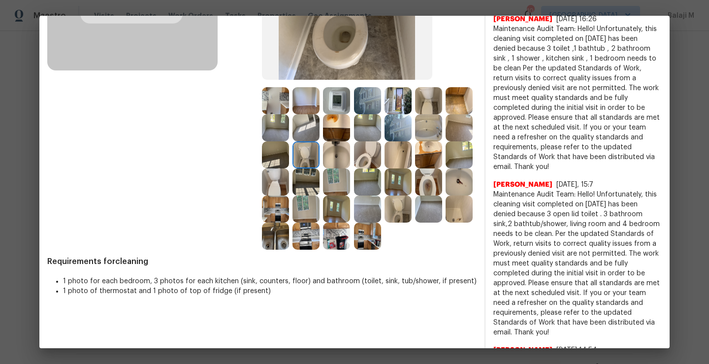
click at [446, 223] on img at bounding box center [459, 208] width 27 height 27
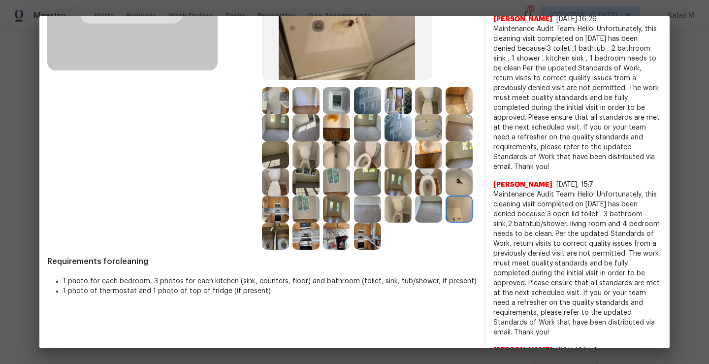
click at [415, 223] on img at bounding box center [428, 208] width 27 height 27
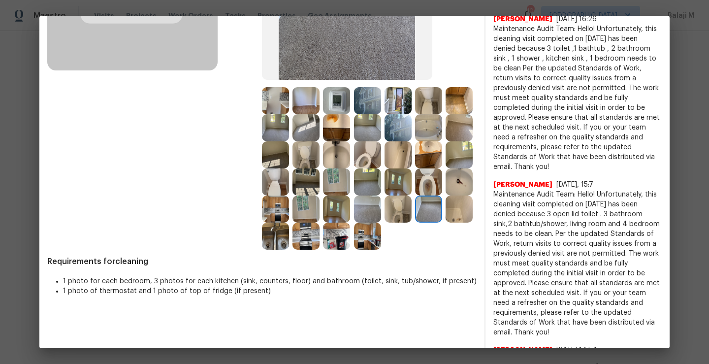
click at [354, 250] on img at bounding box center [367, 236] width 27 height 27
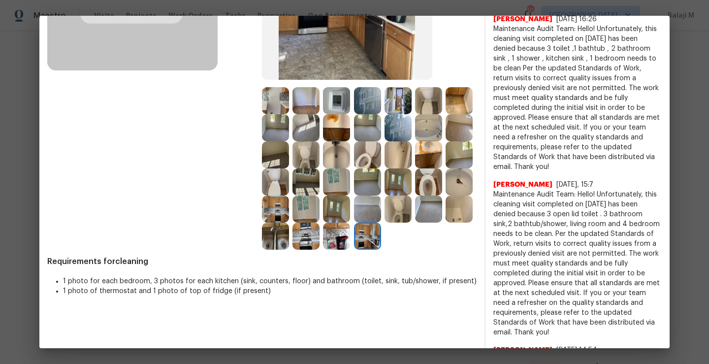
click at [323, 250] on img at bounding box center [336, 236] width 27 height 27
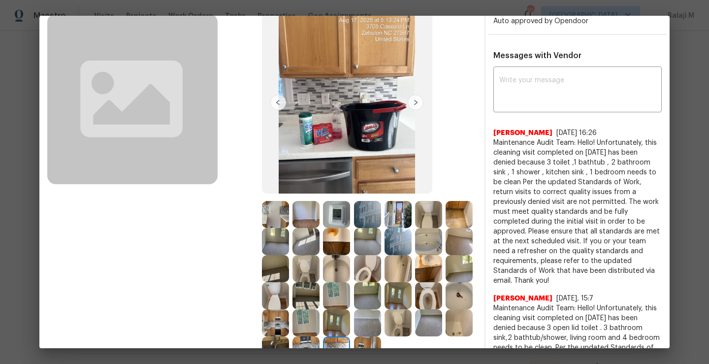
scroll to position [54, 0]
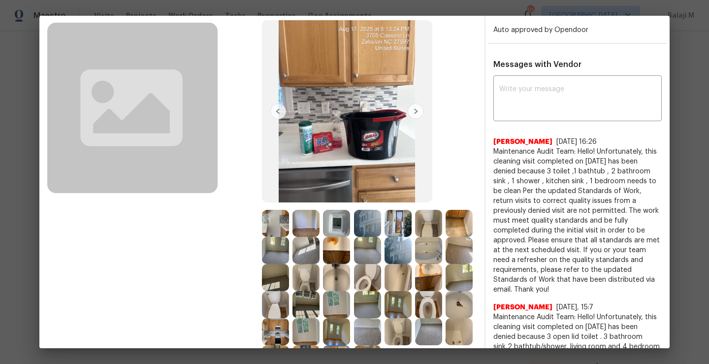
click at [274, 233] on img at bounding box center [275, 223] width 27 height 27
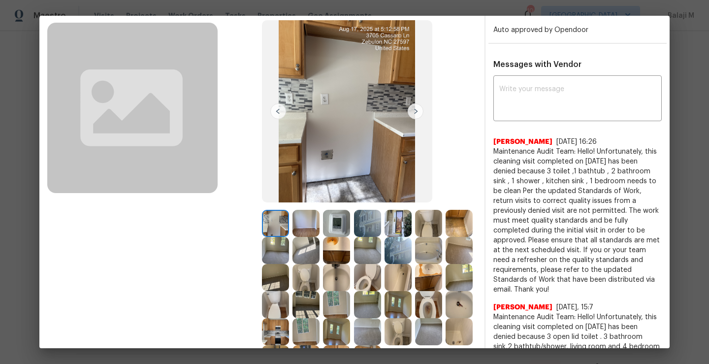
click at [301, 225] on img at bounding box center [306, 223] width 27 height 27
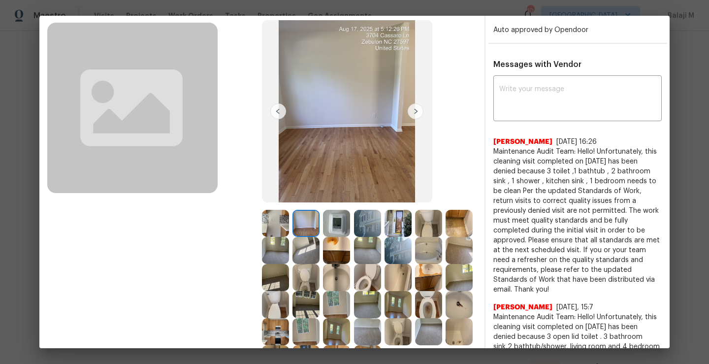
click at [330, 223] on img at bounding box center [336, 223] width 27 height 27
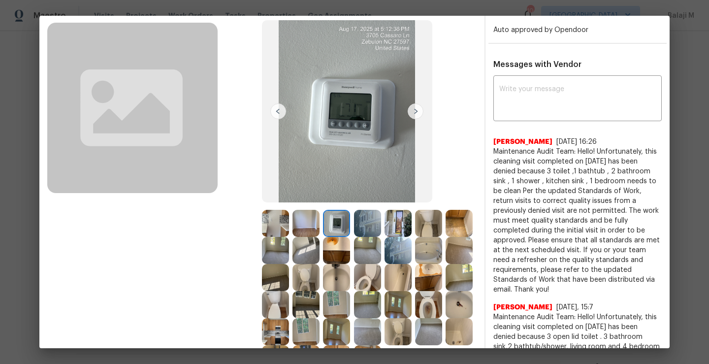
click at [362, 226] on img at bounding box center [367, 223] width 27 height 27
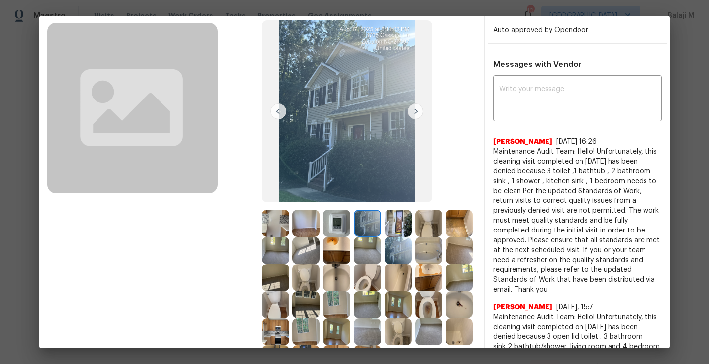
click at [397, 227] on img at bounding box center [398, 223] width 27 height 27
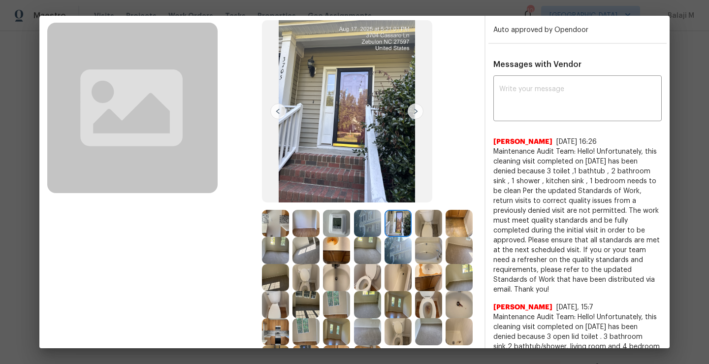
click at [410, 227] on div at bounding box center [400, 223] width 31 height 27
click at [423, 228] on img at bounding box center [428, 223] width 27 height 27
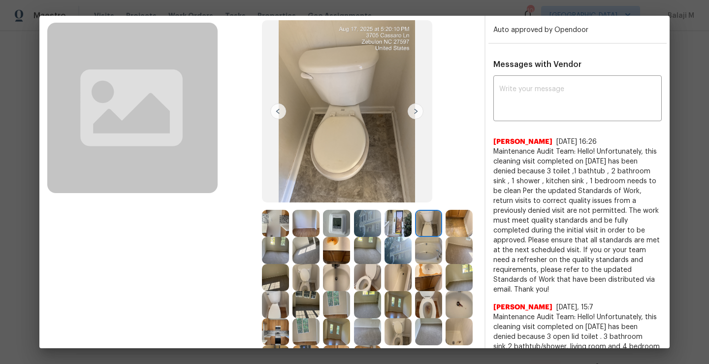
click at [446, 237] on img at bounding box center [459, 223] width 27 height 27
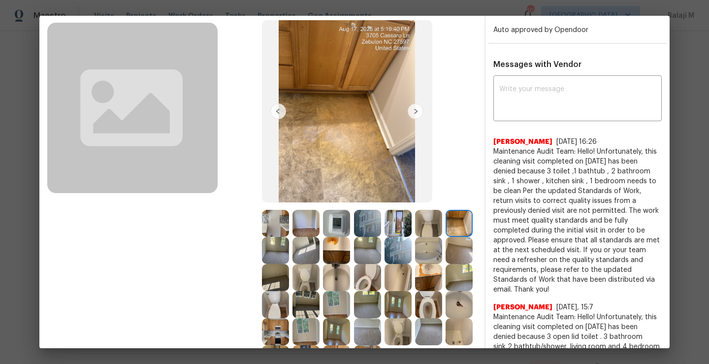
click at [289, 251] on img at bounding box center [275, 250] width 27 height 27
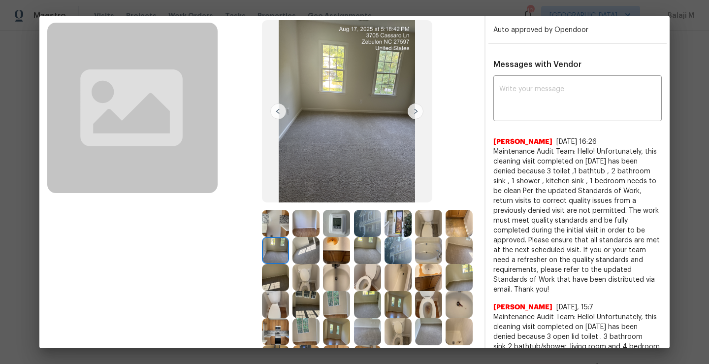
click at [320, 252] on img at bounding box center [306, 250] width 27 height 27
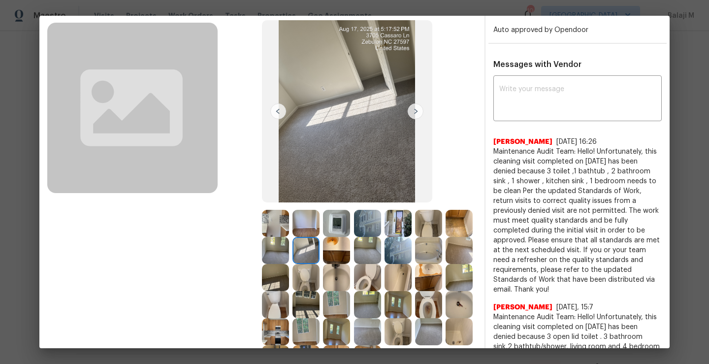
click at [323, 252] on div at bounding box center [308, 250] width 31 height 27
click at [381, 251] on img at bounding box center [367, 250] width 27 height 27
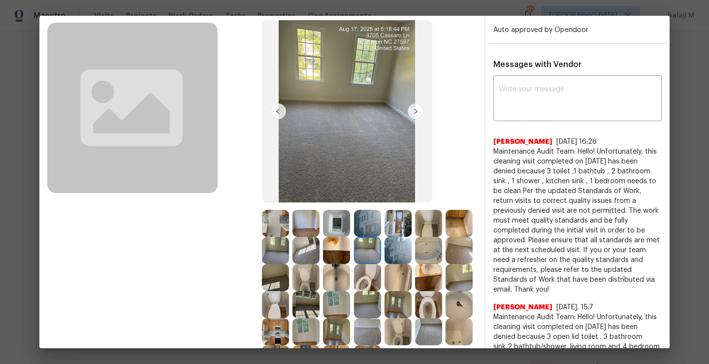
click at [381, 251] on img at bounding box center [367, 250] width 27 height 27
click at [412, 254] on img at bounding box center [398, 250] width 27 height 27
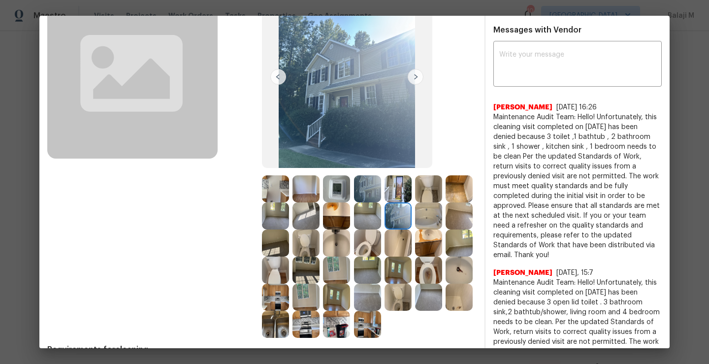
scroll to position [98, 0]
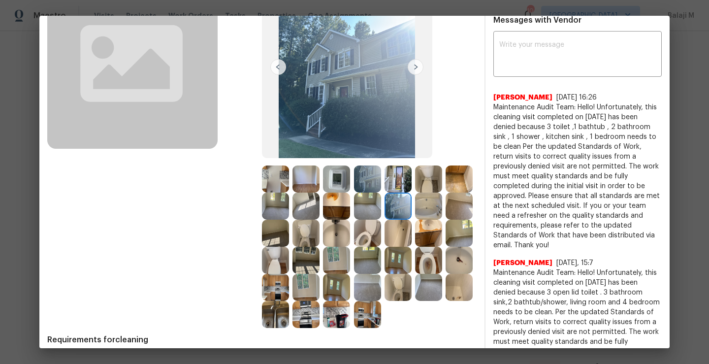
click at [415, 247] on img at bounding box center [428, 233] width 27 height 27
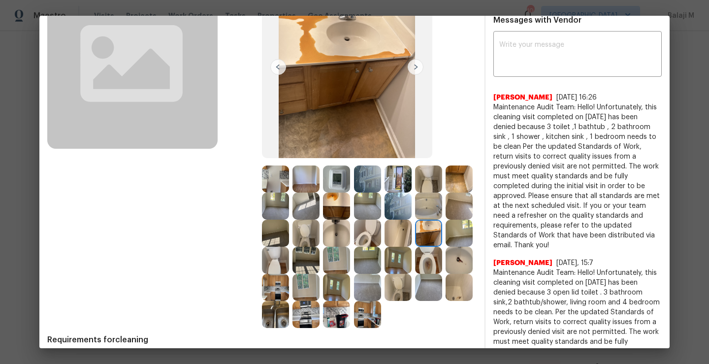
click at [446, 247] on img at bounding box center [459, 233] width 27 height 27
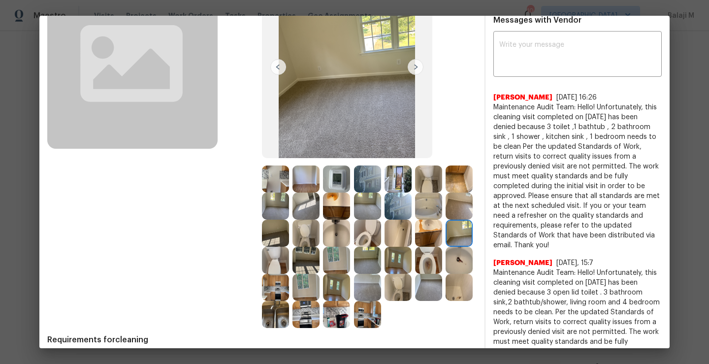
click at [289, 264] on img at bounding box center [275, 260] width 27 height 27
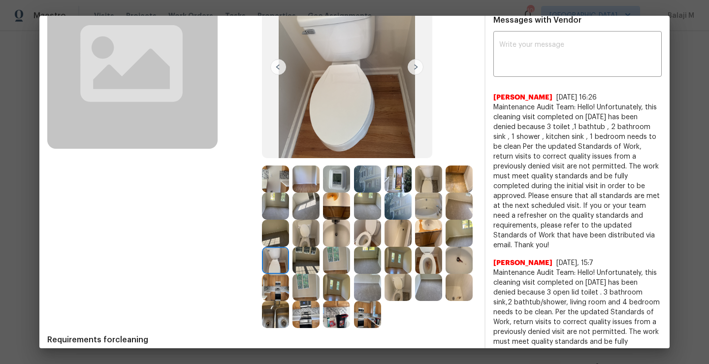
click at [320, 265] on img at bounding box center [306, 260] width 27 height 27
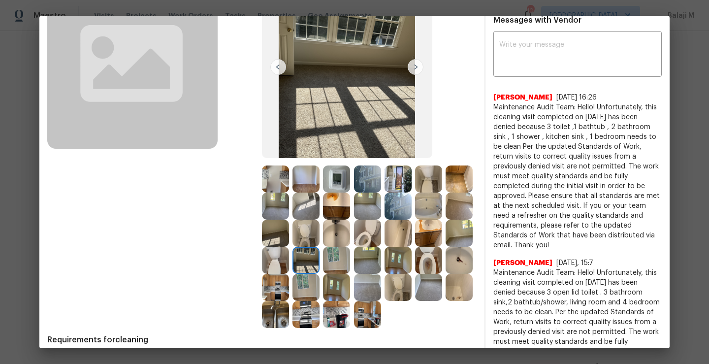
click at [350, 266] on img at bounding box center [336, 260] width 27 height 27
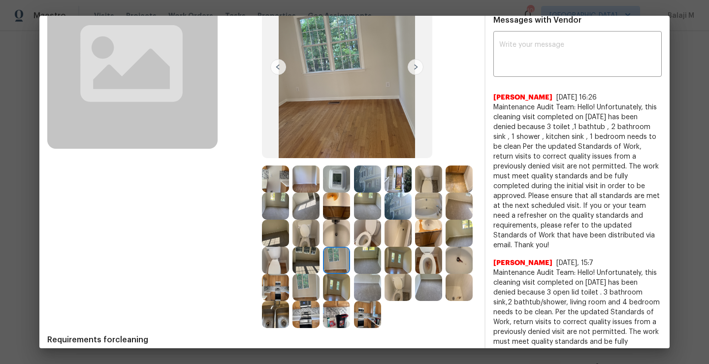
click at [320, 287] on img at bounding box center [306, 287] width 27 height 27
click at [446, 274] on img at bounding box center [459, 260] width 27 height 27
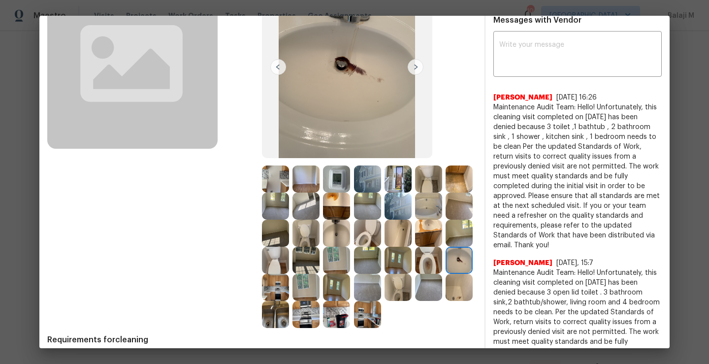
click at [446, 274] on img at bounding box center [459, 260] width 27 height 27
click at [385, 274] on img at bounding box center [398, 260] width 27 height 27
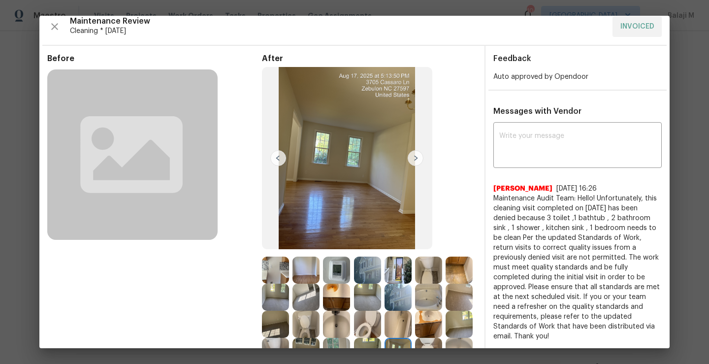
scroll to position [0, 0]
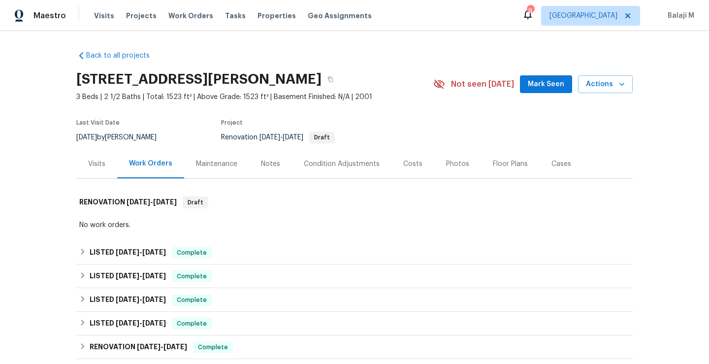
click at [203, 153] on div "Maintenance" at bounding box center [216, 163] width 65 height 29
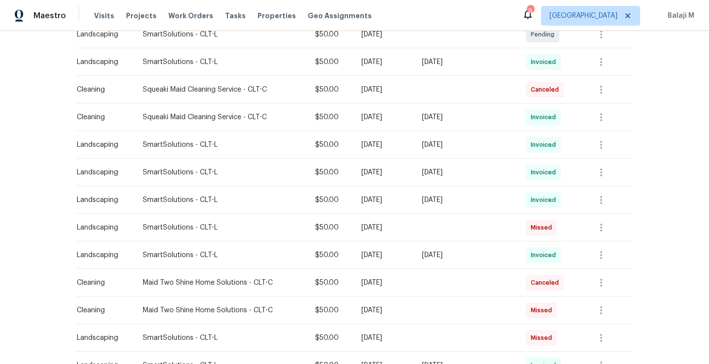
scroll to position [251, 0]
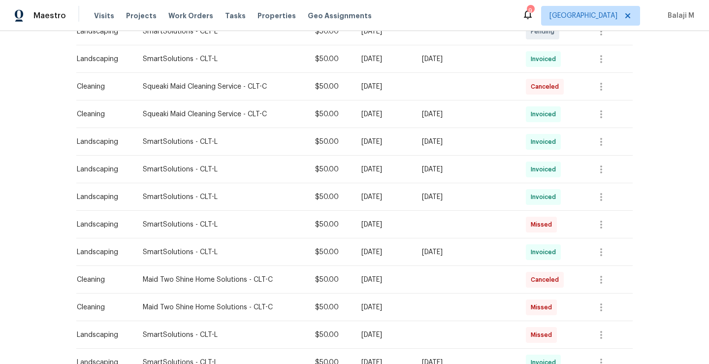
click at [488, 226] on td at bounding box center [466, 225] width 104 height 28
click at [488, 227] on td at bounding box center [466, 225] width 104 height 28
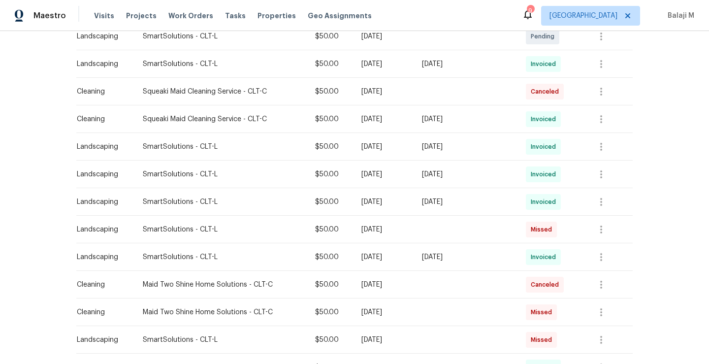
click at [493, 196] on td "[DATE]" at bounding box center [466, 202] width 104 height 28
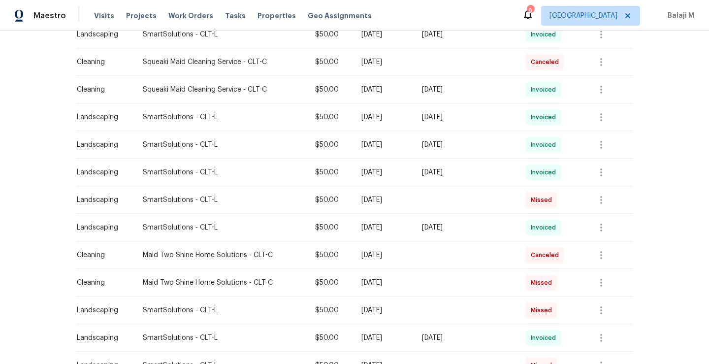
scroll to position [282, 0]
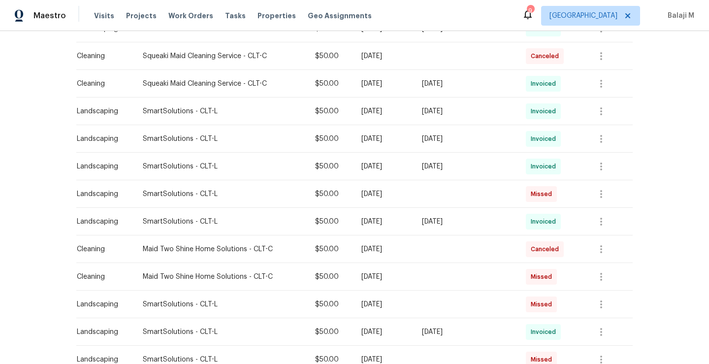
click at [476, 252] on td at bounding box center [466, 249] width 104 height 28
click at [526, 254] on div "Canceled" at bounding box center [545, 249] width 38 height 16
click at [602, 226] on icon "button" at bounding box center [601, 222] width 12 height 12
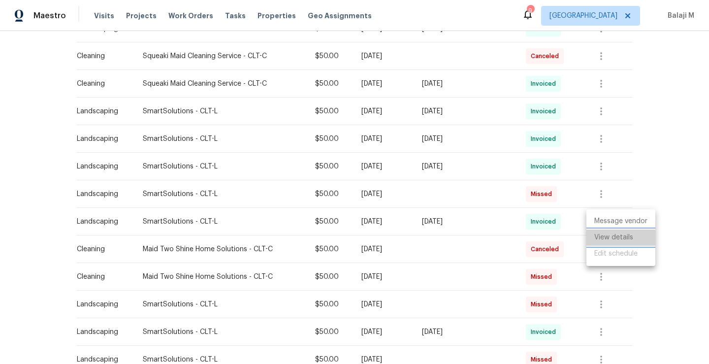
click at [605, 235] on li "View details" at bounding box center [620, 237] width 69 height 16
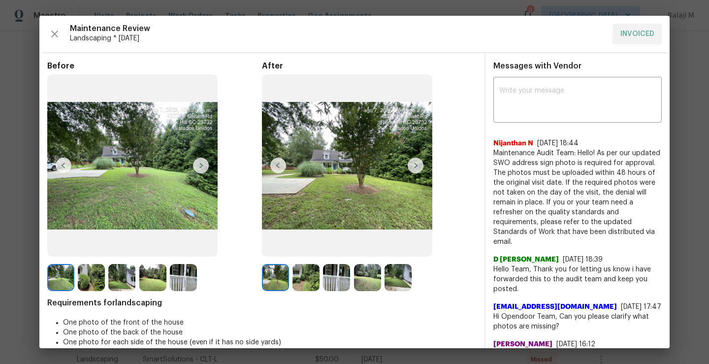
click at [286, 279] on img at bounding box center [275, 277] width 27 height 27
click at [294, 280] on img at bounding box center [306, 277] width 27 height 27
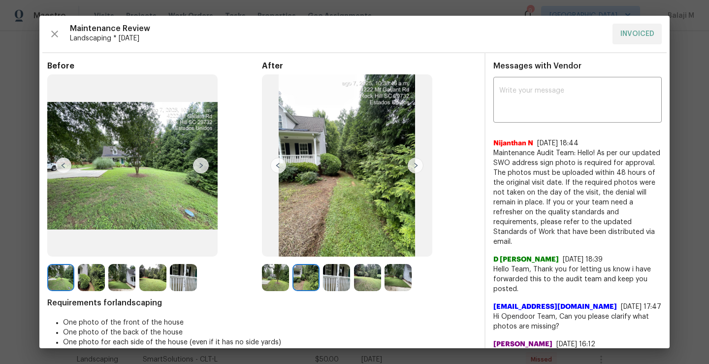
click at [328, 278] on img at bounding box center [336, 277] width 27 height 27
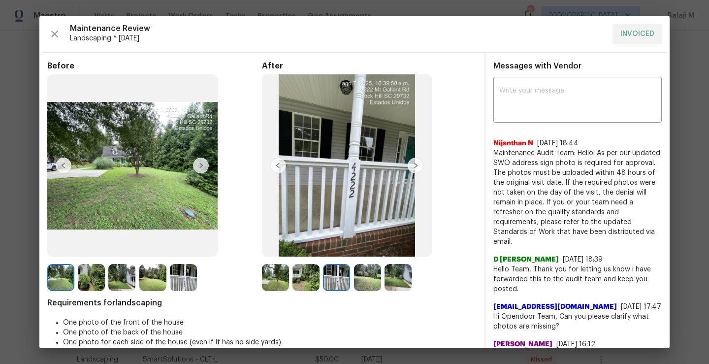
click at [348, 279] on div at bounding box center [338, 277] width 31 height 27
click at [358, 280] on img at bounding box center [367, 277] width 27 height 27
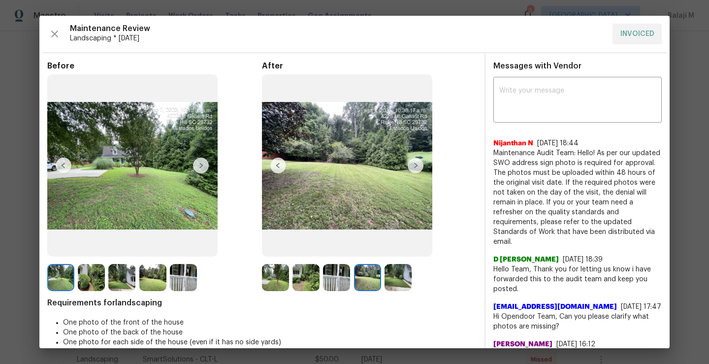
click at [358, 280] on img at bounding box center [367, 277] width 27 height 27
click at [380, 280] on div at bounding box center [369, 277] width 31 height 27
click at [394, 280] on img at bounding box center [398, 277] width 27 height 27
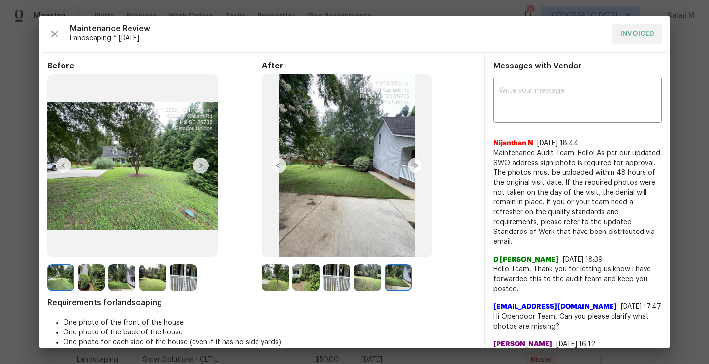
click at [394, 280] on img at bounding box center [398, 277] width 27 height 27
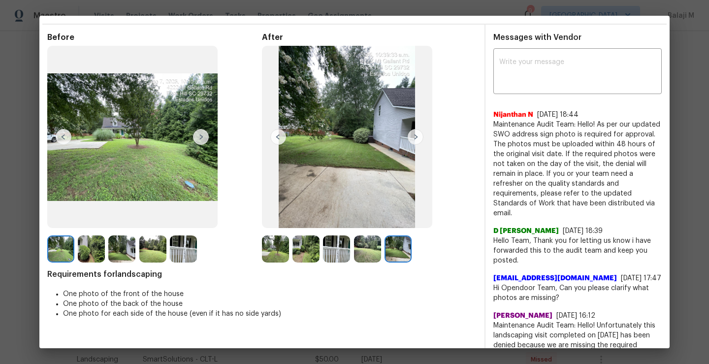
click at [340, 250] on img at bounding box center [336, 248] width 27 height 27
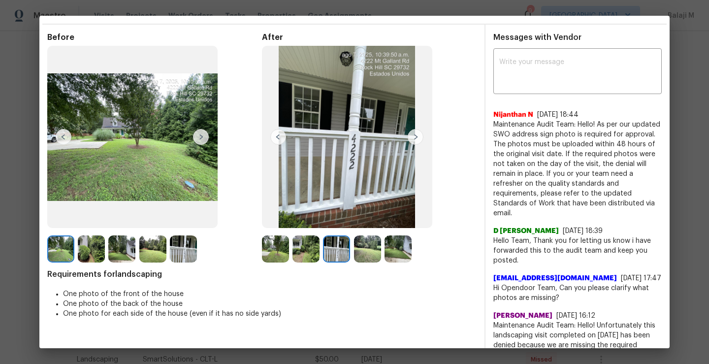
click at [298, 250] on img at bounding box center [306, 248] width 27 height 27
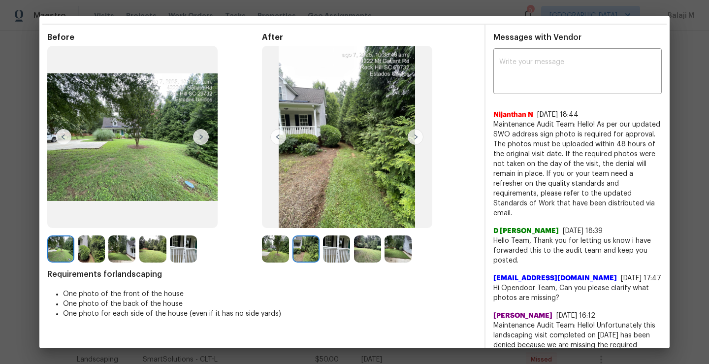
click at [271, 253] on img at bounding box center [275, 248] width 27 height 27
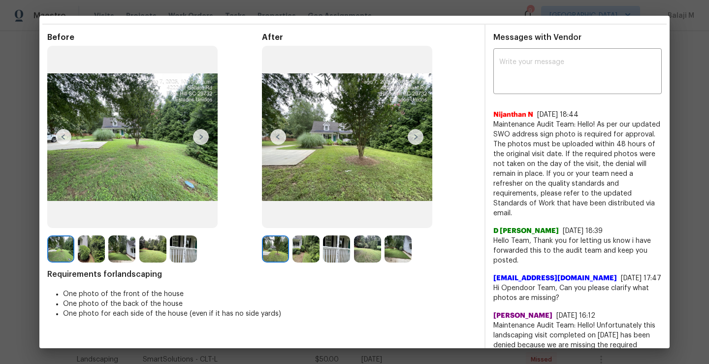
scroll to position [0, 0]
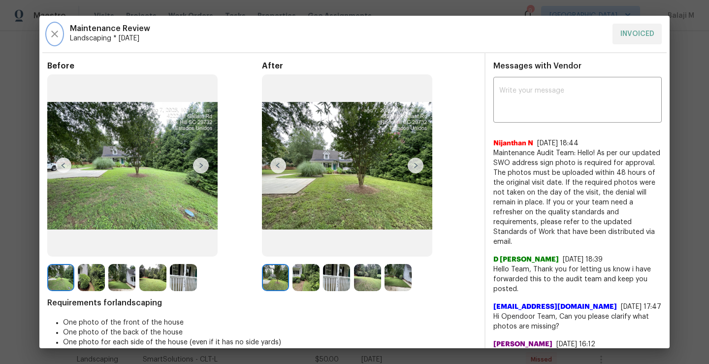
click at [51, 37] on icon "button" at bounding box center [55, 34] width 12 height 12
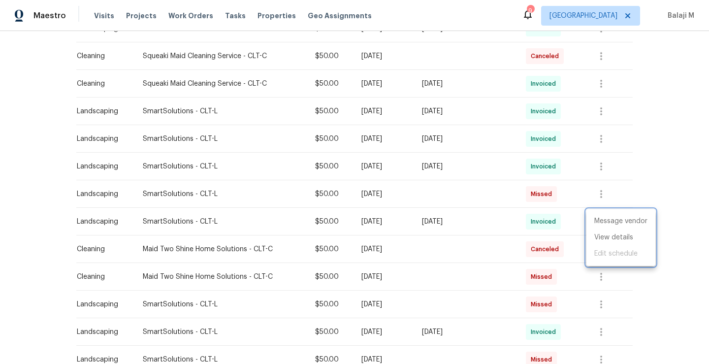
click at [599, 167] on div at bounding box center [354, 182] width 709 height 364
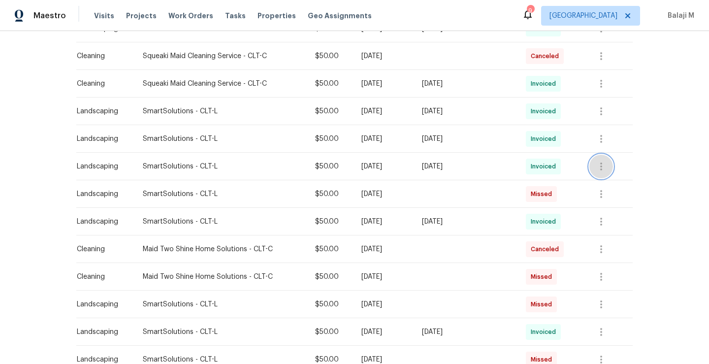
click at [600, 168] on icon "button" at bounding box center [601, 167] width 2 height 8
click at [602, 187] on li "View details" at bounding box center [620, 182] width 69 height 16
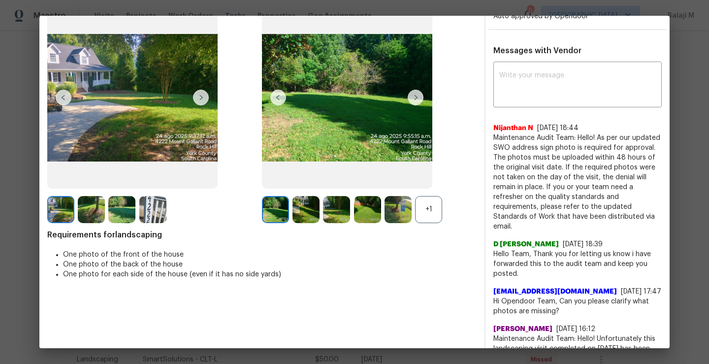
scroll to position [10, 0]
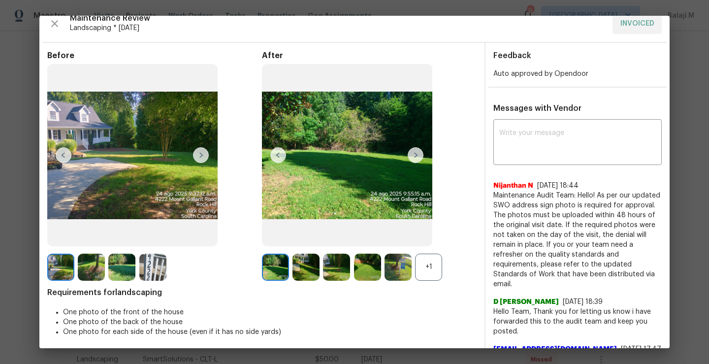
click at [424, 273] on div "+1" at bounding box center [428, 267] width 27 height 27
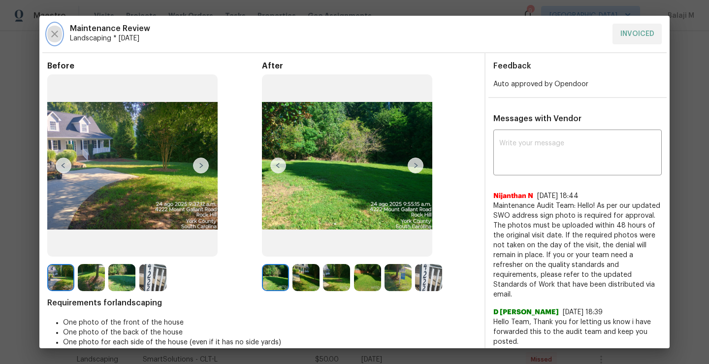
click at [49, 32] on icon "button" at bounding box center [55, 34] width 12 height 12
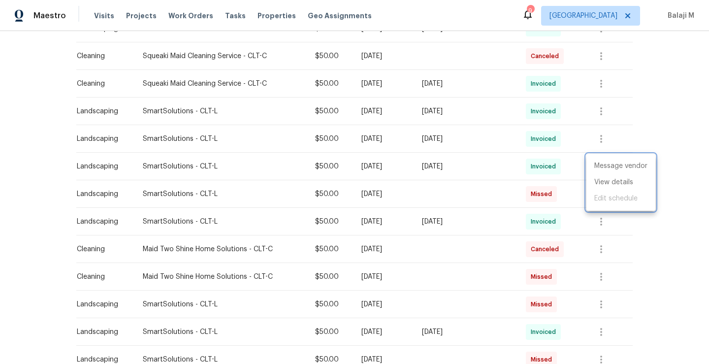
click at [543, 169] on div at bounding box center [354, 182] width 709 height 364
click at [601, 169] on icon "button" at bounding box center [601, 167] width 12 height 12
click at [605, 184] on li "View details" at bounding box center [620, 182] width 69 height 16
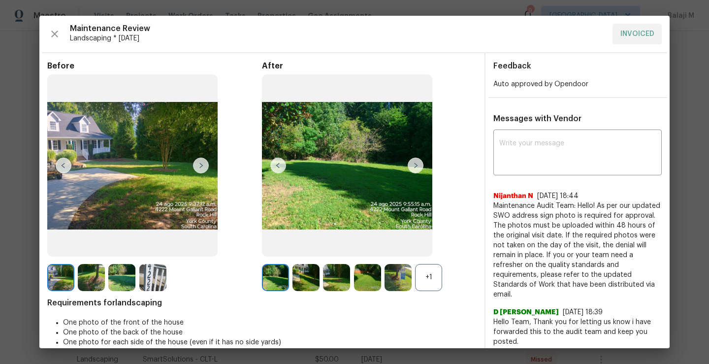
click at [358, 290] on img at bounding box center [367, 277] width 27 height 27
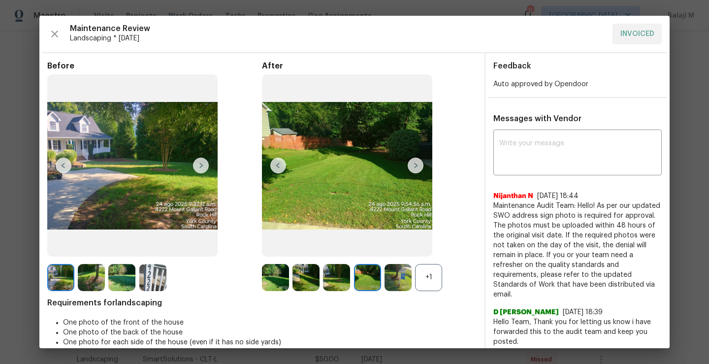
click at [330, 281] on img at bounding box center [336, 277] width 27 height 27
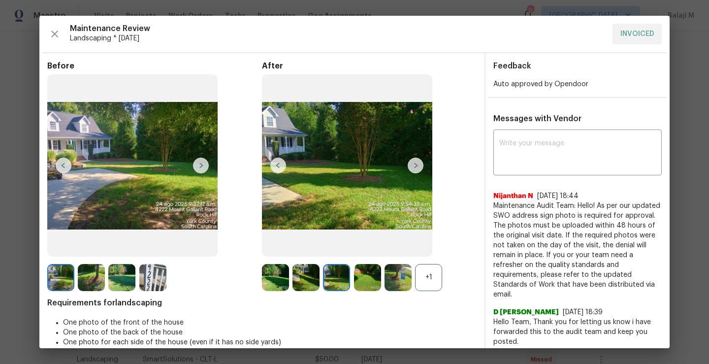
click at [364, 269] on img at bounding box center [367, 277] width 27 height 27
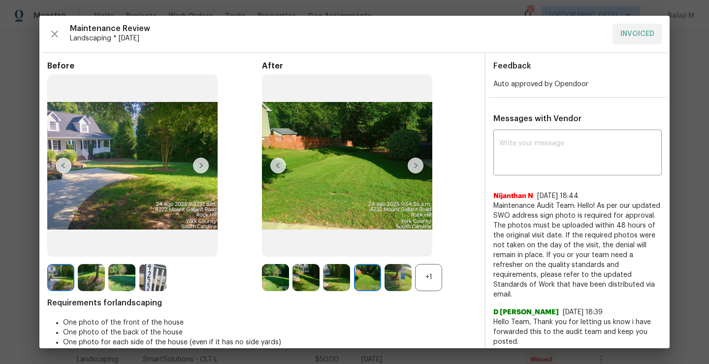
click at [391, 279] on img at bounding box center [398, 277] width 27 height 27
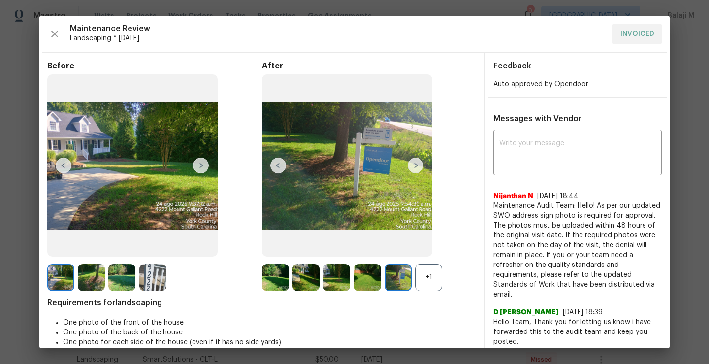
click at [427, 278] on div "+1" at bounding box center [428, 277] width 27 height 27
click at [397, 282] on img at bounding box center [398, 277] width 27 height 27
click at [365, 279] on img at bounding box center [367, 277] width 27 height 27
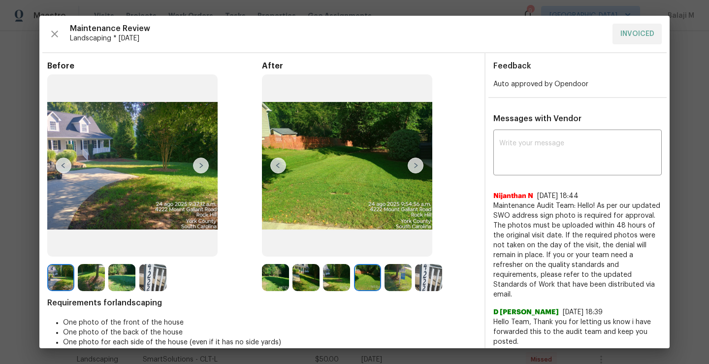
click at [326, 276] on img at bounding box center [336, 277] width 27 height 27
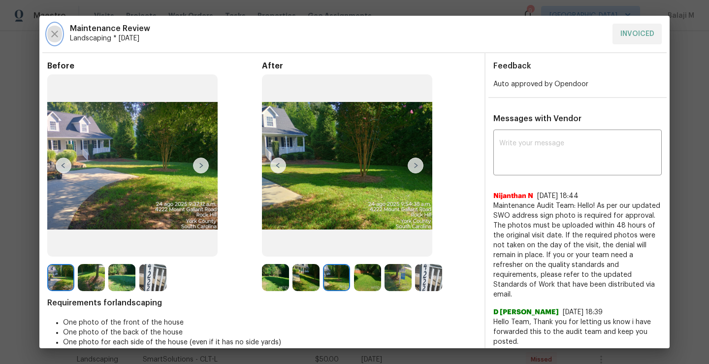
click at [47, 36] on button "button" at bounding box center [54, 34] width 15 height 21
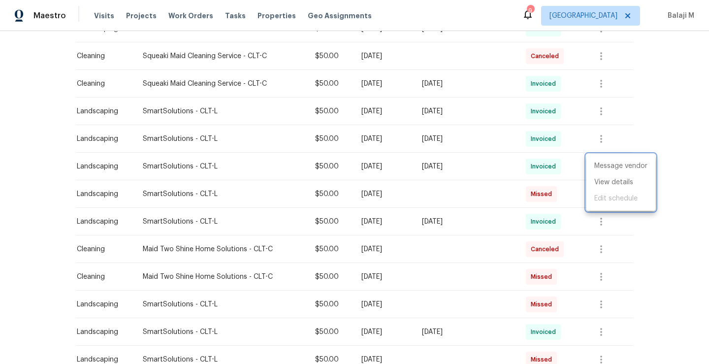
drag, startPoint x: 135, startPoint y: 192, endPoint x: 179, endPoint y: 193, distance: 44.3
click at [179, 193] on div at bounding box center [354, 182] width 709 height 364
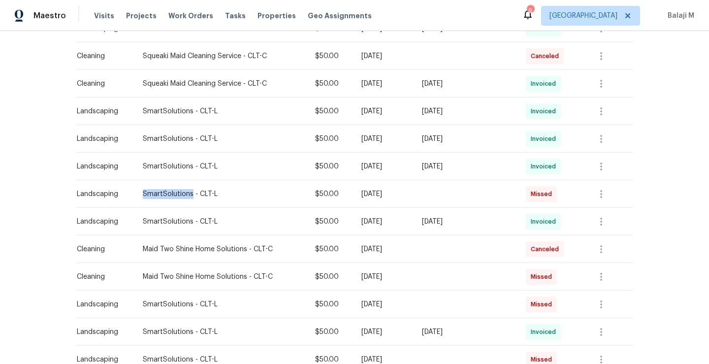
drag, startPoint x: 138, startPoint y: 193, endPoint x: 188, endPoint y: 197, distance: 49.9
click at [188, 197] on div "SmartSolutions - CLT-L" at bounding box center [221, 194] width 157 height 10
copy div "SmartSolutions"
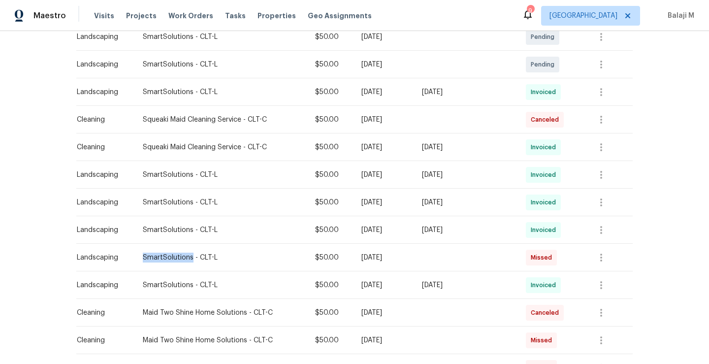
scroll to position [224, 0]
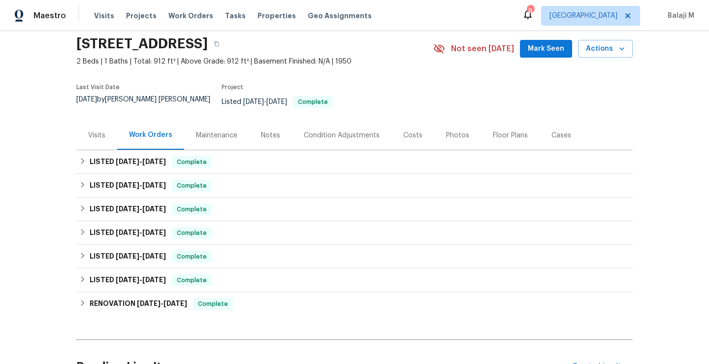
scroll to position [37, 0]
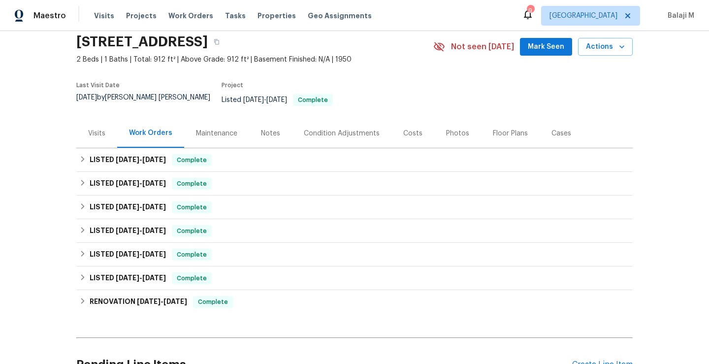
click at [221, 130] on div "Maintenance" at bounding box center [216, 134] width 41 height 10
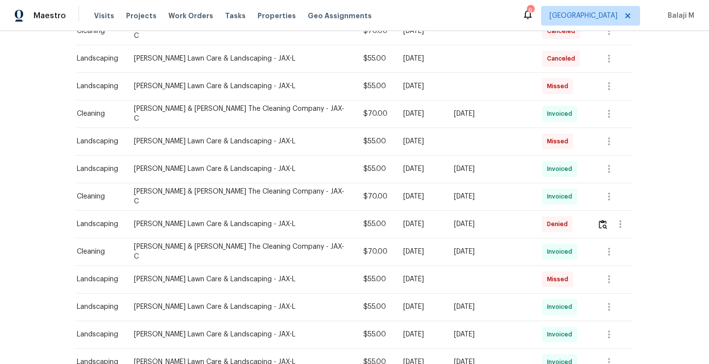
scroll to position [354, 0]
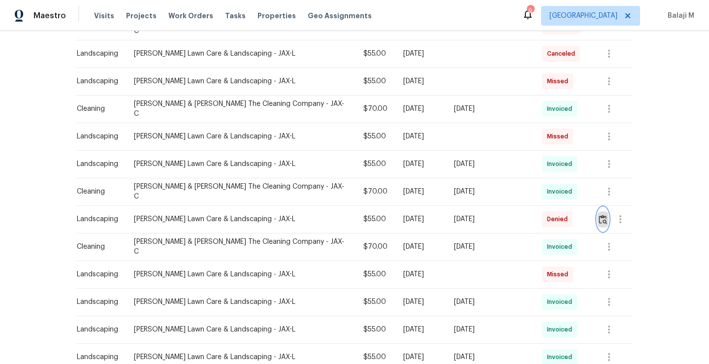
click at [599, 215] on img "button" at bounding box center [603, 219] width 8 height 9
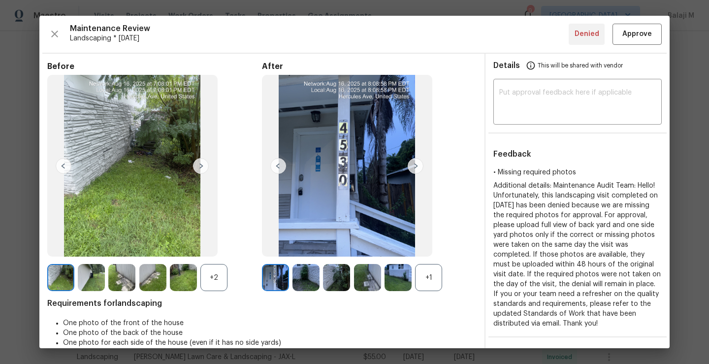
click at [430, 287] on div "+1" at bounding box center [428, 277] width 27 height 27
click at [334, 278] on img at bounding box center [336, 277] width 27 height 27
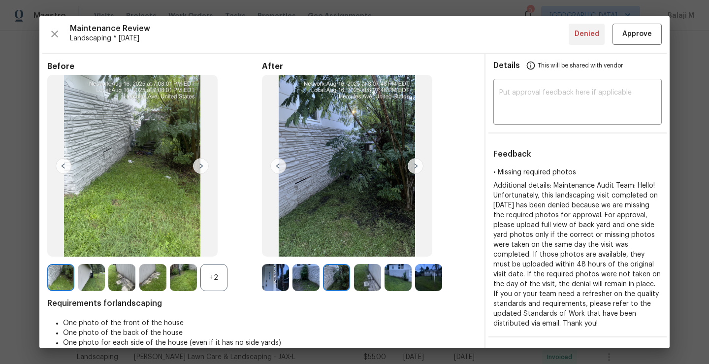
click at [397, 278] on img at bounding box center [398, 277] width 27 height 27
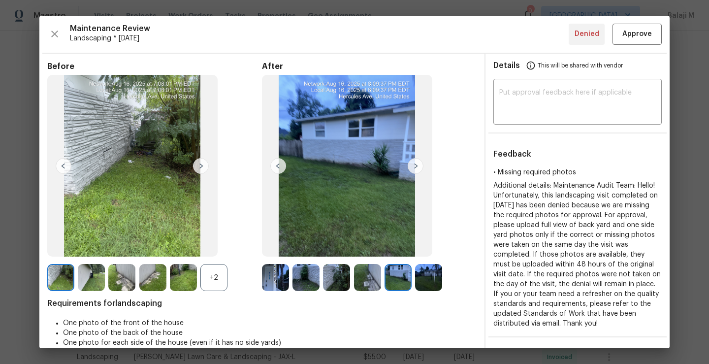
click at [372, 278] on img at bounding box center [367, 277] width 27 height 27
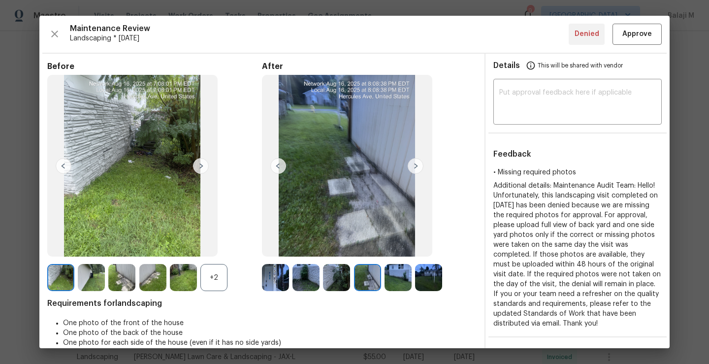
click at [299, 272] on img at bounding box center [306, 277] width 27 height 27
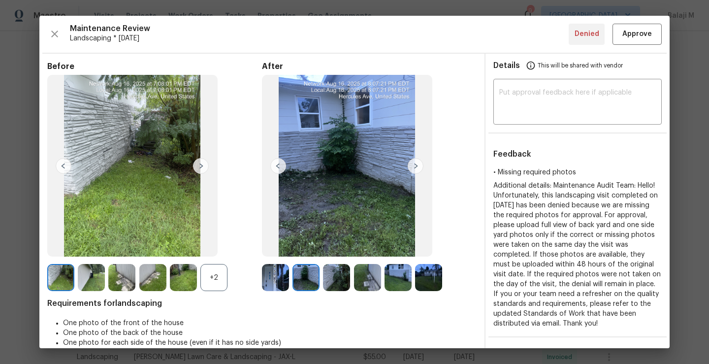
click at [332, 274] on img at bounding box center [336, 277] width 27 height 27
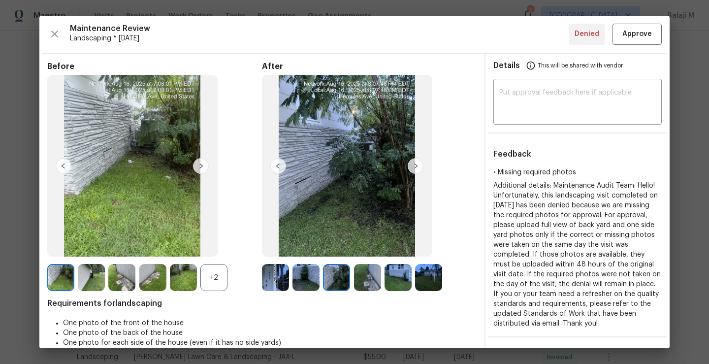
click at [358, 275] on img at bounding box center [367, 277] width 27 height 27
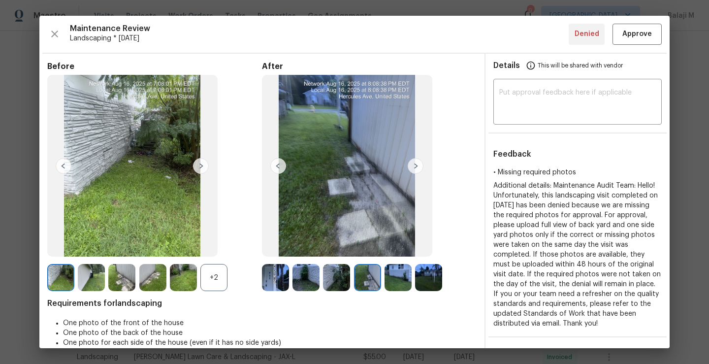
click at [398, 280] on img at bounding box center [398, 277] width 27 height 27
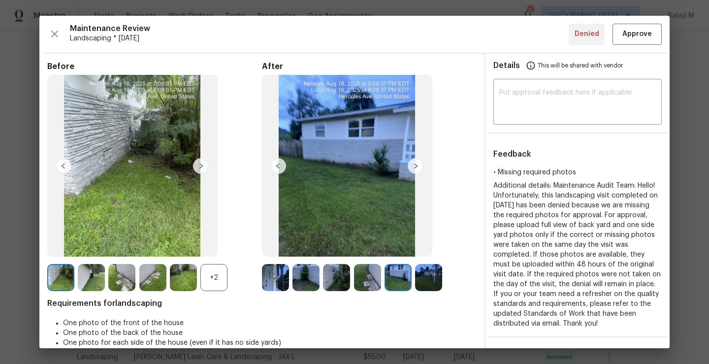
click at [431, 283] on img at bounding box center [428, 277] width 27 height 27
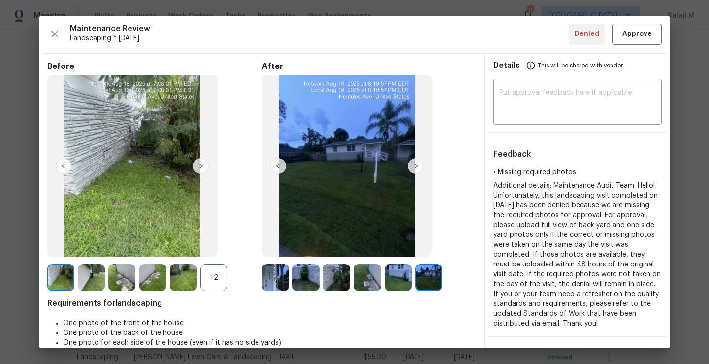
click at [296, 281] on img at bounding box center [306, 277] width 27 height 27
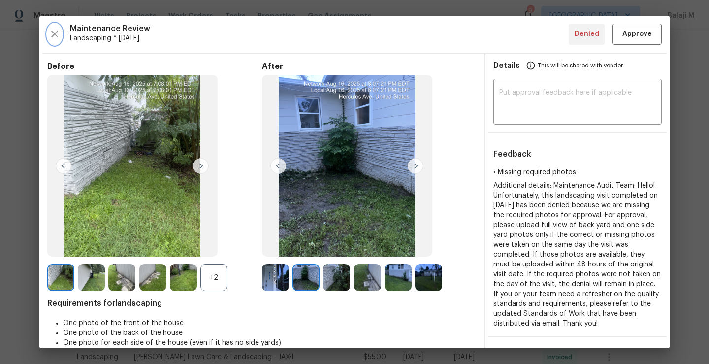
click at [54, 33] on icon "button" at bounding box center [54, 34] width 7 height 7
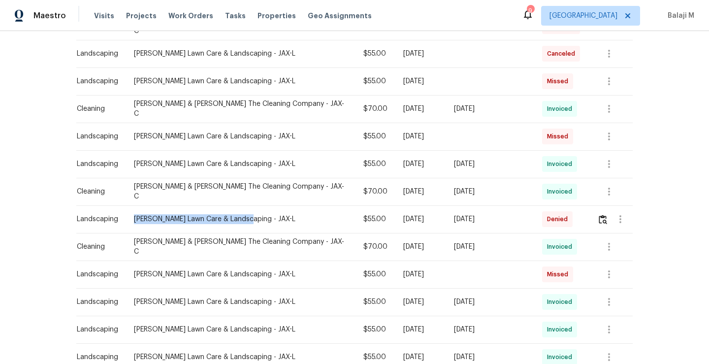
drag, startPoint x: 134, startPoint y: 203, endPoint x: 248, endPoint y: 208, distance: 113.4
click at [248, 214] on div "McDaniel Lawn Care & Landscaping - JAX-L" at bounding box center [241, 219] width 214 height 10
copy div "McDaniel Lawn Care & Landscaping"
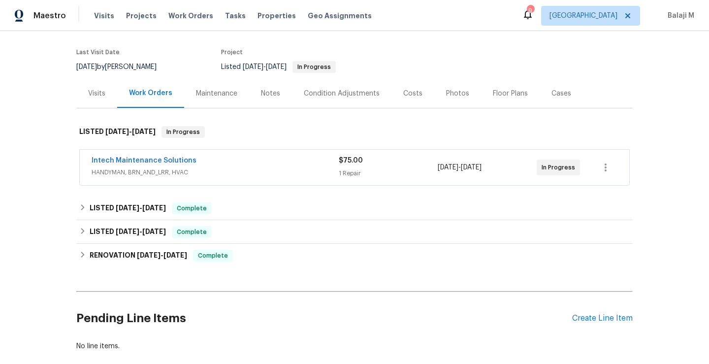
scroll to position [72, 0]
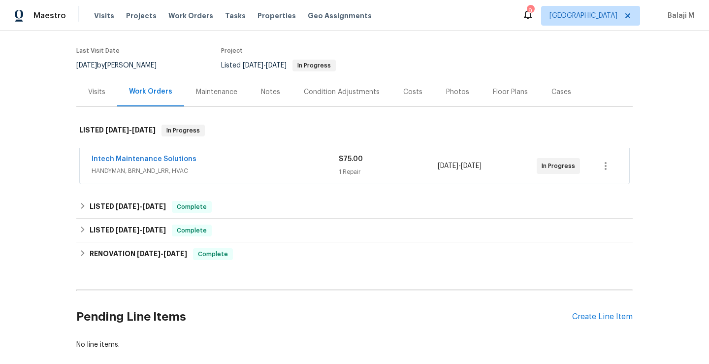
click at [204, 87] on div "Maintenance" at bounding box center [216, 92] width 41 height 10
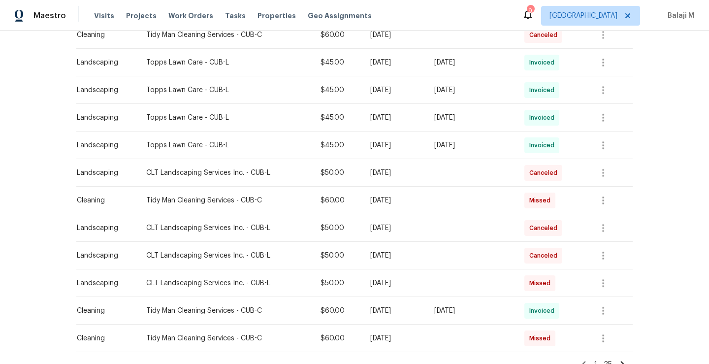
scroll to position [552, 0]
click at [612, 303] on button "button" at bounding box center [603, 310] width 24 height 24
click at [611, 326] on li "View details" at bounding box center [627, 326] width 69 height 16
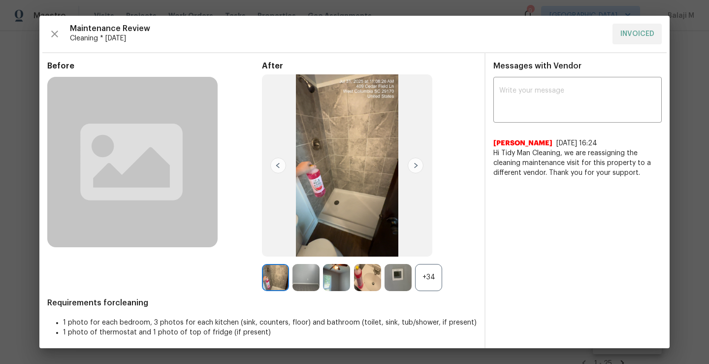
scroll to position [3, 0]
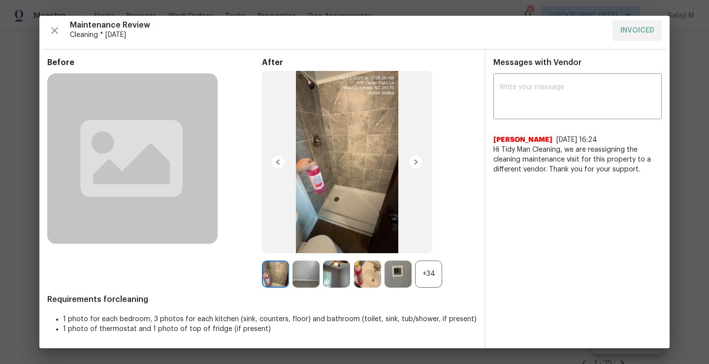
click at [420, 263] on div "+34" at bounding box center [428, 274] width 27 height 27
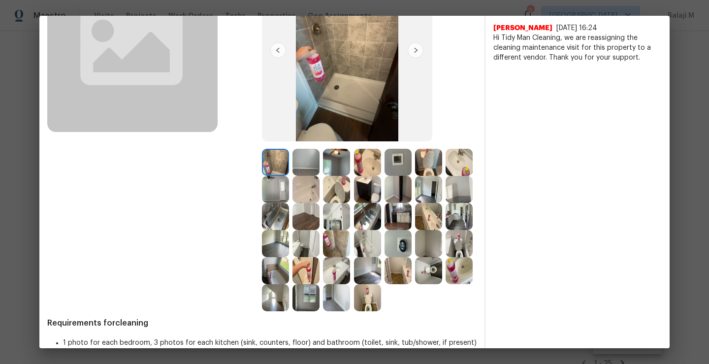
scroll to position [77, 0]
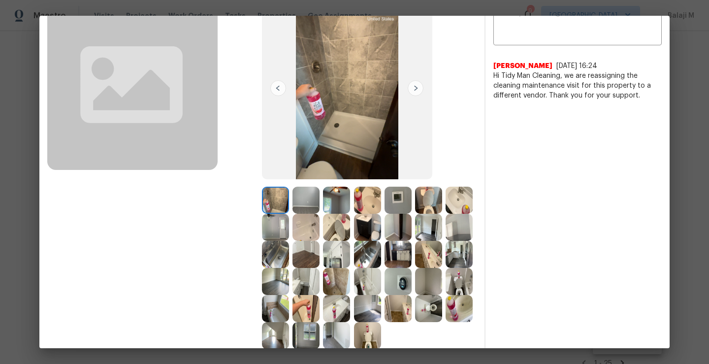
click at [295, 197] on img at bounding box center [306, 200] width 27 height 27
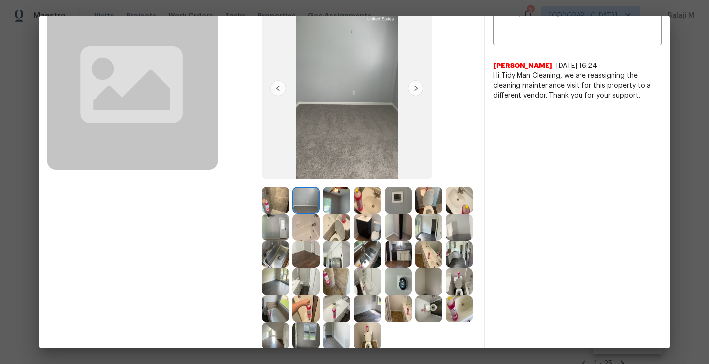
click at [265, 198] on img at bounding box center [275, 200] width 27 height 27
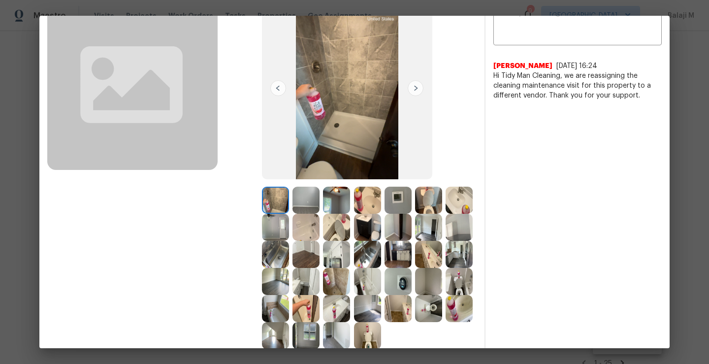
click at [305, 199] on img at bounding box center [306, 200] width 27 height 27
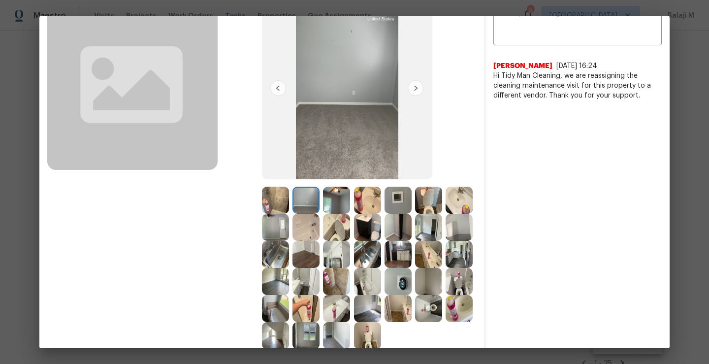
click at [339, 205] on img at bounding box center [336, 200] width 27 height 27
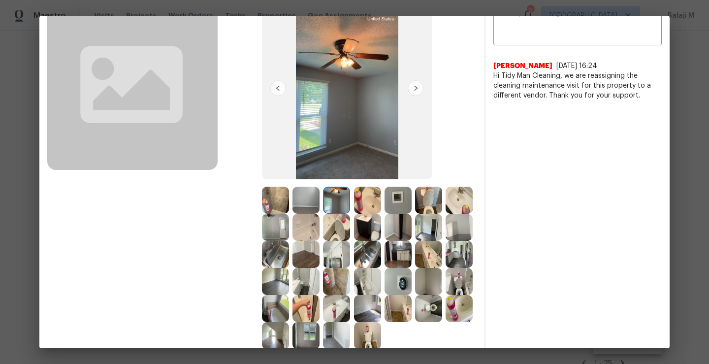
click at [357, 205] on img at bounding box center [367, 200] width 27 height 27
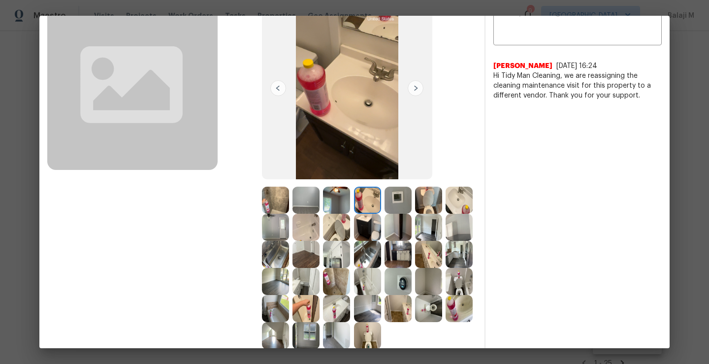
click at [400, 206] on img at bounding box center [398, 200] width 27 height 27
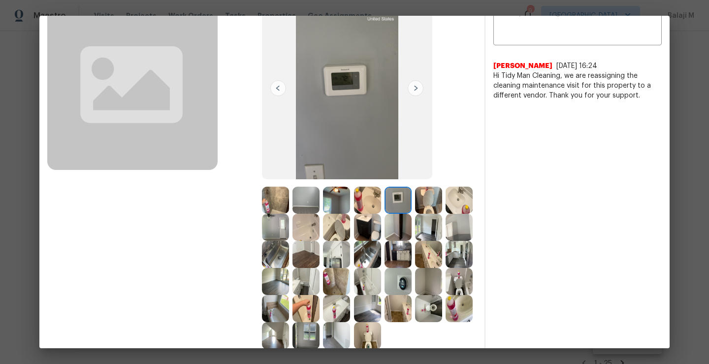
click at [431, 203] on img at bounding box center [428, 200] width 27 height 27
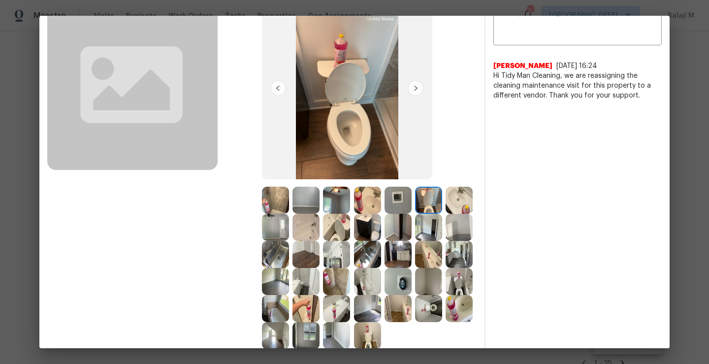
click at [412, 223] on img at bounding box center [398, 227] width 27 height 27
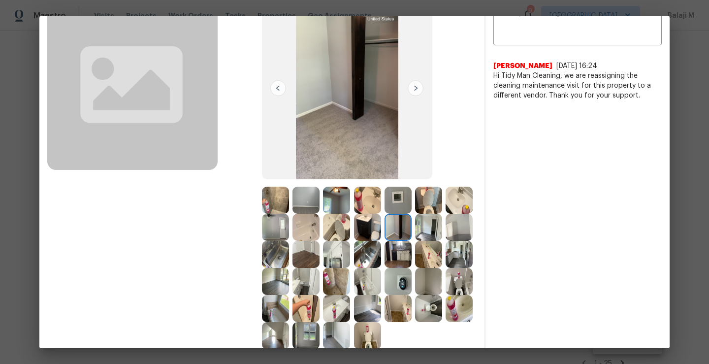
click at [381, 227] on img at bounding box center [367, 227] width 27 height 27
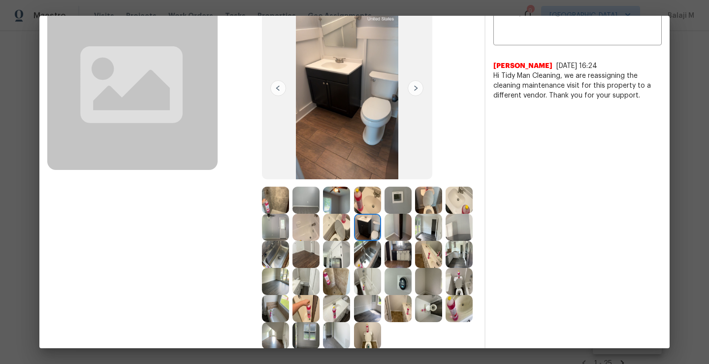
click at [289, 232] on img at bounding box center [275, 227] width 27 height 27
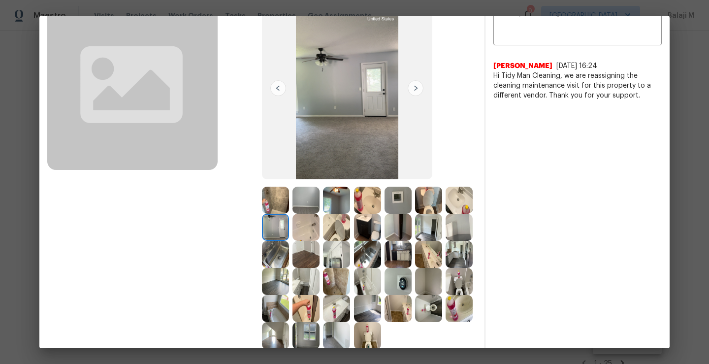
click at [289, 229] on img at bounding box center [275, 227] width 27 height 27
click at [446, 214] on img at bounding box center [459, 200] width 27 height 27
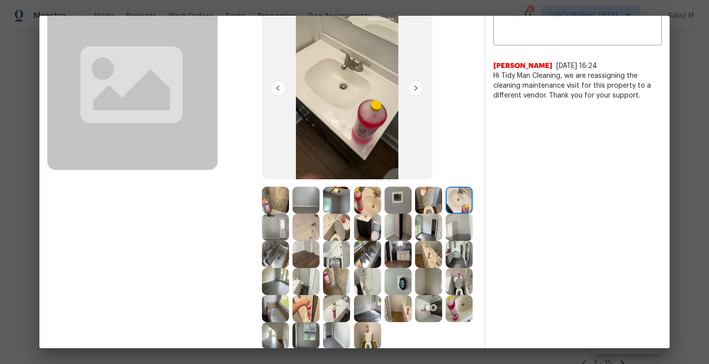
click at [415, 241] on img at bounding box center [428, 227] width 27 height 27
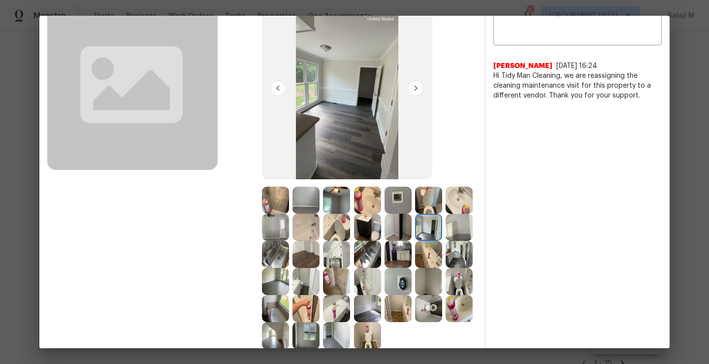
click at [446, 241] on img at bounding box center [459, 227] width 27 height 27
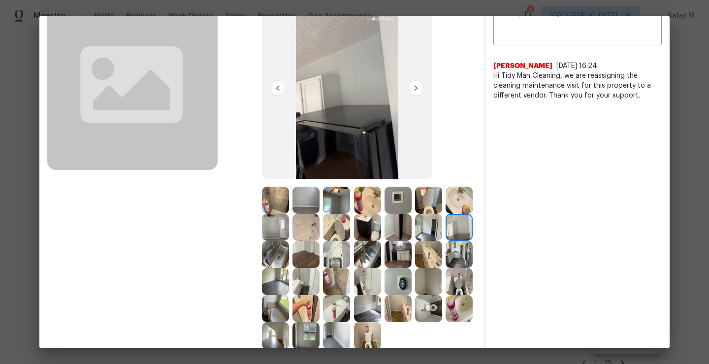
click at [289, 262] on img at bounding box center [275, 254] width 27 height 27
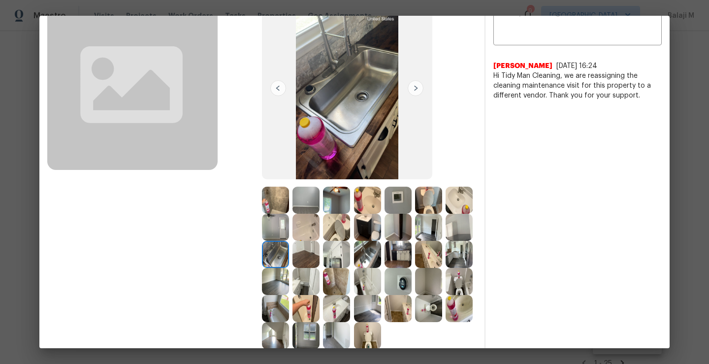
click at [320, 261] on img at bounding box center [306, 254] width 27 height 27
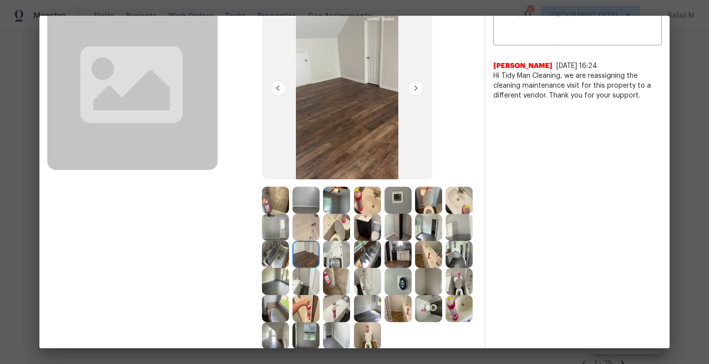
click at [350, 261] on img at bounding box center [336, 254] width 27 height 27
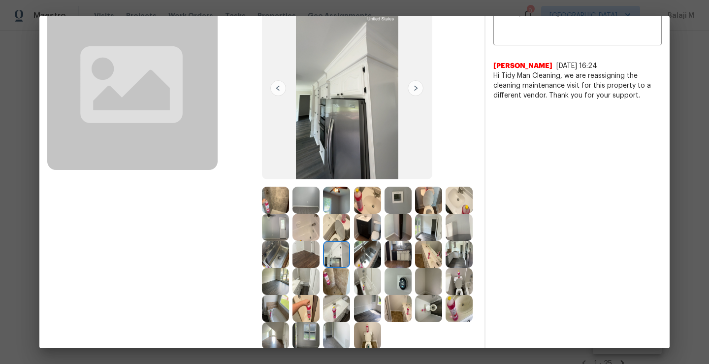
click at [381, 260] on img at bounding box center [367, 254] width 27 height 27
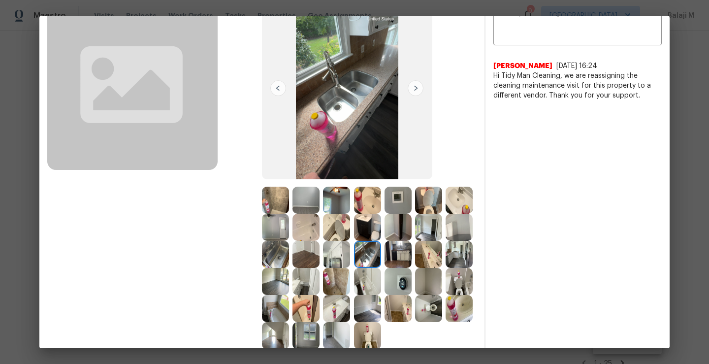
click at [350, 272] on img at bounding box center [336, 281] width 27 height 27
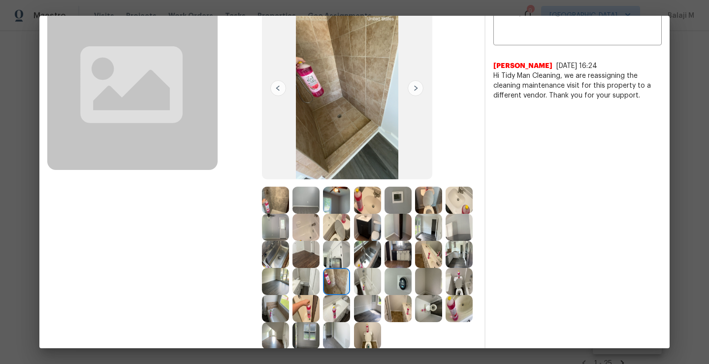
click at [320, 272] on img at bounding box center [306, 281] width 27 height 27
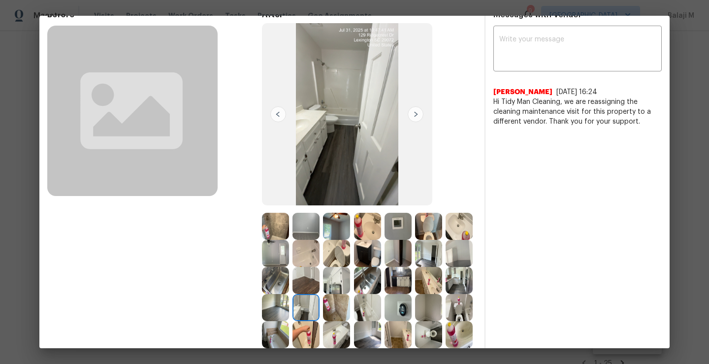
scroll to position [166, 0]
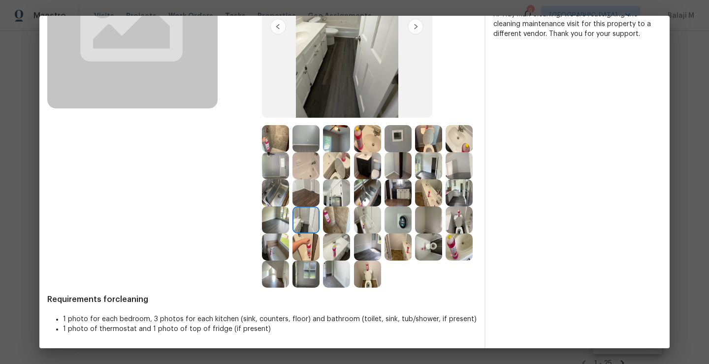
click at [385, 241] on img at bounding box center [398, 246] width 27 height 27
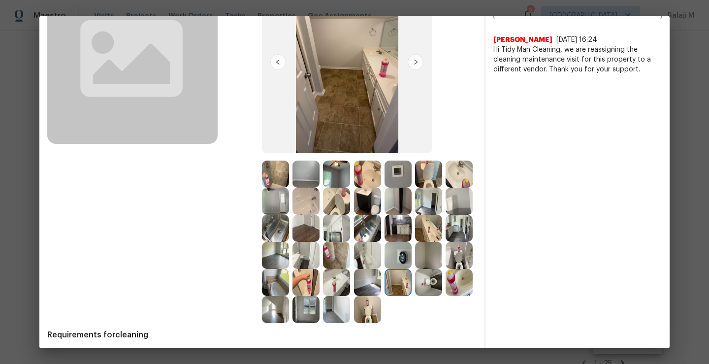
scroll to position [105, 0]
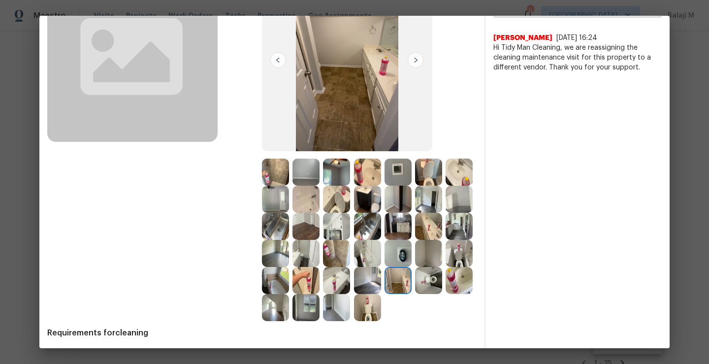
click at [446, 240] on img at bounding box center [459, 226] width 27 height 27
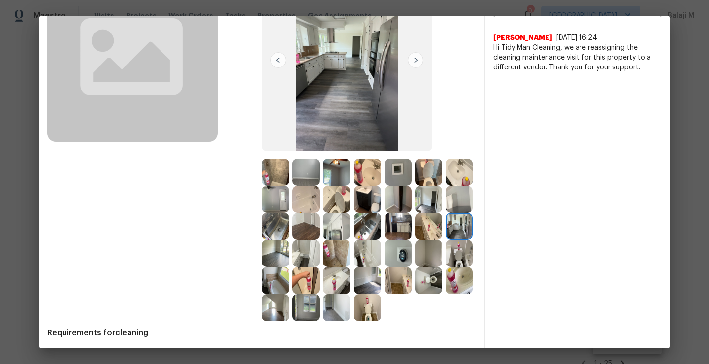
click at [289, 257] on img at bounding box center [275, 253] width 27 height 27
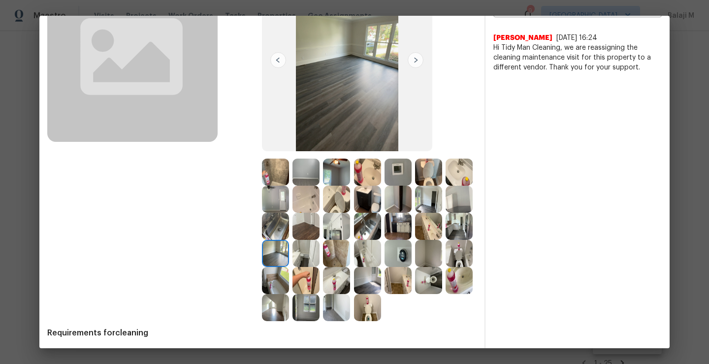
click at [338, 176] on img at bounding box center [336, 172] width 27 height 27
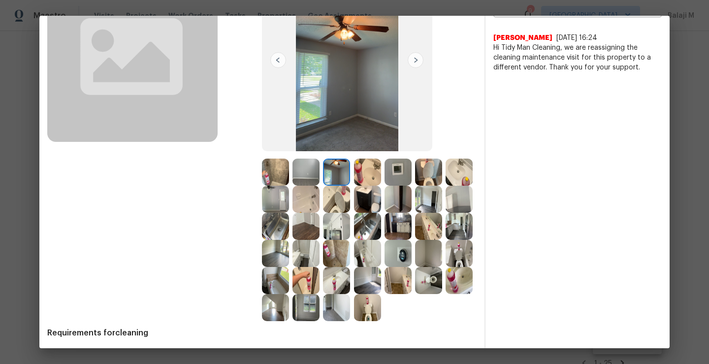
click at [446, 186] on img at bounding box center [459, 172] width 27 height 27
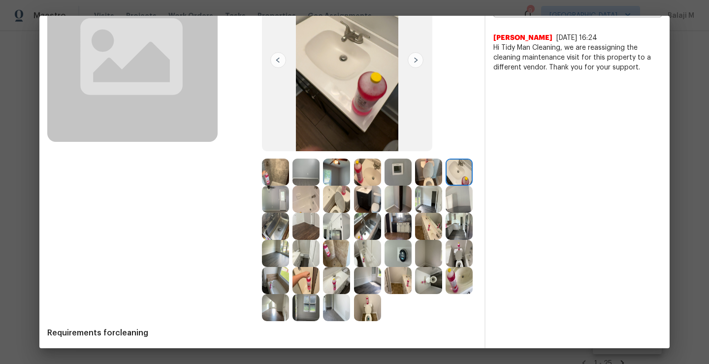
click at [320, 199] on img at bounding box center [306, 199] width 27 height 27
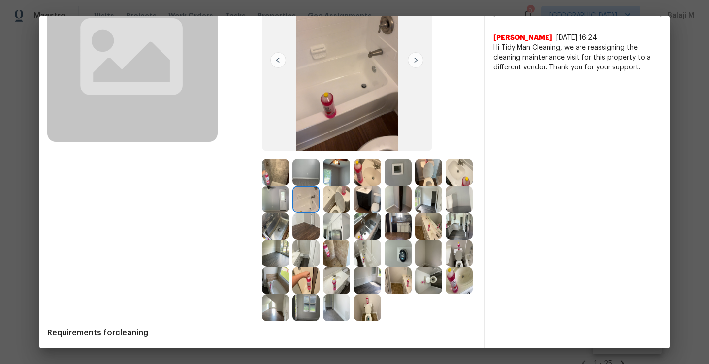
click at [289, 270] on img at bounding box center [275, 280] width 27 height 27
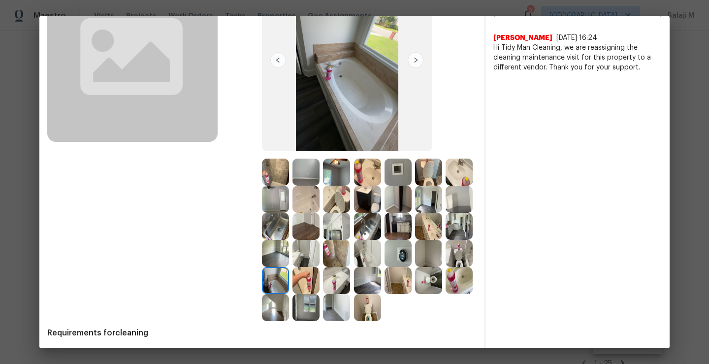
click at [354, 321] on img at bounding box center [367, 307] width 27 height 27
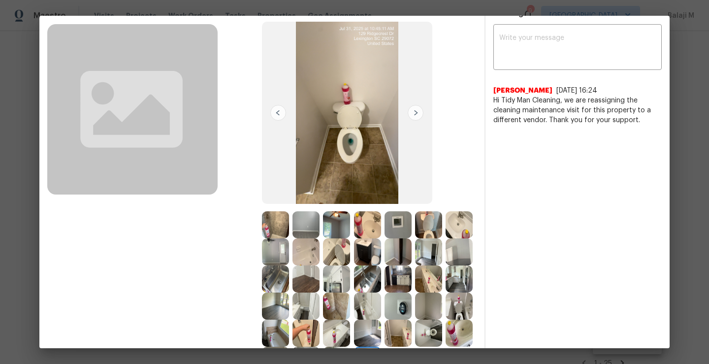
scroll to position [0, 0]
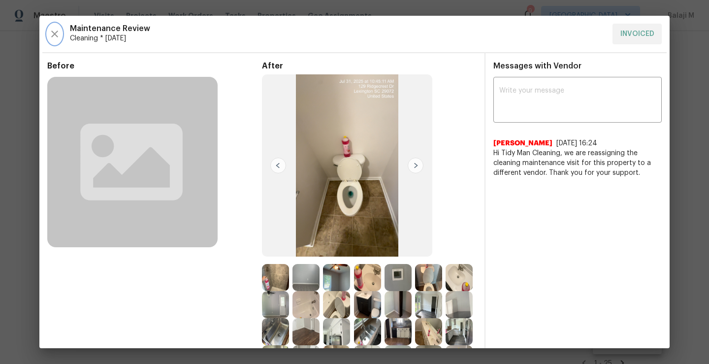
click at [50, 35] on icon "button" at bounding box center [55, 34] width 12 height 12
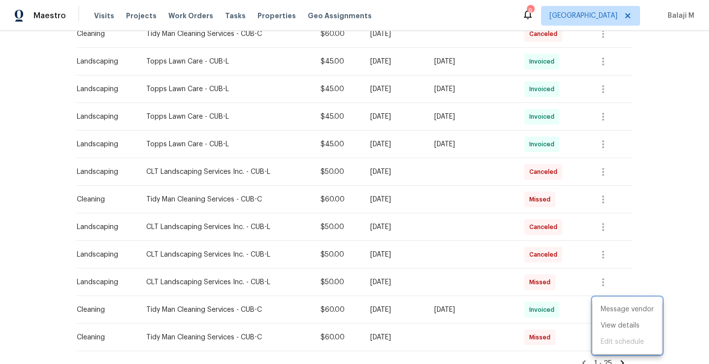
click at [546, 178] on div at bounding box center [354, 182] width 709 height 364
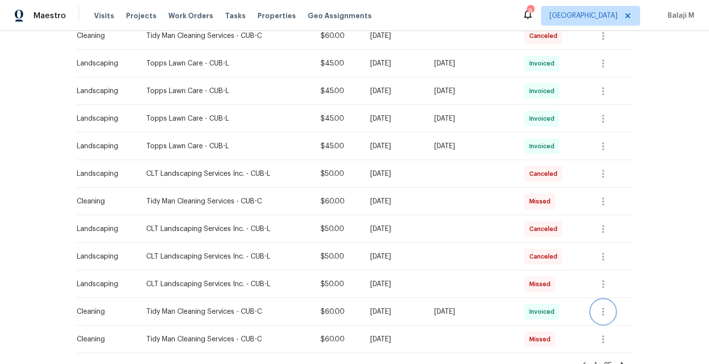
scroll to position [552, 0]
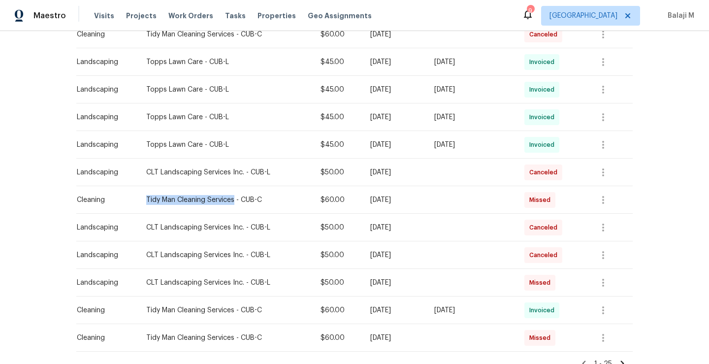
drag, startPoint x: 140, startPoint y: 199, endPoint x: 229, endPoint y: 201, distance: 88.7
click at [229, 201] on div "Tidy Man Cleaning Services - CUB-C" at bounding box center [225, 200] width 159 height 10
copy div "Tidy Man Cleaning Services"
drag, startPoint x: 140, startPoint y: 172, endPoint x: 236, endPoint y: 172, distance: 95.5
click at [236, 172] on div "CLT Landscaping Services Inc. - CUB-L" at bounding box center [225, 172] width 159 height 10
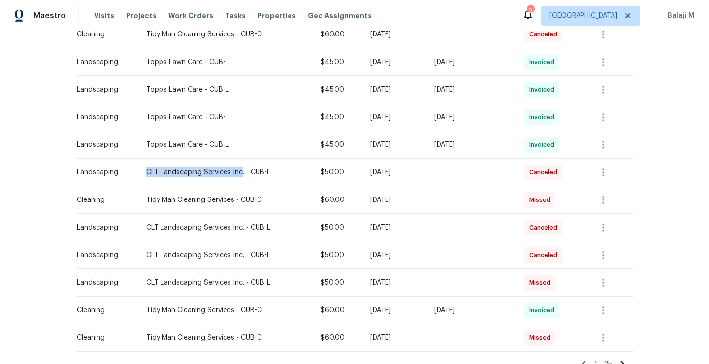
copy div "CLT Landscaping Services Inc"
